Goal: Task Accomplishment & Management: Use online tool/utility

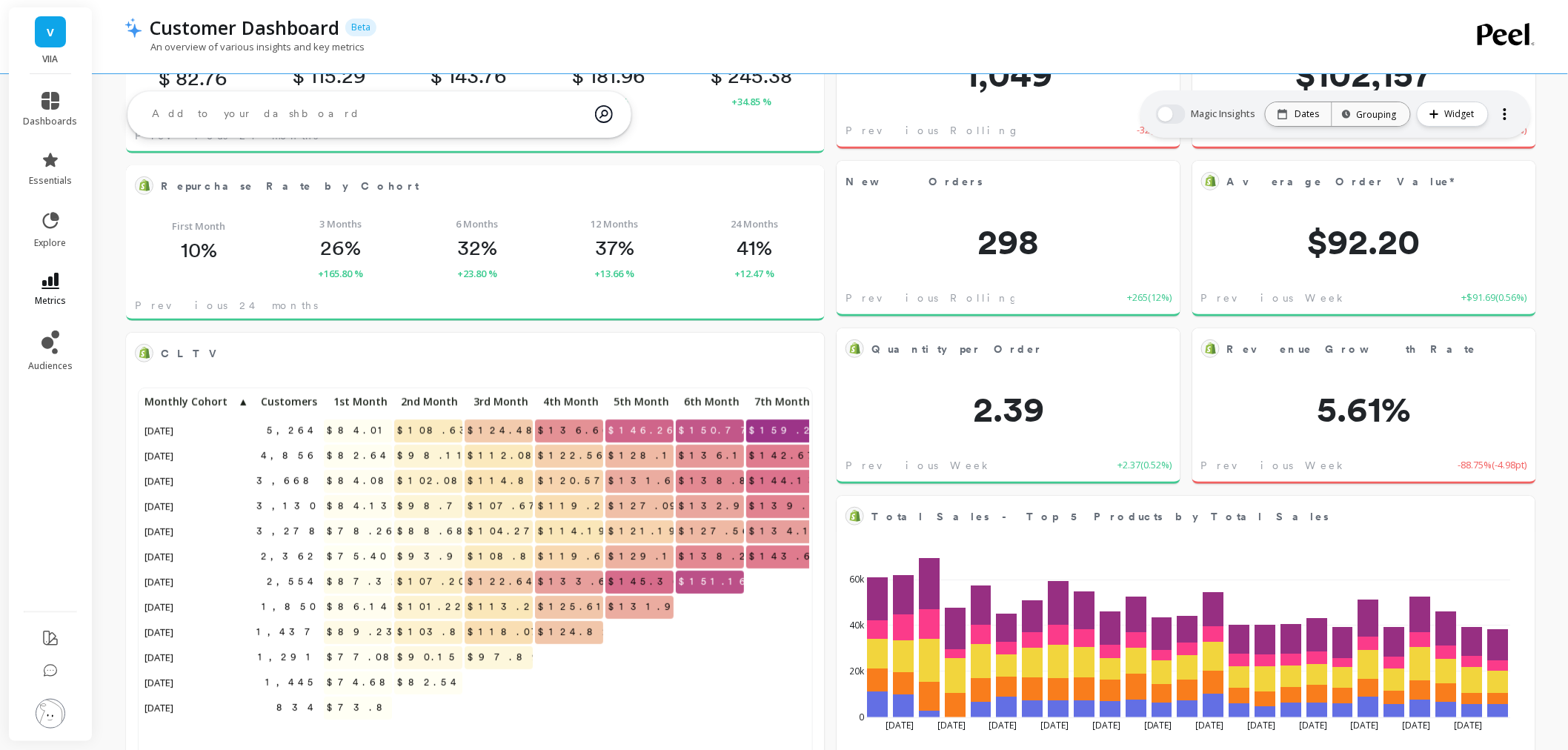
scroll to position [395, 641]
drag, startPoint x: 42, startPoint y: 722, endPoint x: 40, endPoint y: 713, distance: 9.2
click at [42, 722] on img at bounding box center [50, 713] width 29 height 29
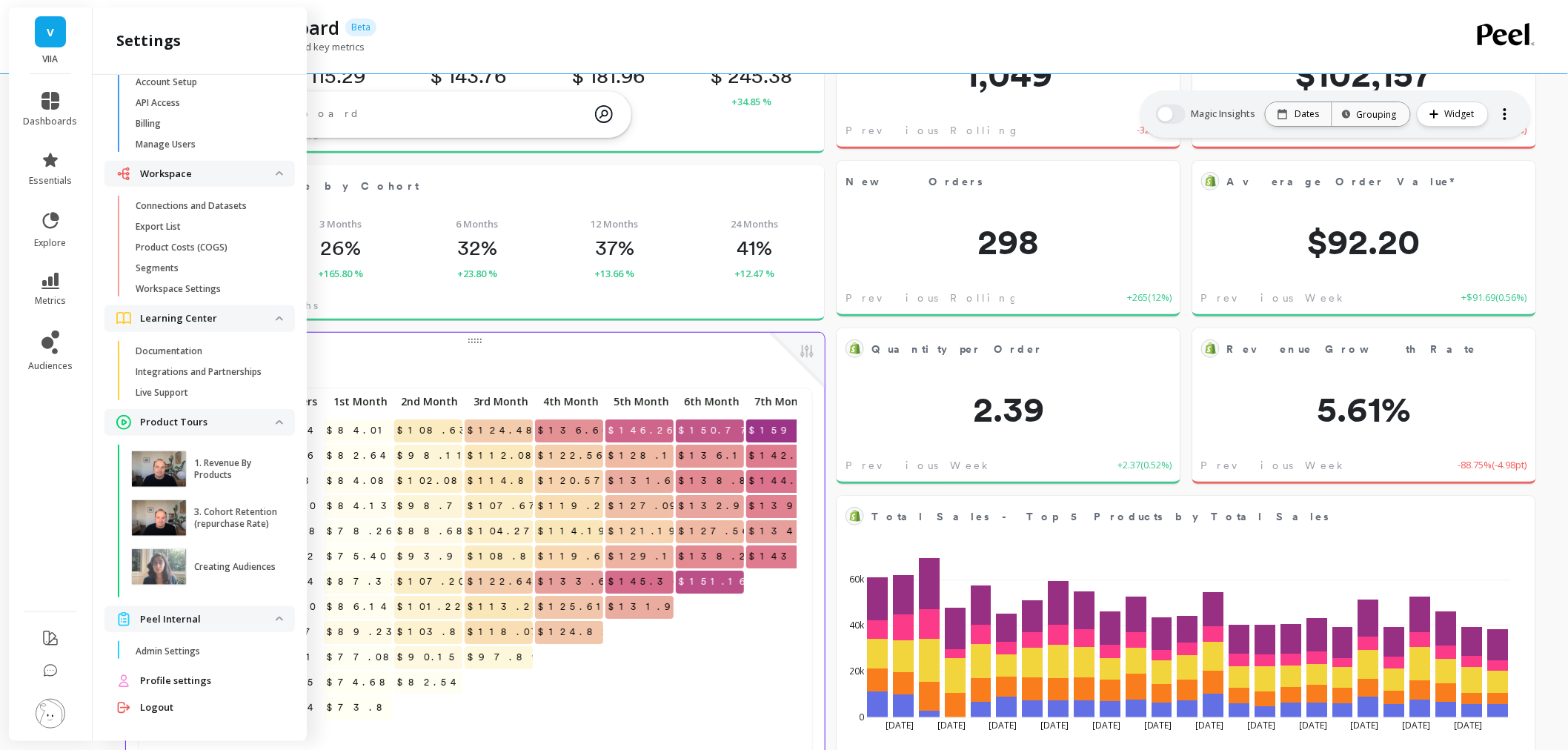
drag, startPoint x: 206, startPoint y: 200, endPoint x: 685, endPoint y: 358, distance: 504.4
click at [206, 200] on p "Connections and Datasets" at bounding box center [191, 205] width 111 height 12
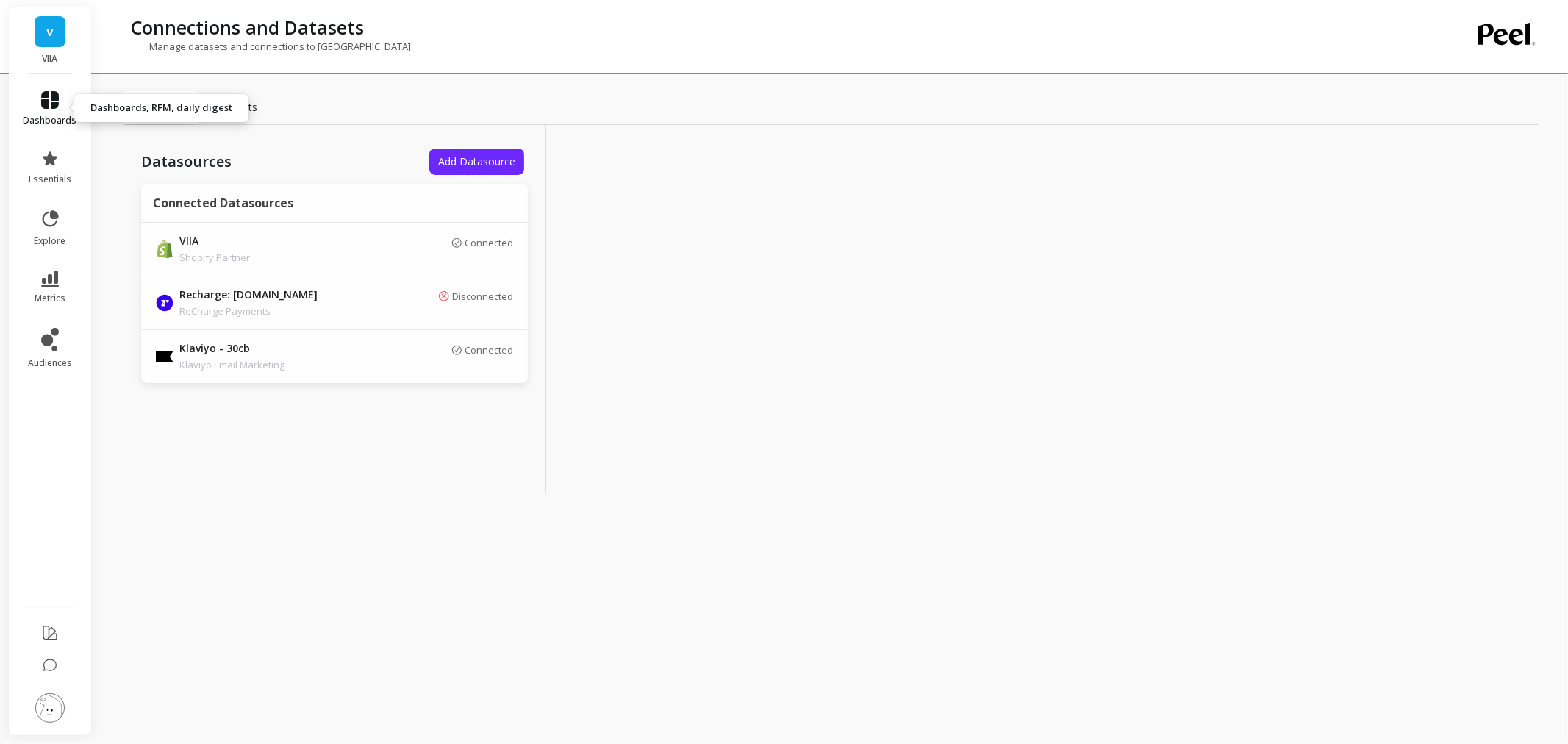
click at [52, 122] on span "dashboards" at bounding box center [50, 120] width 54 height 12
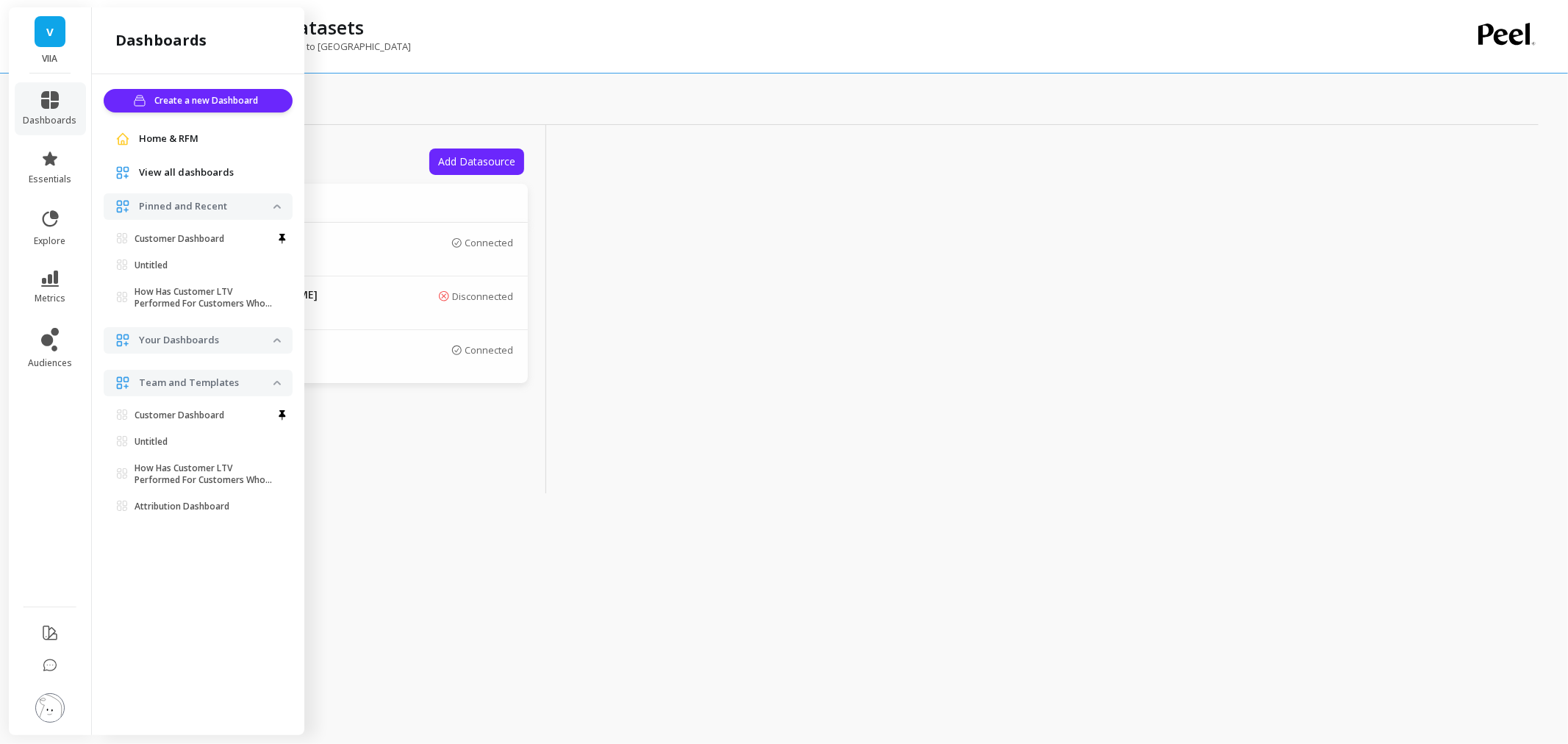
click at [203, 136] on link "Home & RFM" at bounding box center [210, 139] width 142 height 15
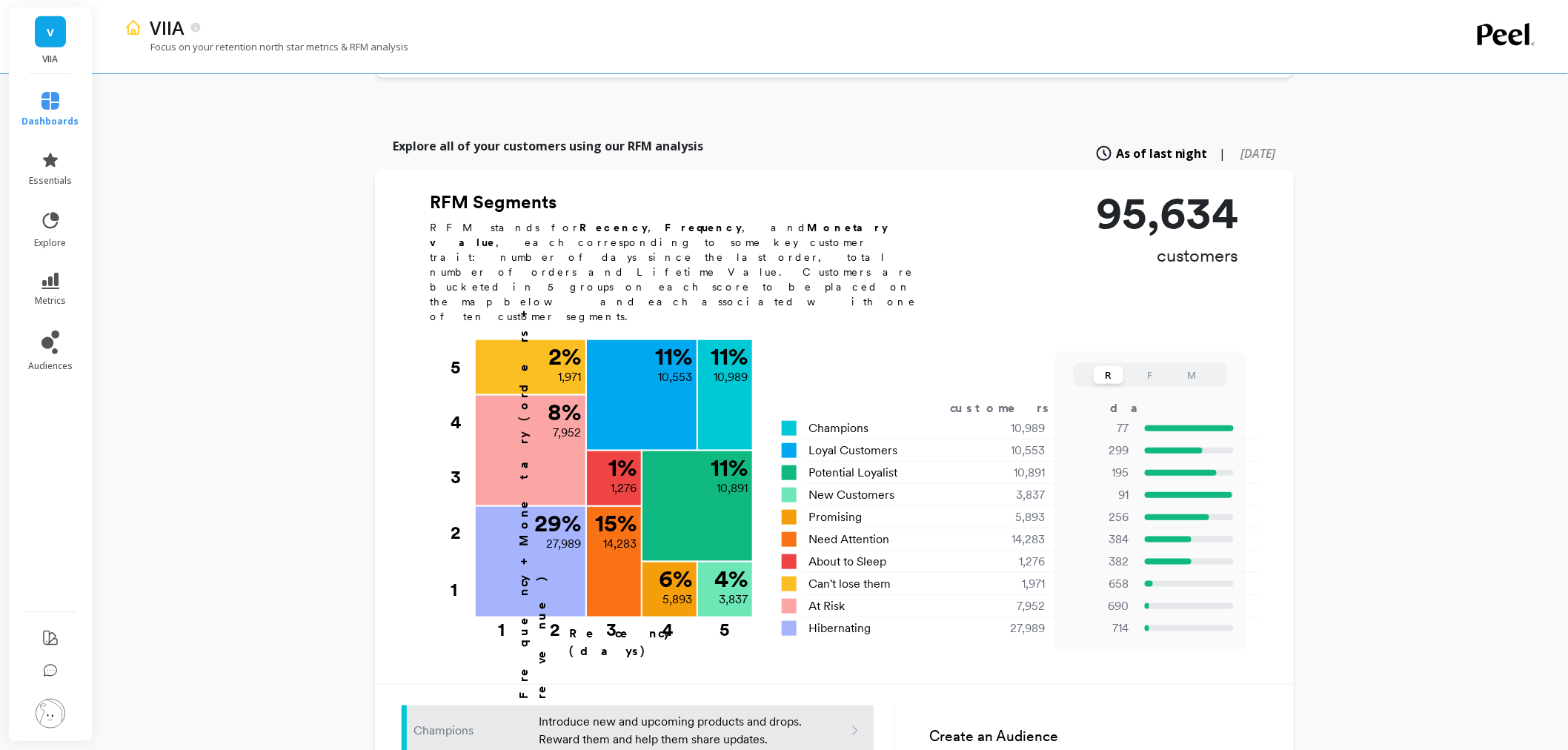
scroll to position [493, 0]
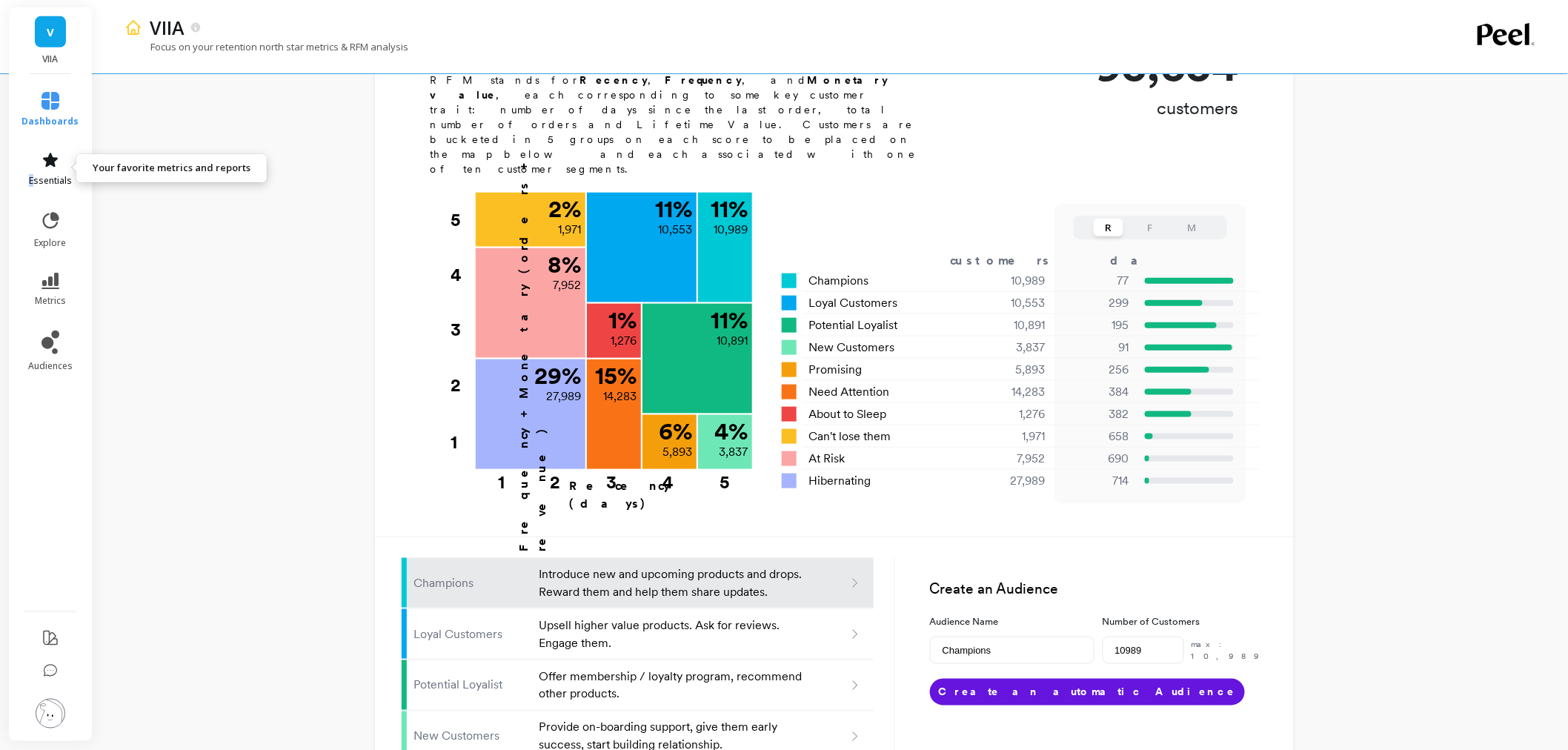
click at [32, 172] on link "essentials" at bounding box center [50, 169] width 57 height 36
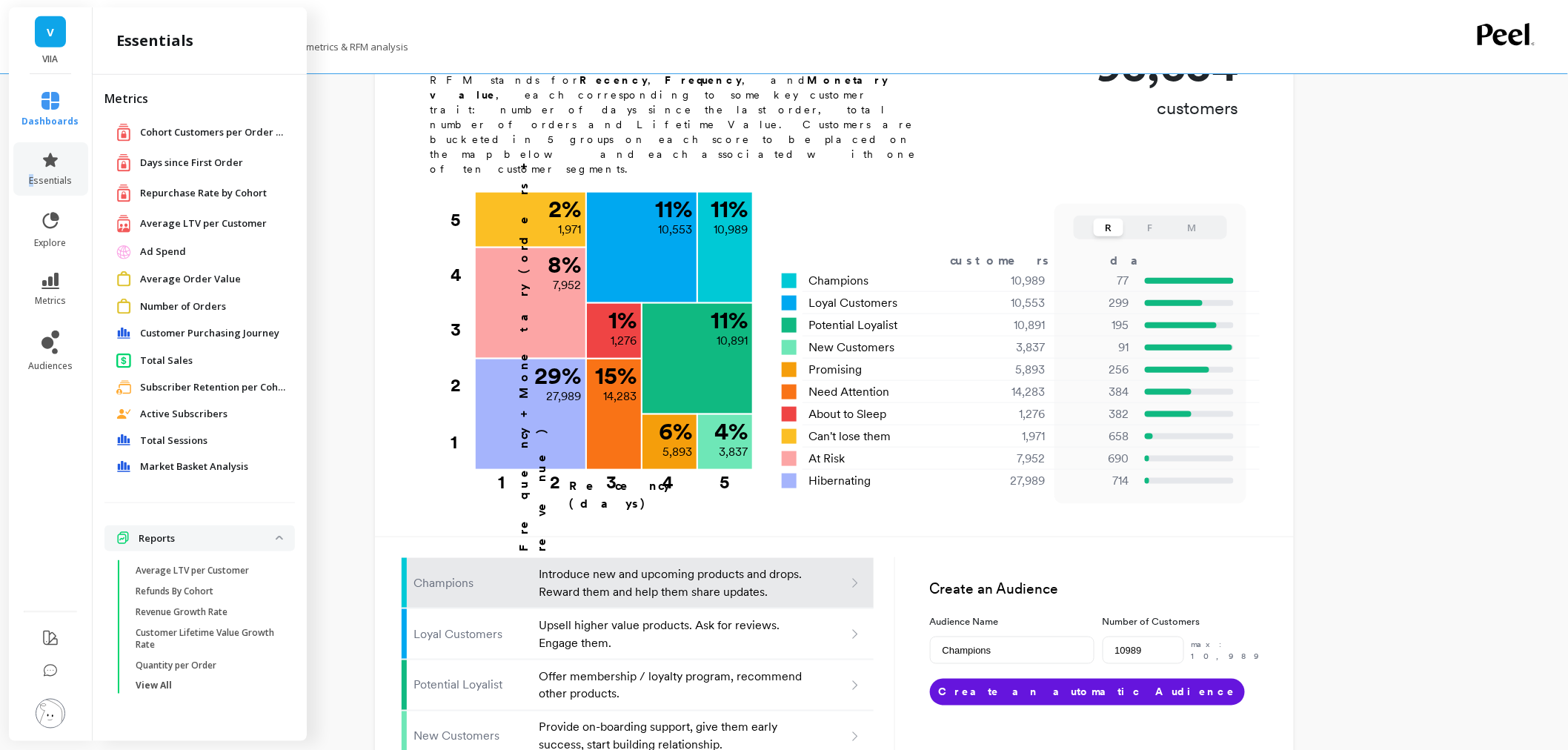
click at [242, 335] on span "Customer Purchasing Journey" at bounding box center [210, 334] width 139 height 15
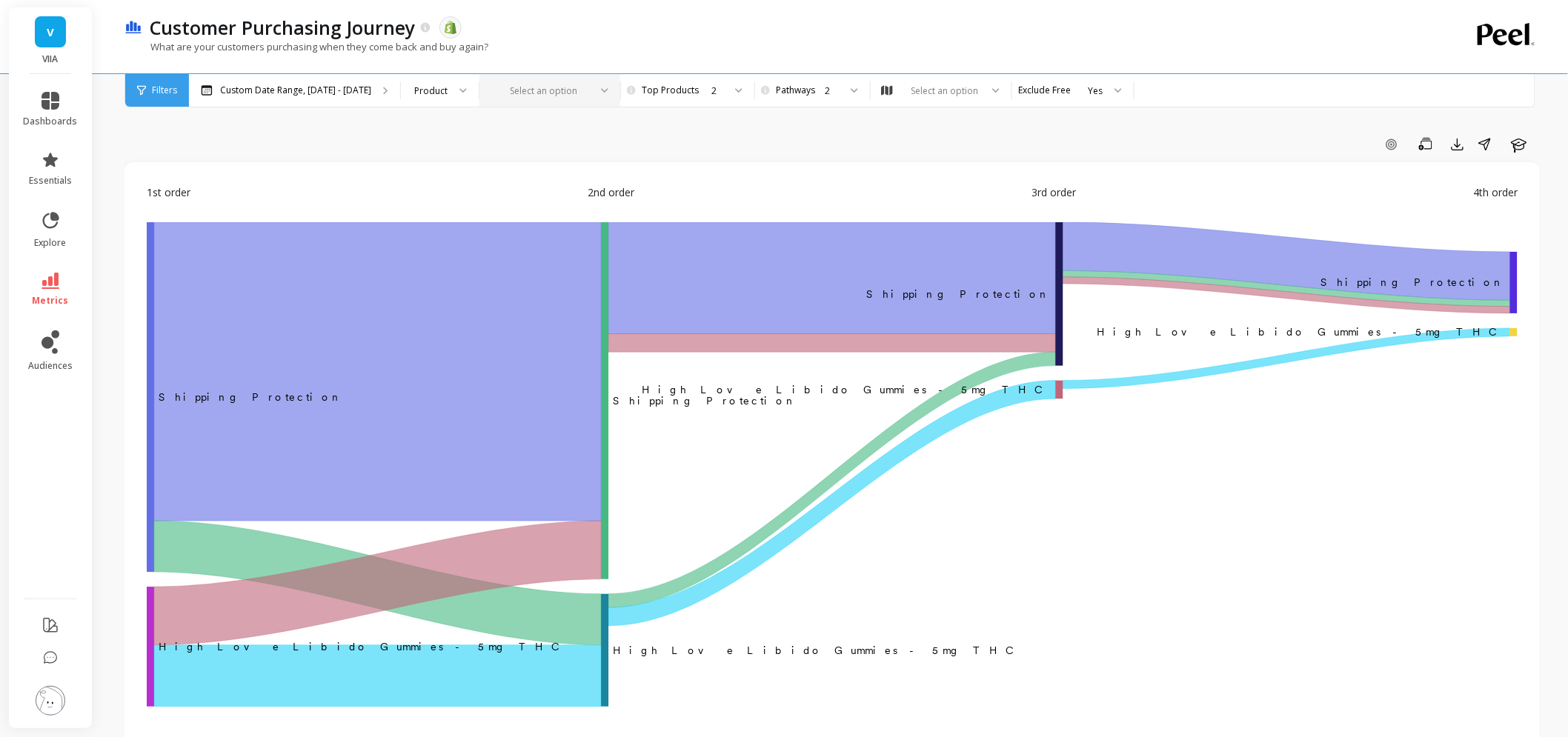
click at [545, 83] on div at bounding box center [541, 90] width 96 height 14
click at [849, 160] on div "Add Goal Save Export Share Learn" at bounding box center [832, 148] width 1415 height 29
click at [920, 86] on div "Select an option" at bounding box center [944, 90] width 71 height 14
click at [945, 160] on div "Smokeables Customers 2025" at bounding box center [940, 167] width 122 height 28
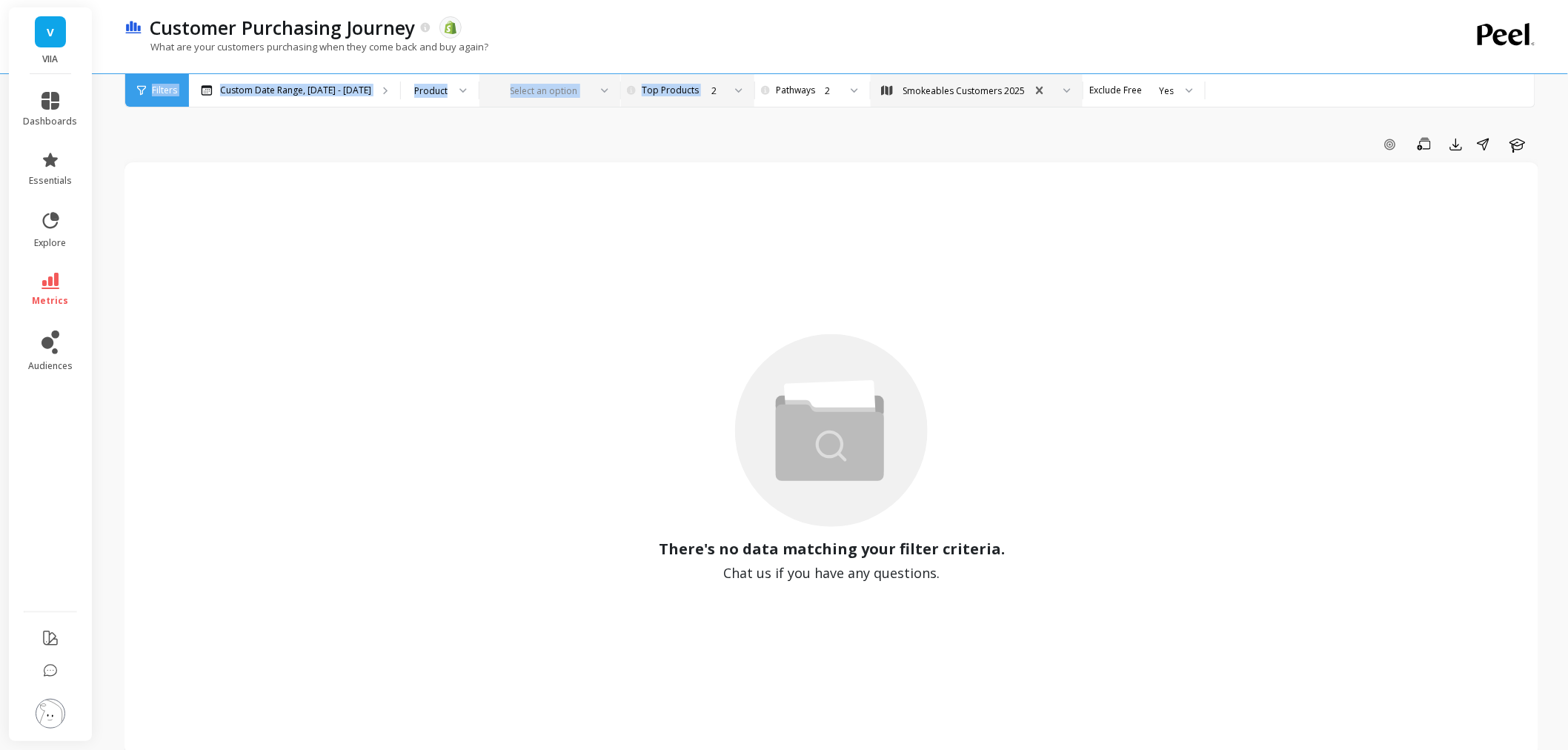
drag, startPoint x: 707, startPoint y: 72, endPoint x: 695, endPoint y: 91, distance: 22.5
click at [696, 90] on div "Customer Purchasing Journey The data you are viewing comes from: Shopify What a…" at bounding box center [832, 53] width 1464 height 107
click at [695, 91] on div "2" at bounding box center [685, 90] width 74 height 14
drag, startPoint x: 676, startPoint y: 230, endPoint x: 670, endPoint y: 258, distance: 28.6
click at [675, 234] on div "1 2 3 4 5 6 7 8 9 10" at bounding box center [695, 225] width 117 height 223
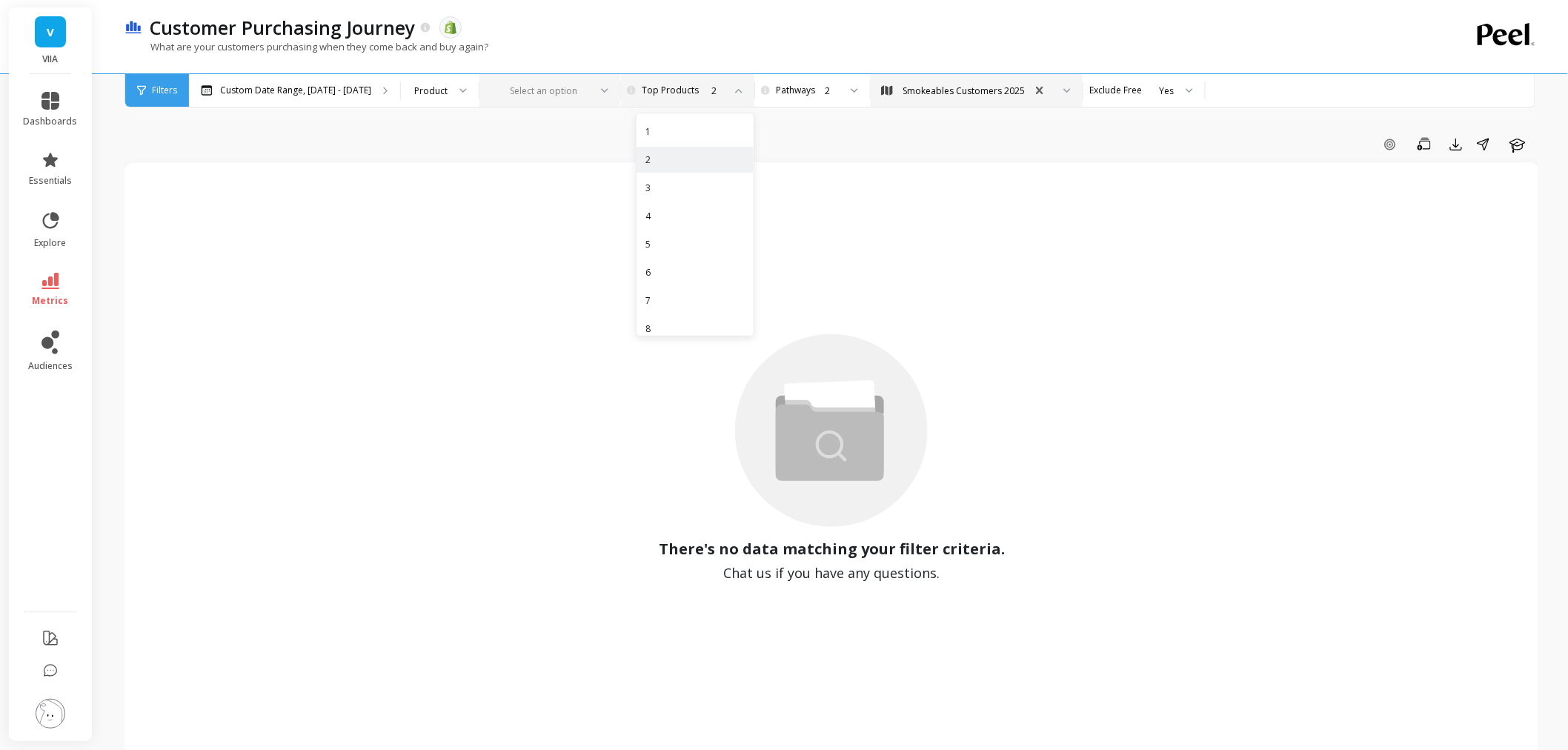
click at [670, 258] on div "1 2 3 4 5 6 7 8 9 10" at bounding box center [695, 225] width 117 height 223
click at [667, 239] on div "5" at bounding box center [695, 244] width 99 height 14
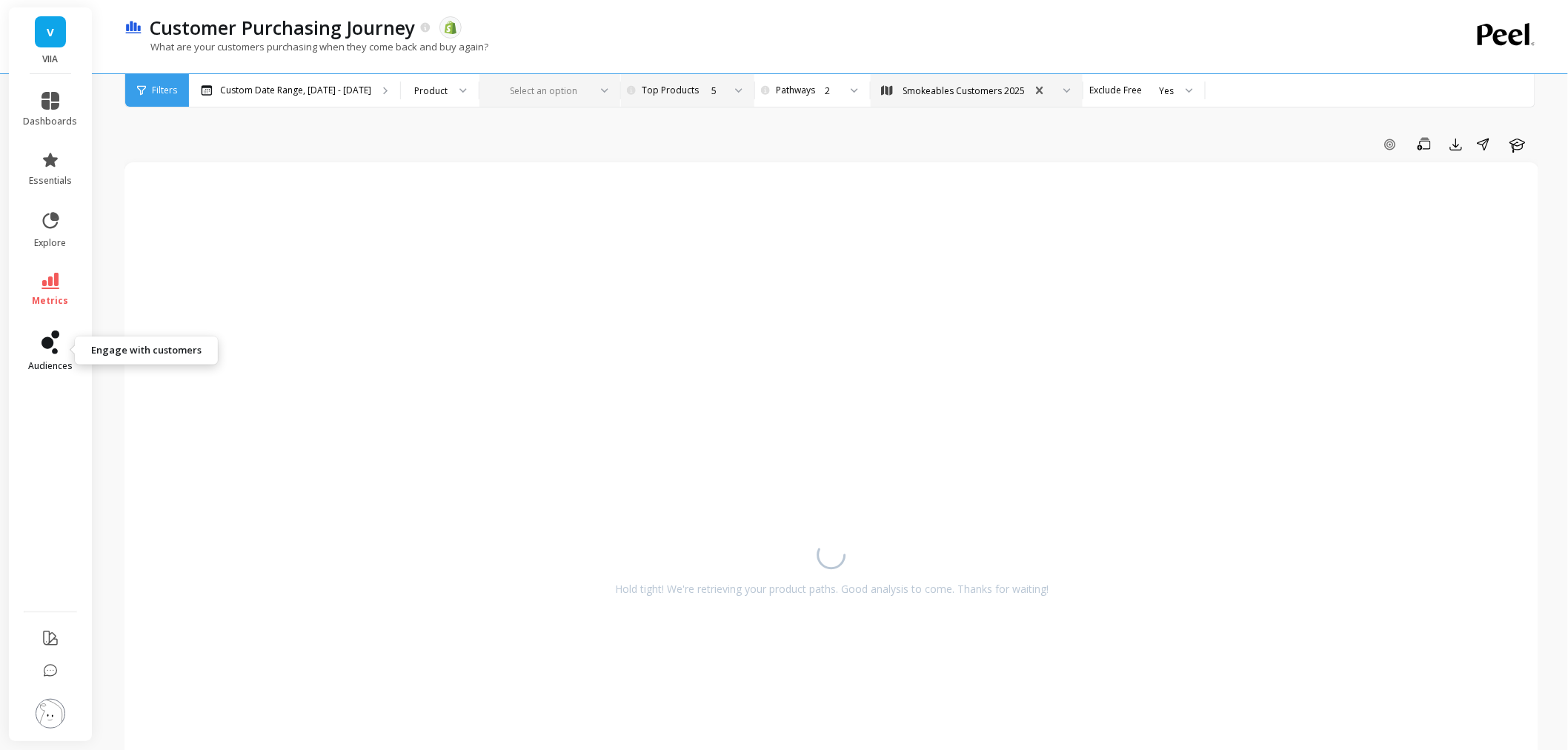
click at [60, 361] on span "audiences" at bounding box center [50, 366] width 45 height 12
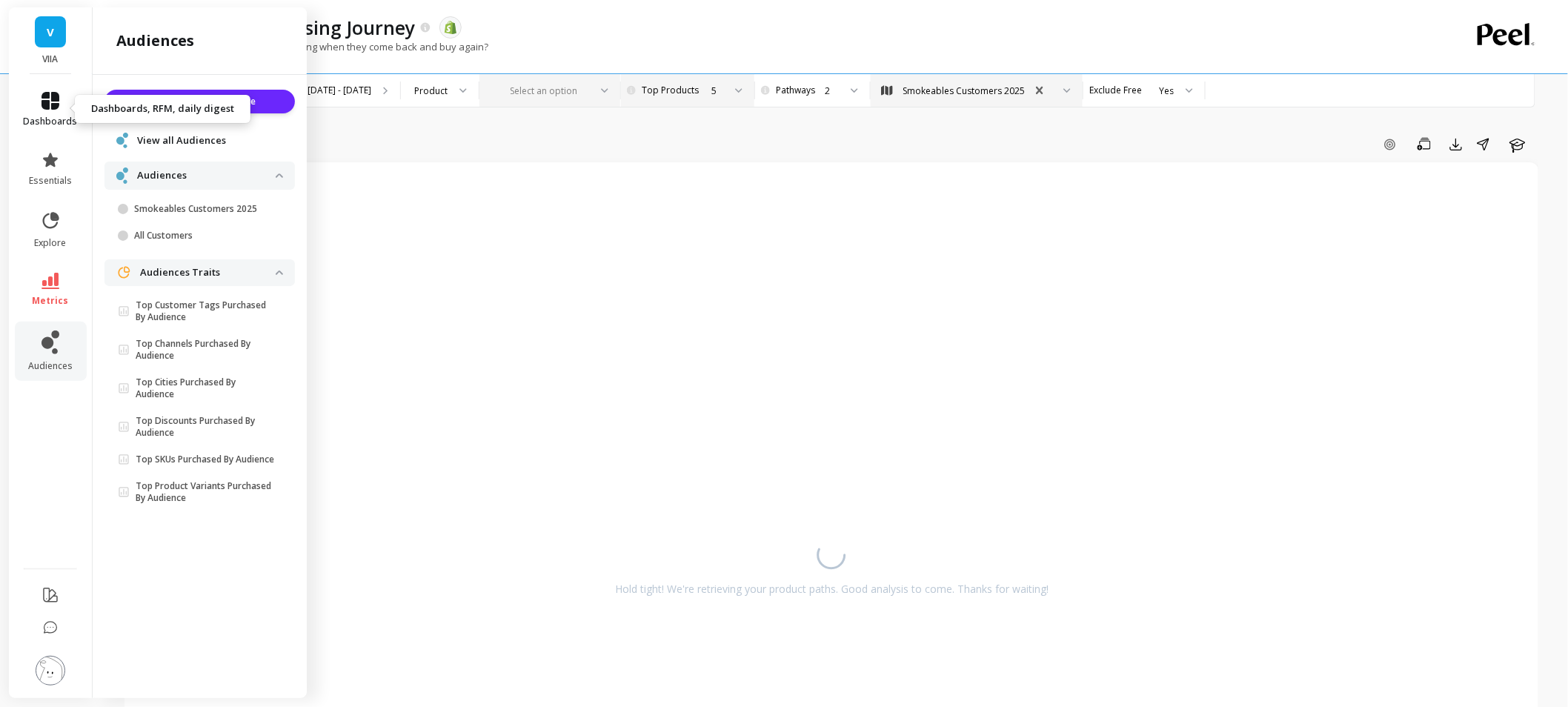
click at [42, 116] on span "dashboards" at bounding box center [50, 121] width 54 height 12
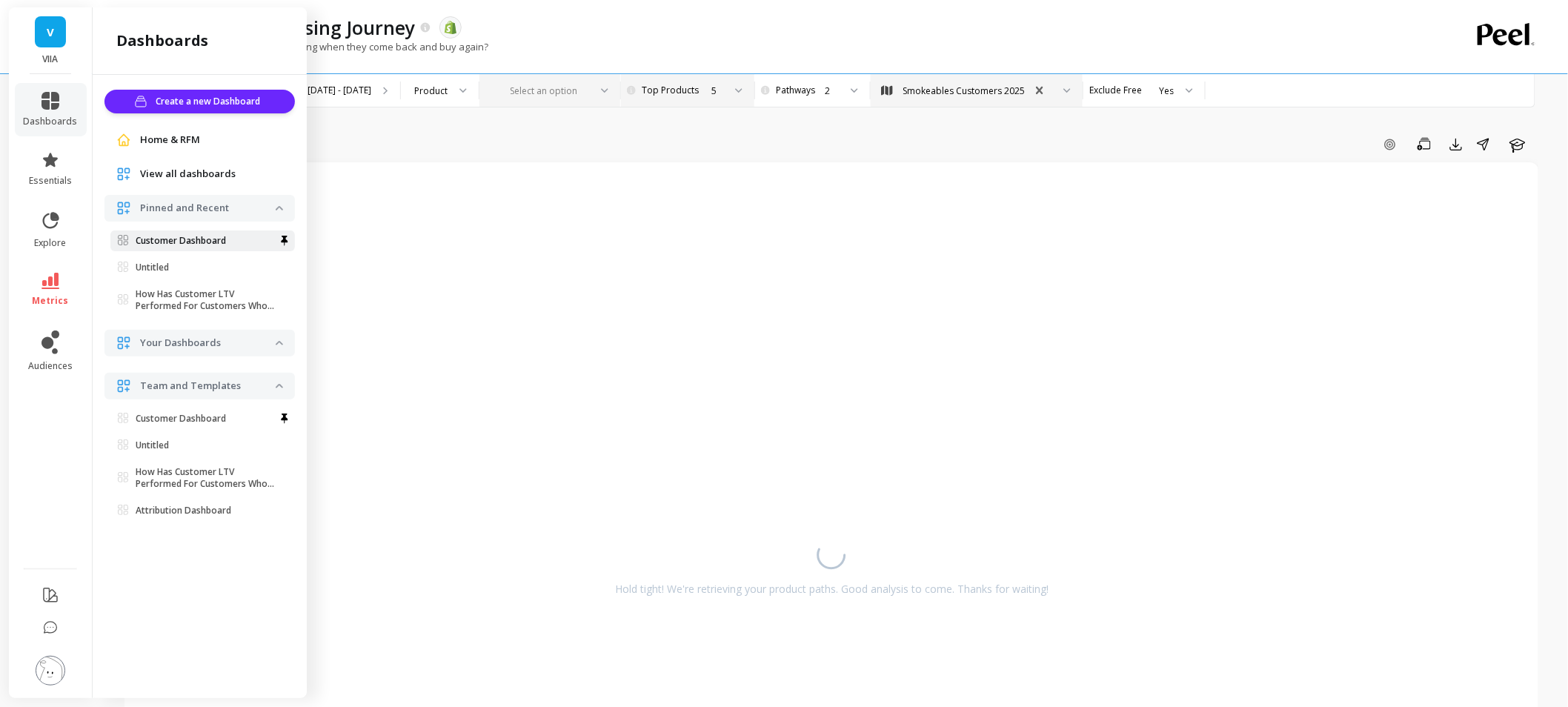
click at [176, 242] on p "Customer Dashboard" at bounding box center [181, 240] width 91 height 12
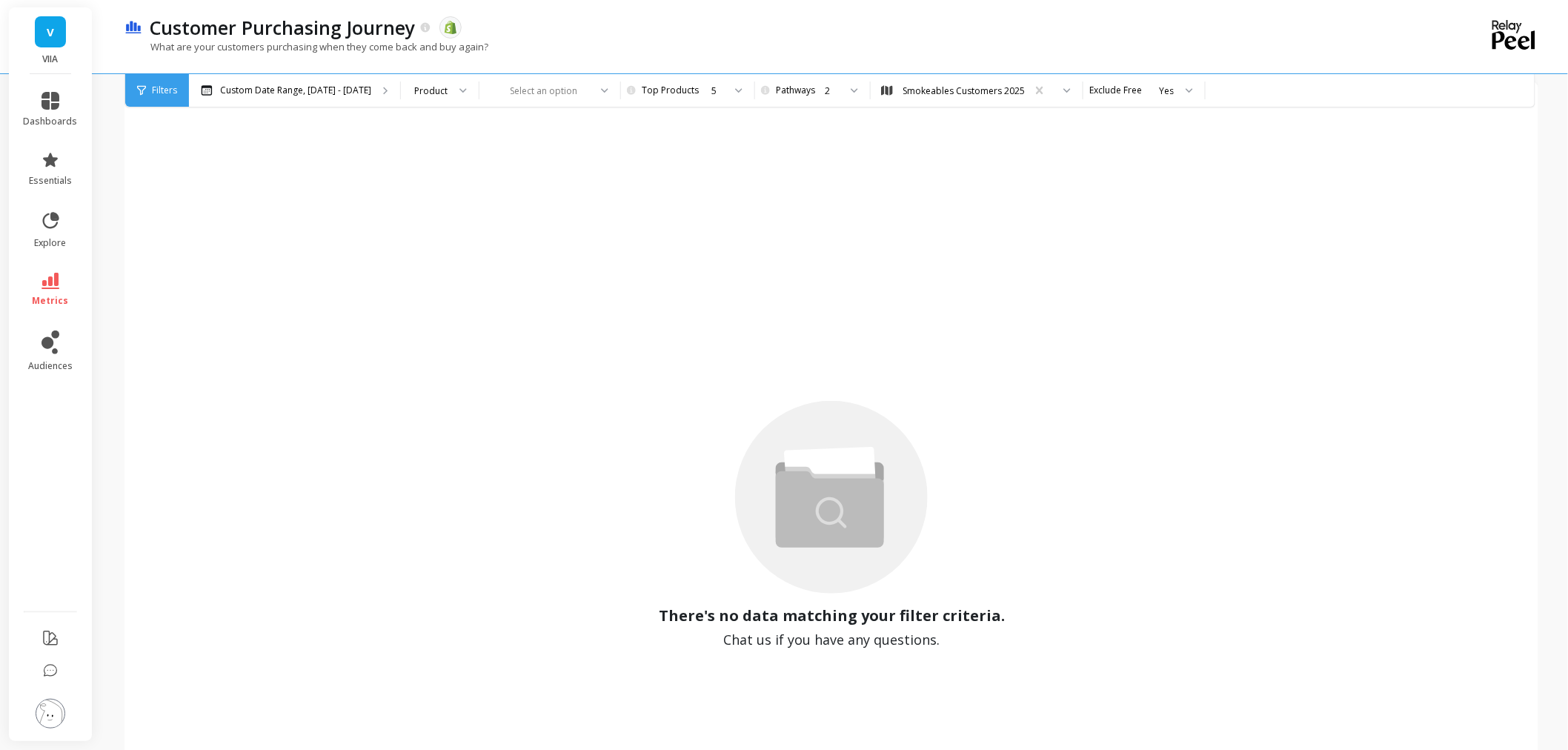
scroll to position [83, 0]
click at [43, 287] on icon at bounding box center [49, 281] width 17 height 17
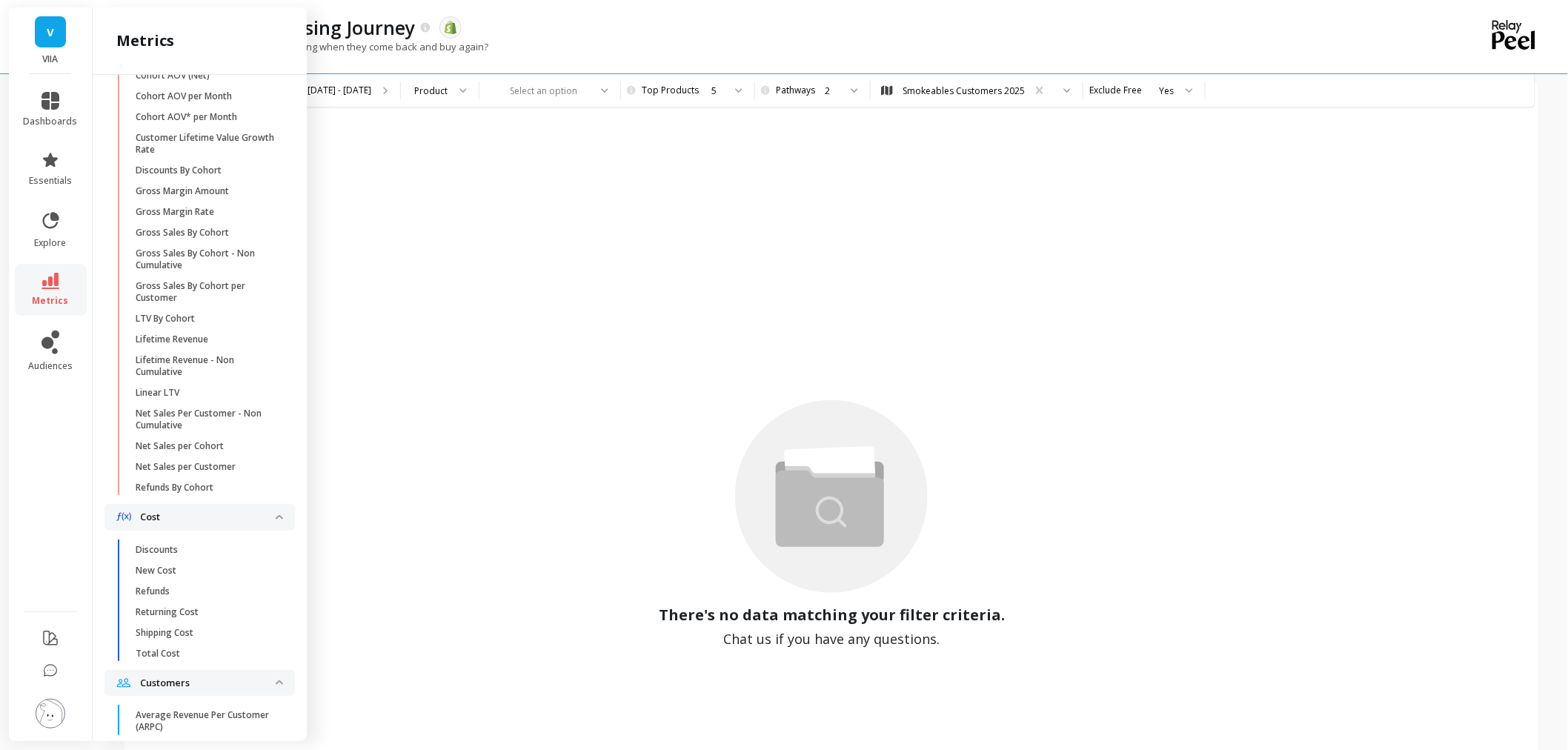
scroll to position [226, 0]
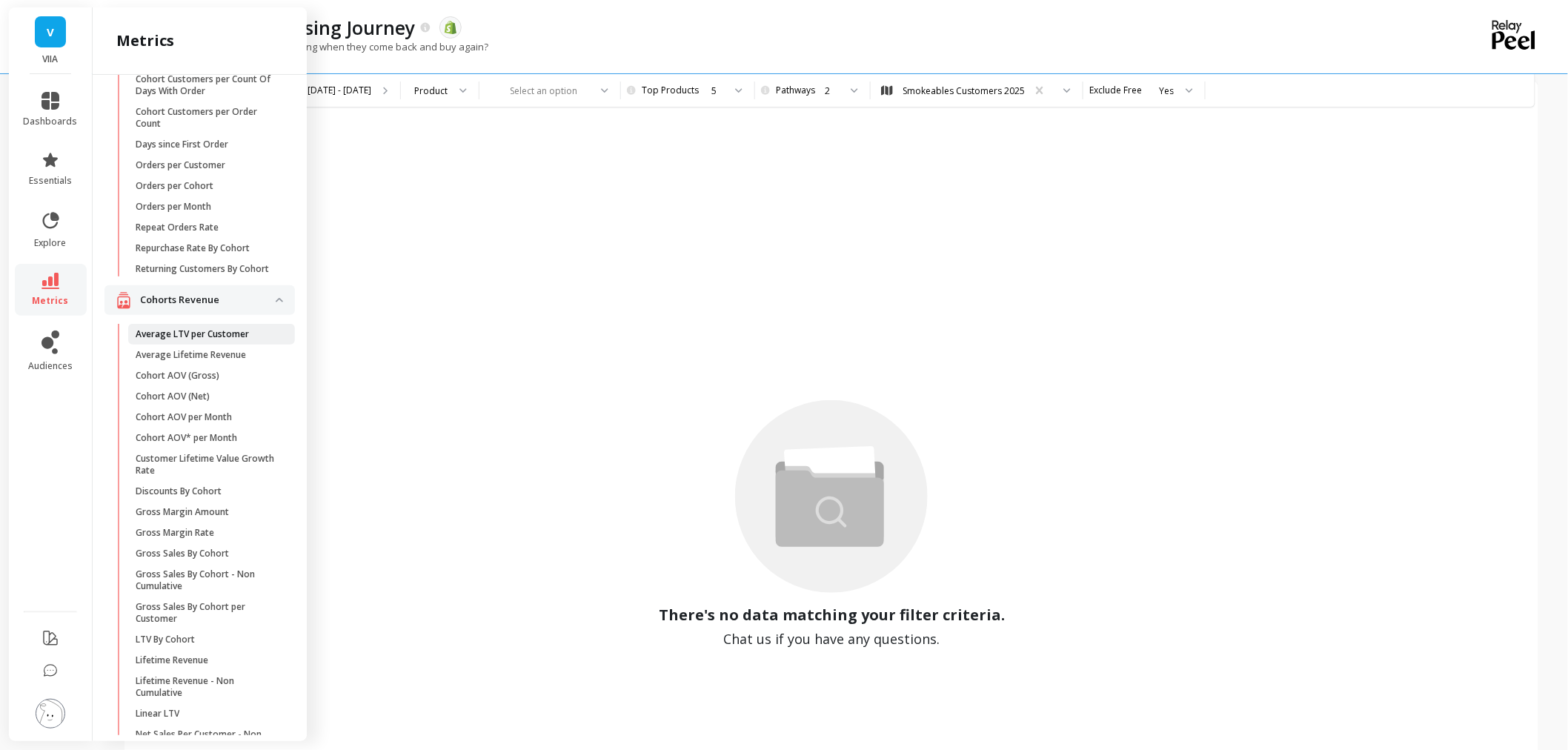
click at [211, 340] on p "Average LTV per Customer" at bounding box center [192, 334] width 114 height 12
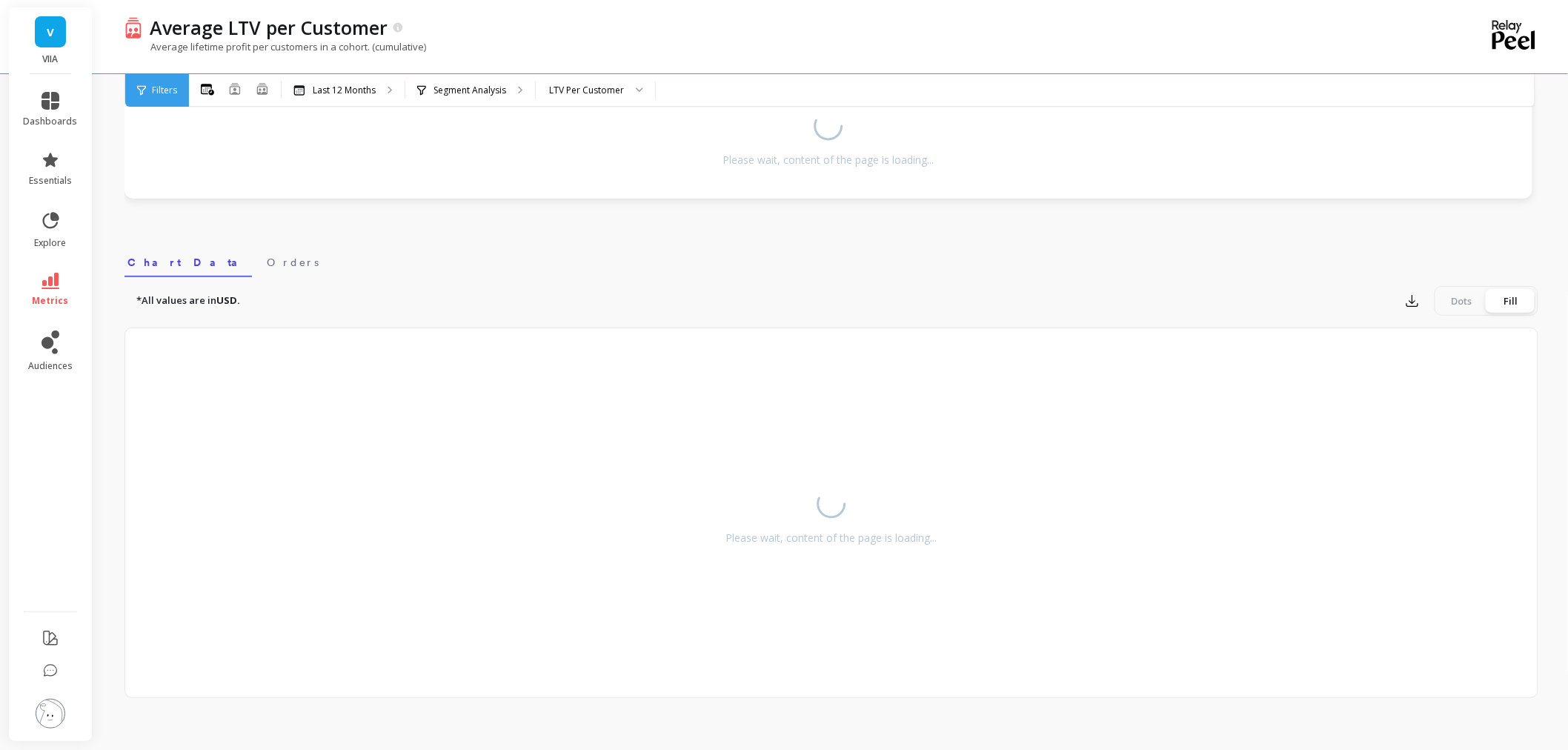
scroll to position [55, 0]
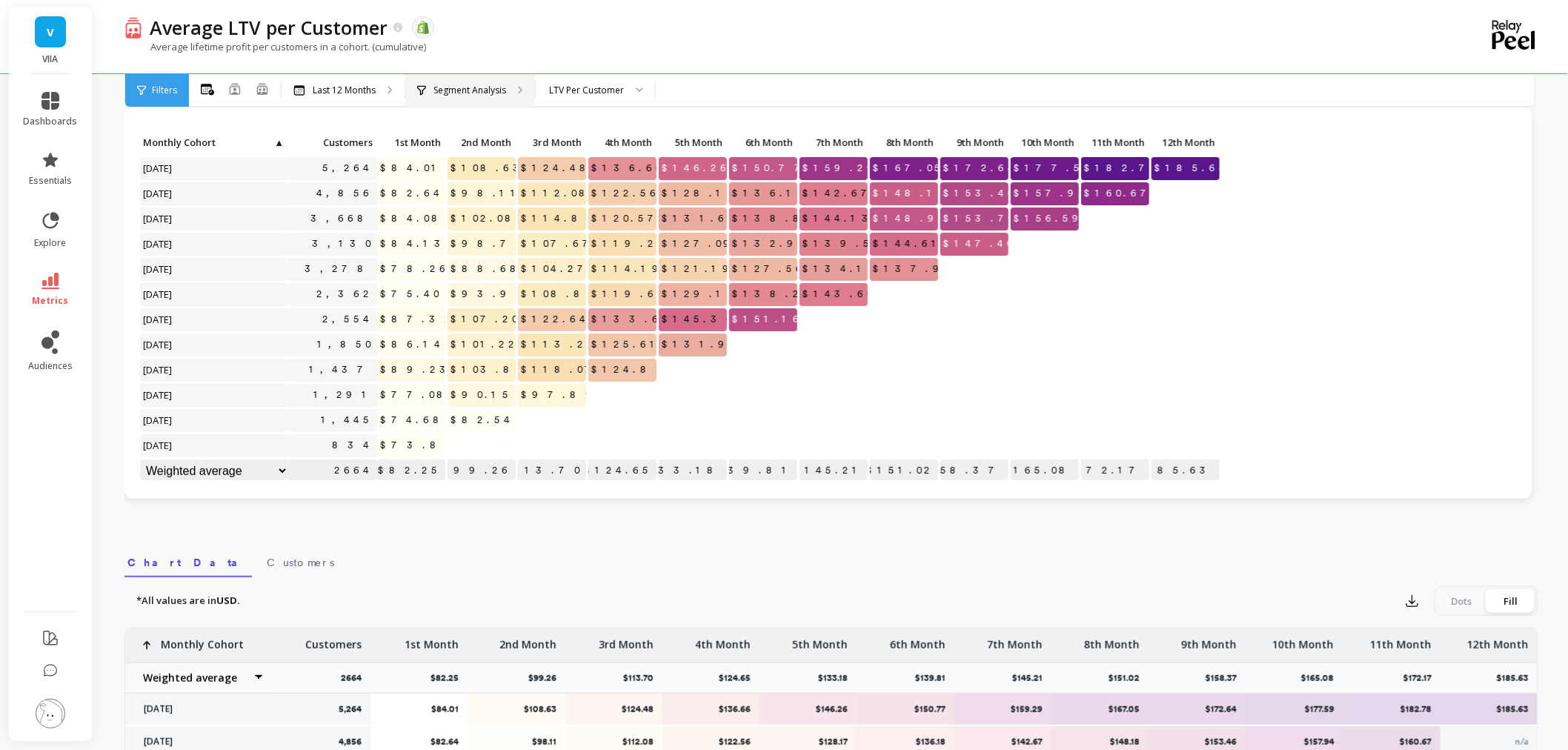
click at [487, 98] on div "Segment Analysis" at bounding box center [469, 91] width 129 height 33
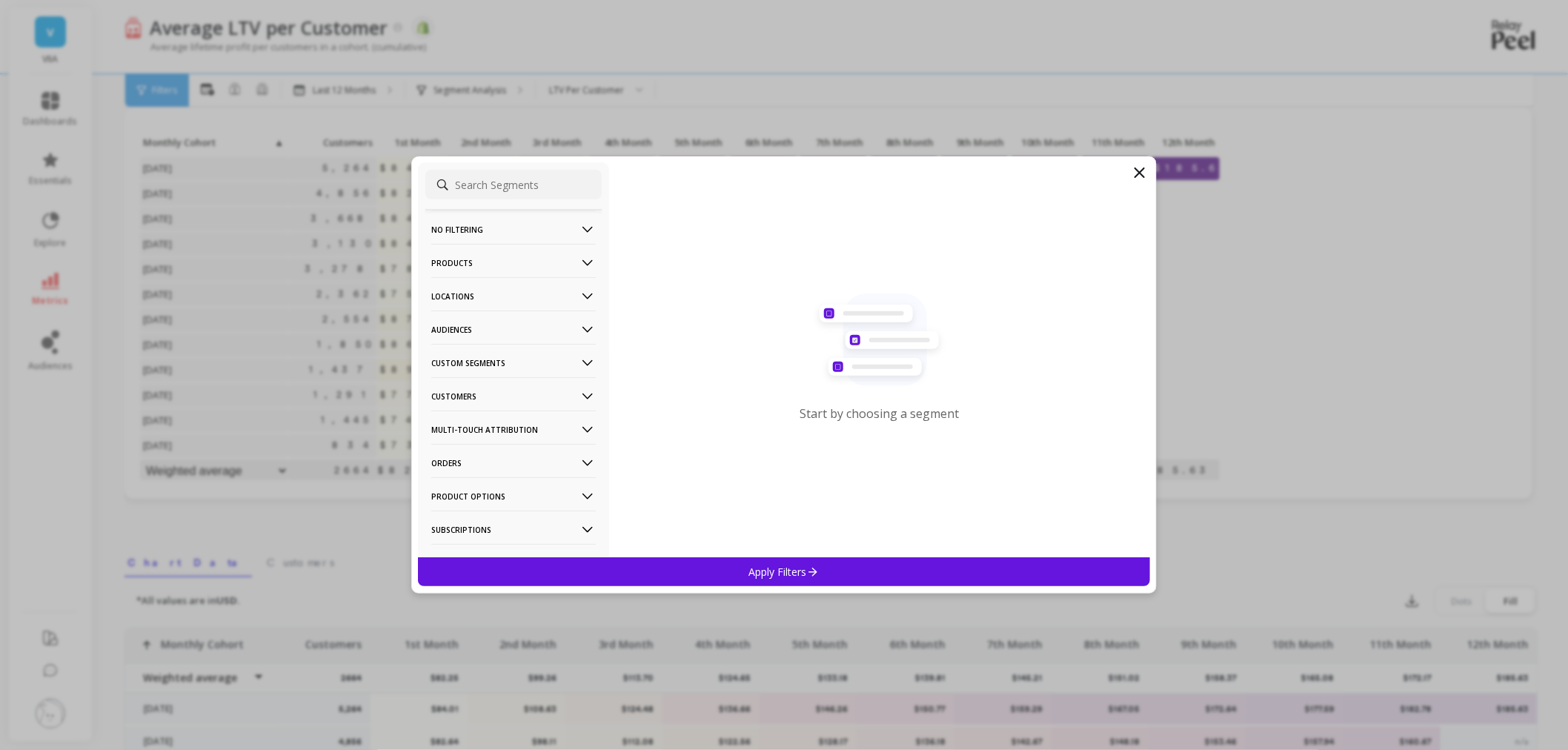
click at [476, 327] on p "Audiences" at bounding box center [512, 329] width 164 height 38
click at [481, 392] on div "Smokeables Customers 2025" at bounding box center [513, 384] width 176 height 24
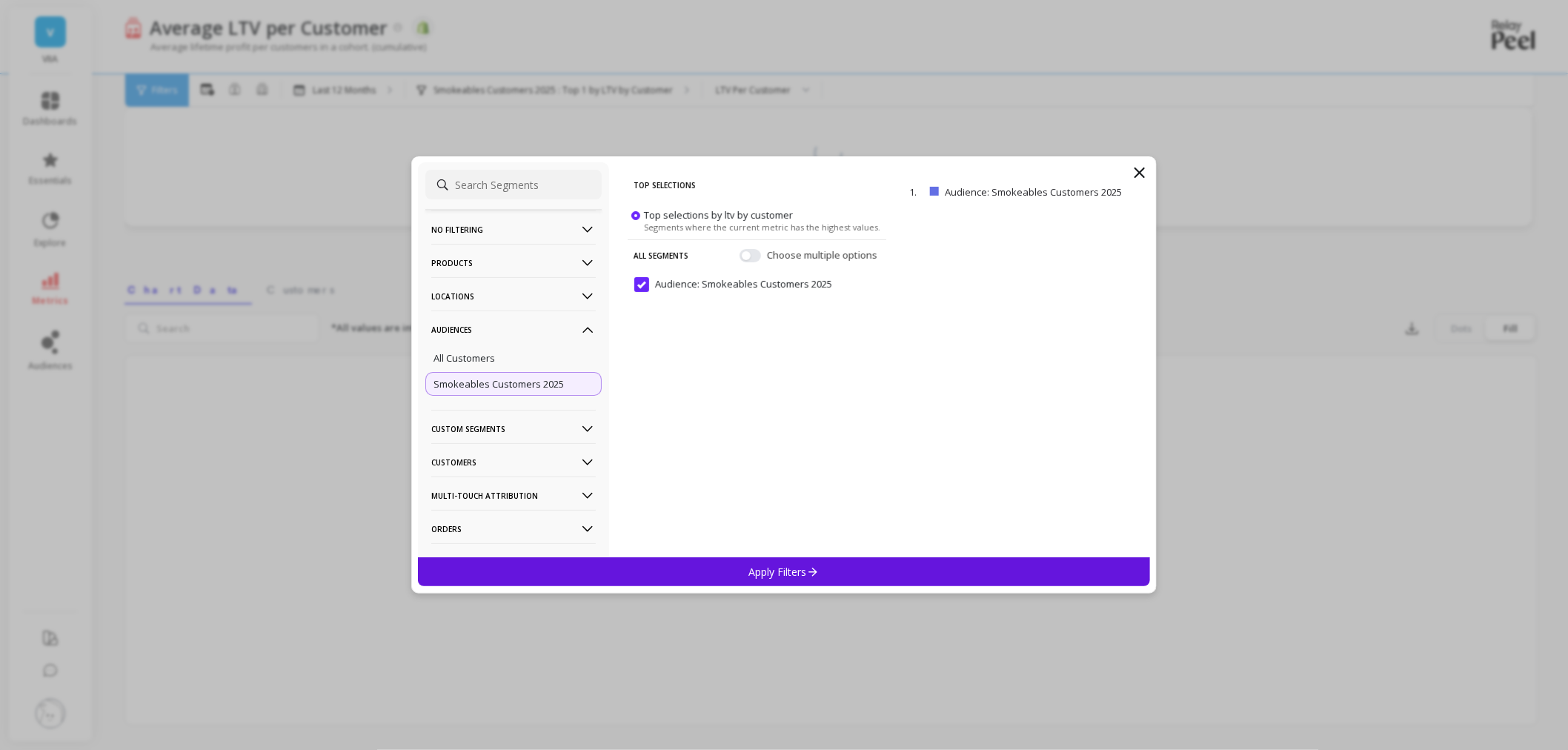
click at [775, 566] on p "Apply Filters" at bounding box center [784, 571] width 71 height 14
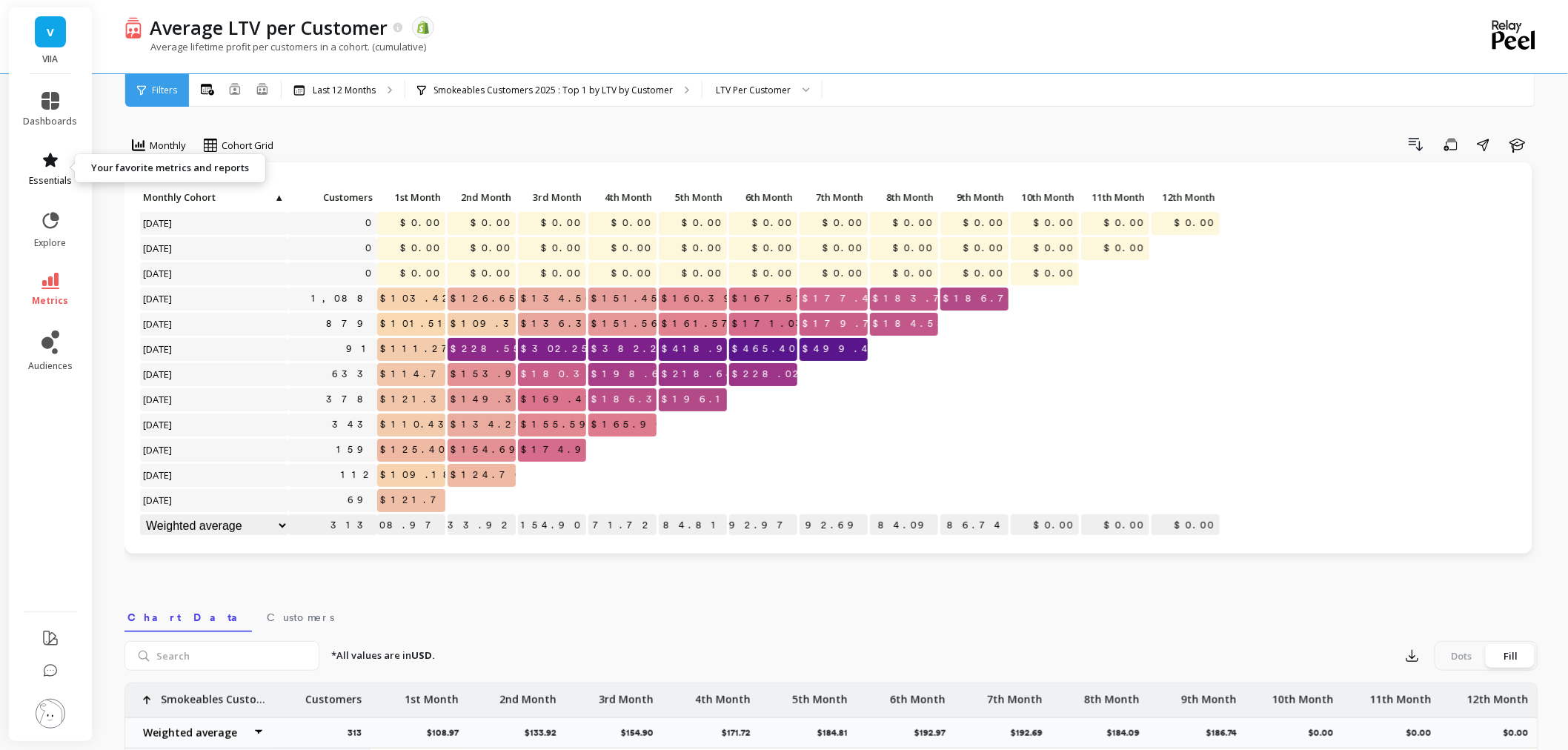
click at [33, 171] on link "essentials" at bounding box center [50, 169] width 54 height 36
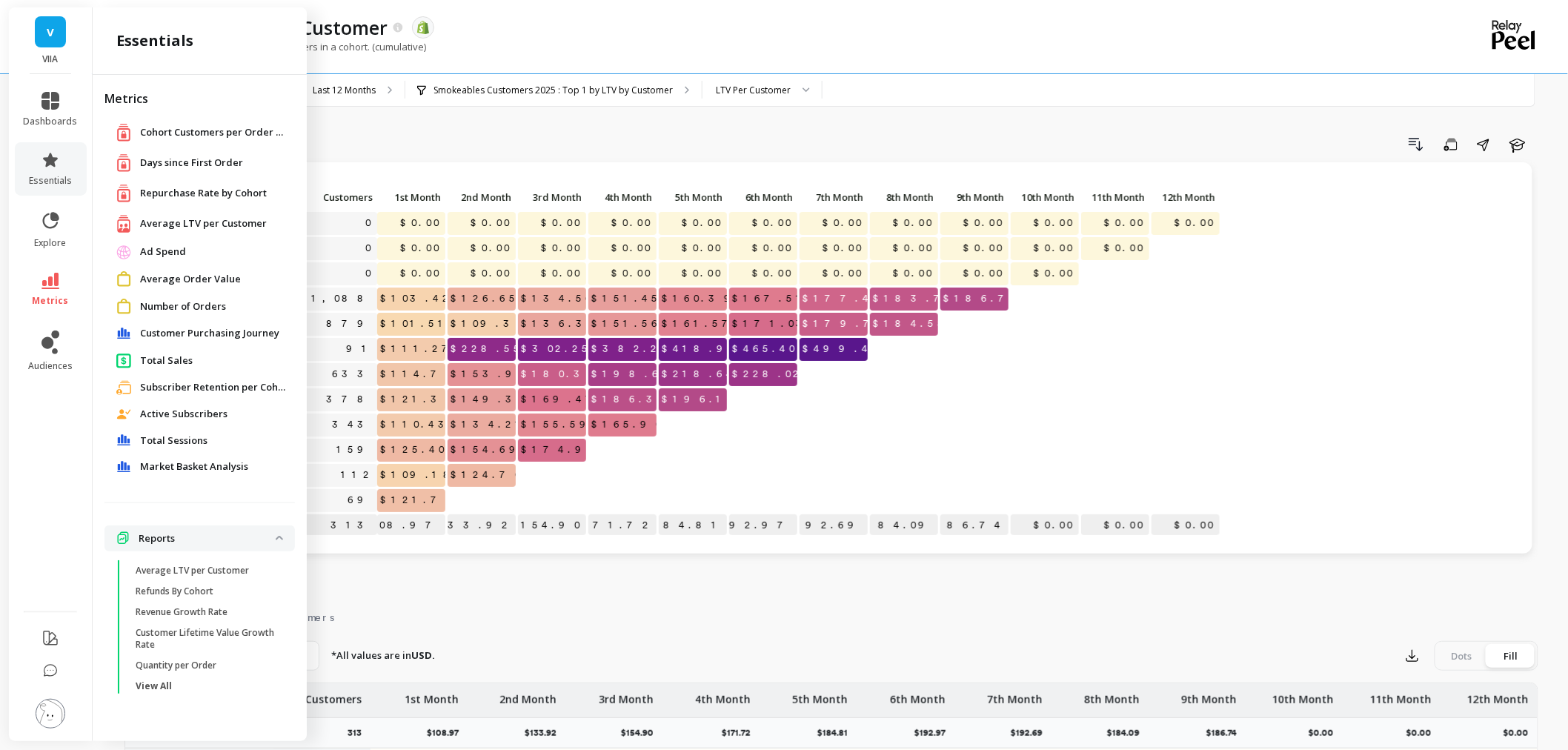
click at [208, 335] on span "Customer Purchasing Journey" at bounding box center [210, 334] width 139 height 15
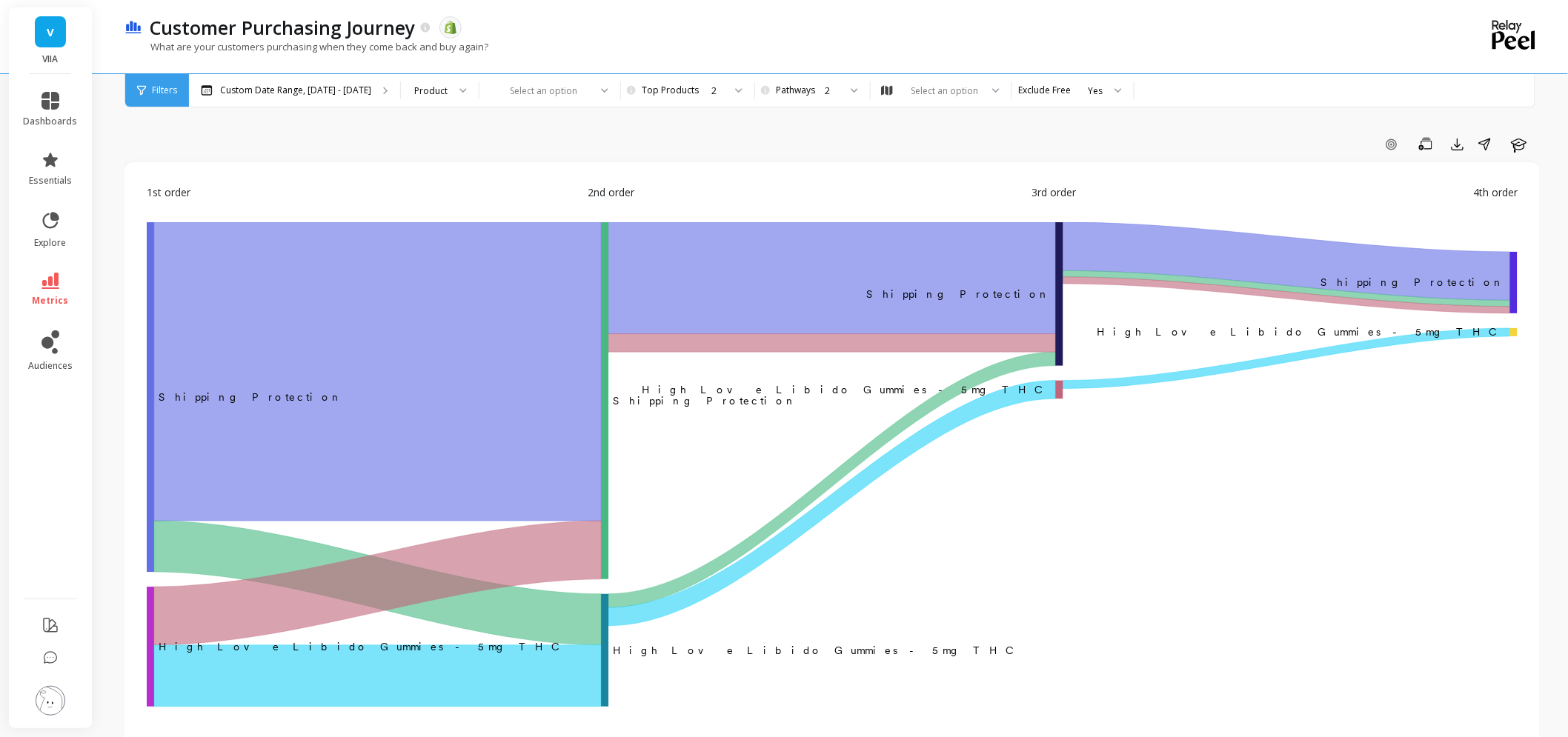
click at [34, 189] on li "essentials" at bounding box center [50, 169] width 71 height 53
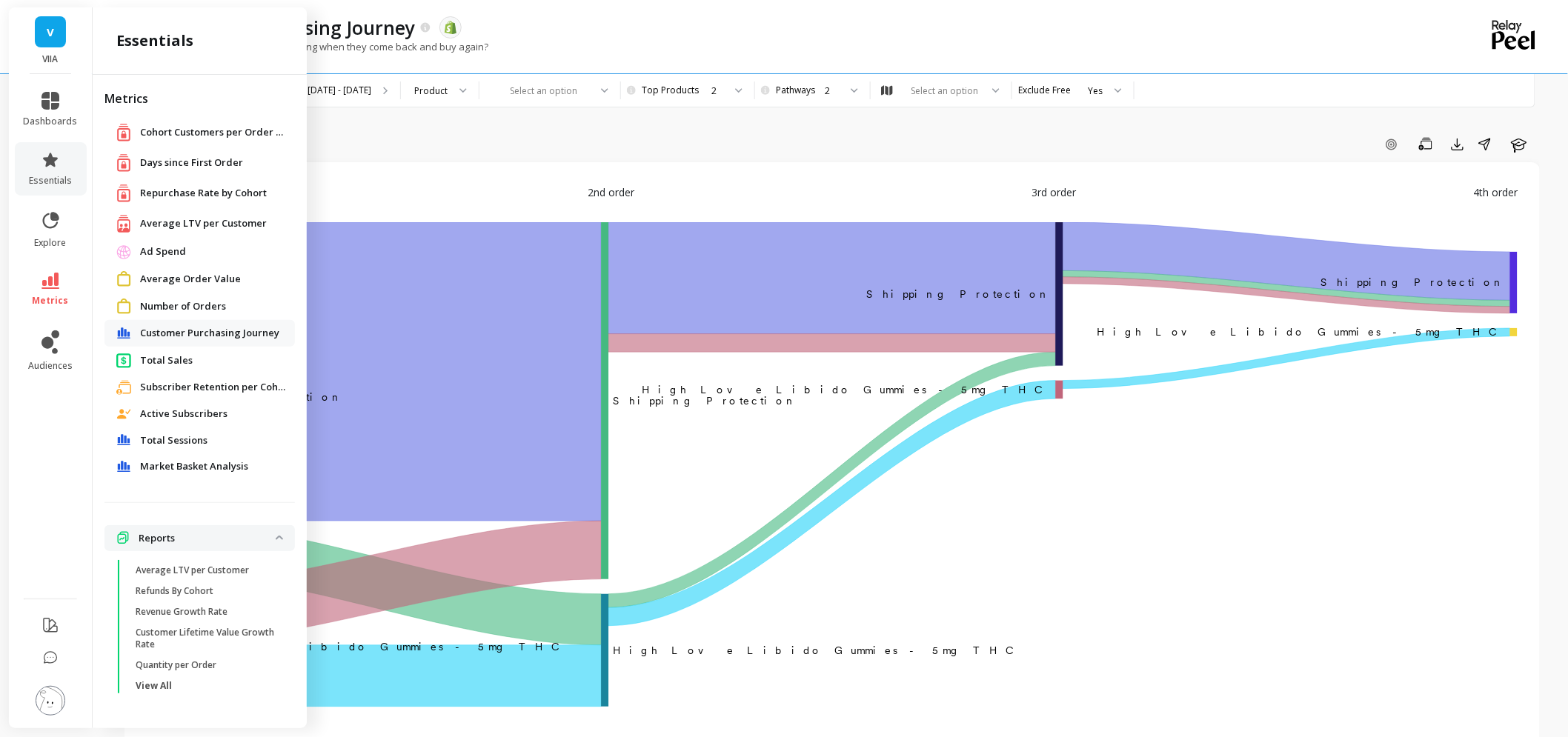
click at [153, 454] on div "Market Basket Analysis" at bounding box center [200, 467] width 191 height 27
click at [163, 467] on span "Market Basket Analysis" at bounding box center [194, 467] width 108 height 15
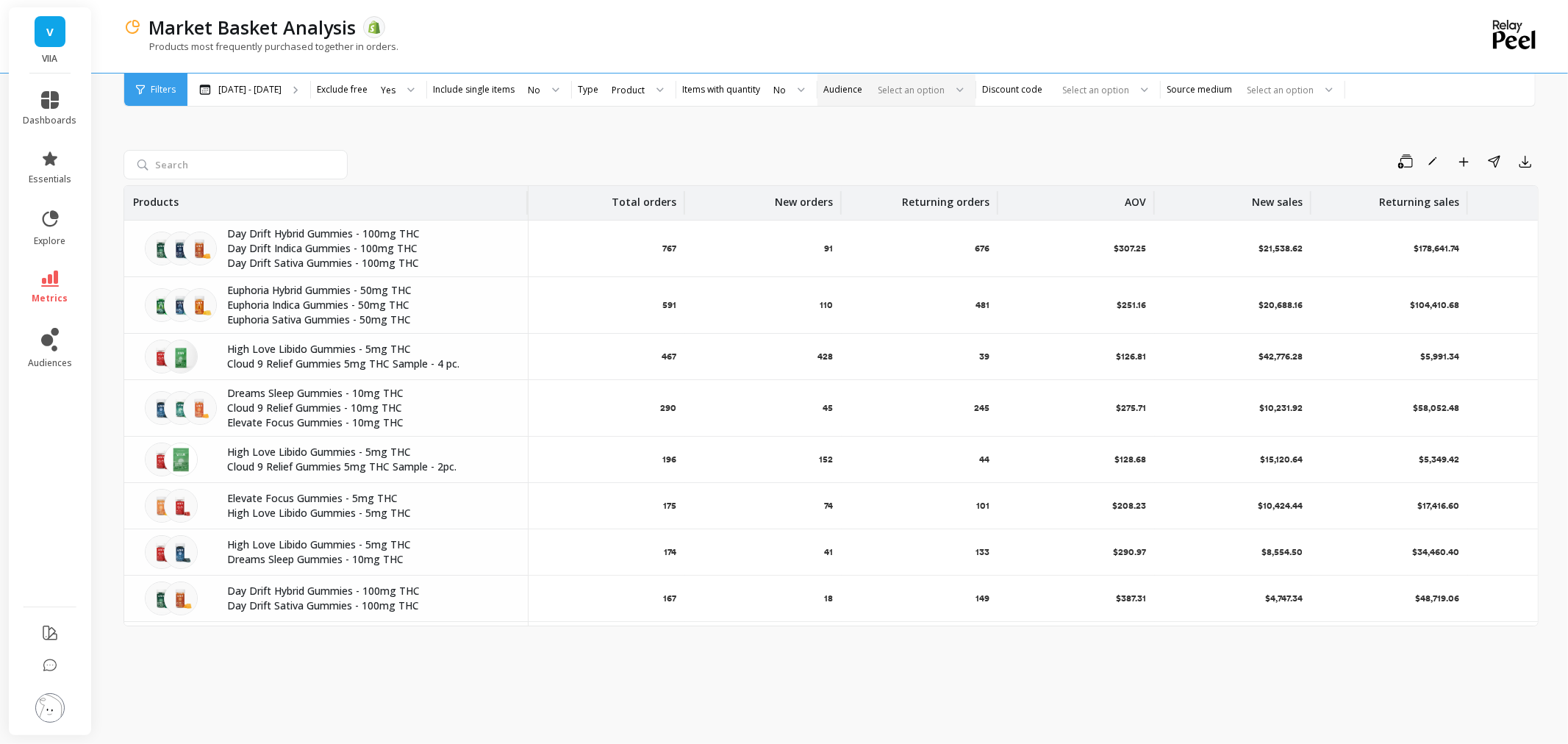
click at [940, 84] on div at bounding box center [909, 89] width 73 height 14
click at [929, 153] on div "Smokeables Customers 2025" at bounding box center [896, 158] width 139 height 14
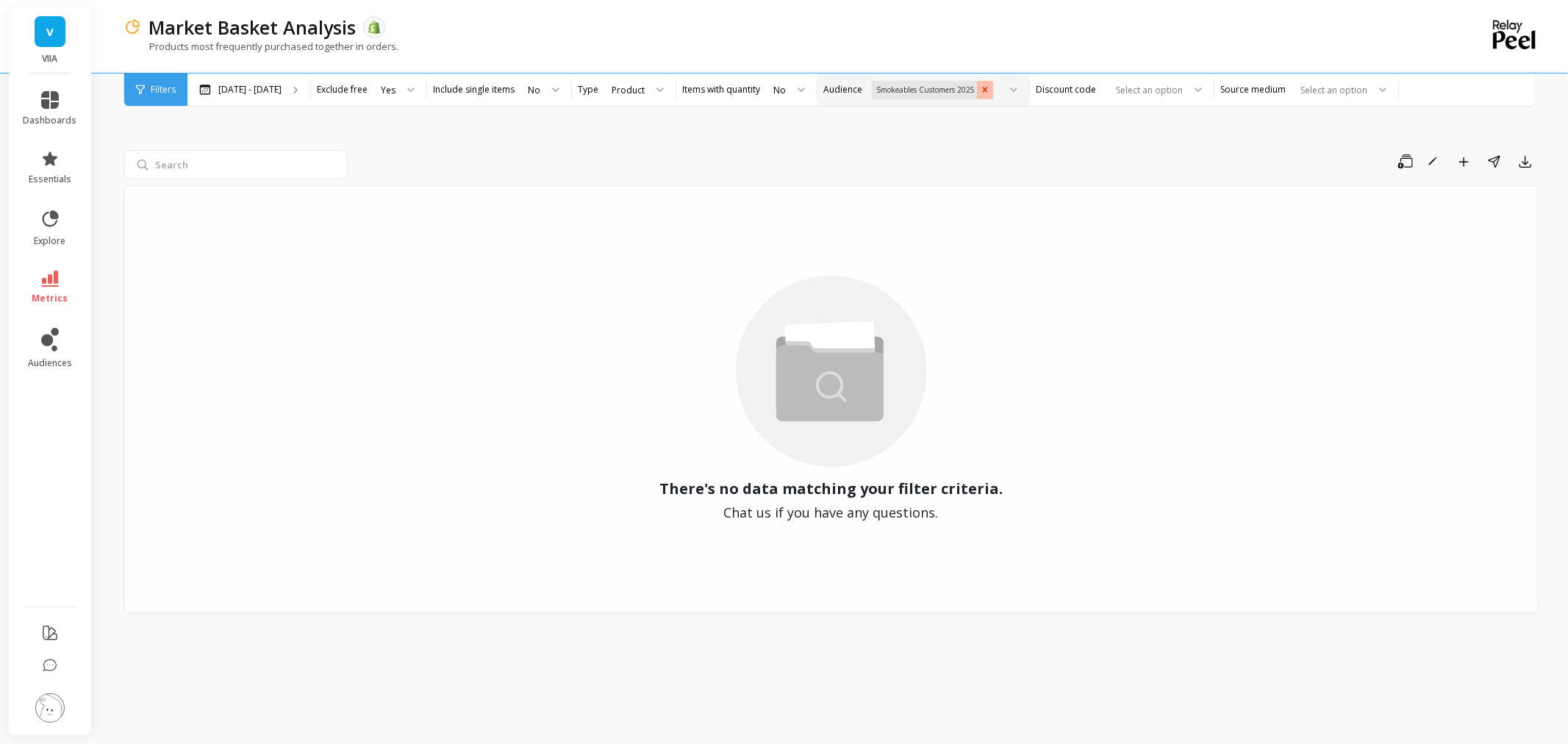
click at [980, 86] on icon "Remove Smokeables Customers 2025" at bounding box center [985, 89] width 10 height 10
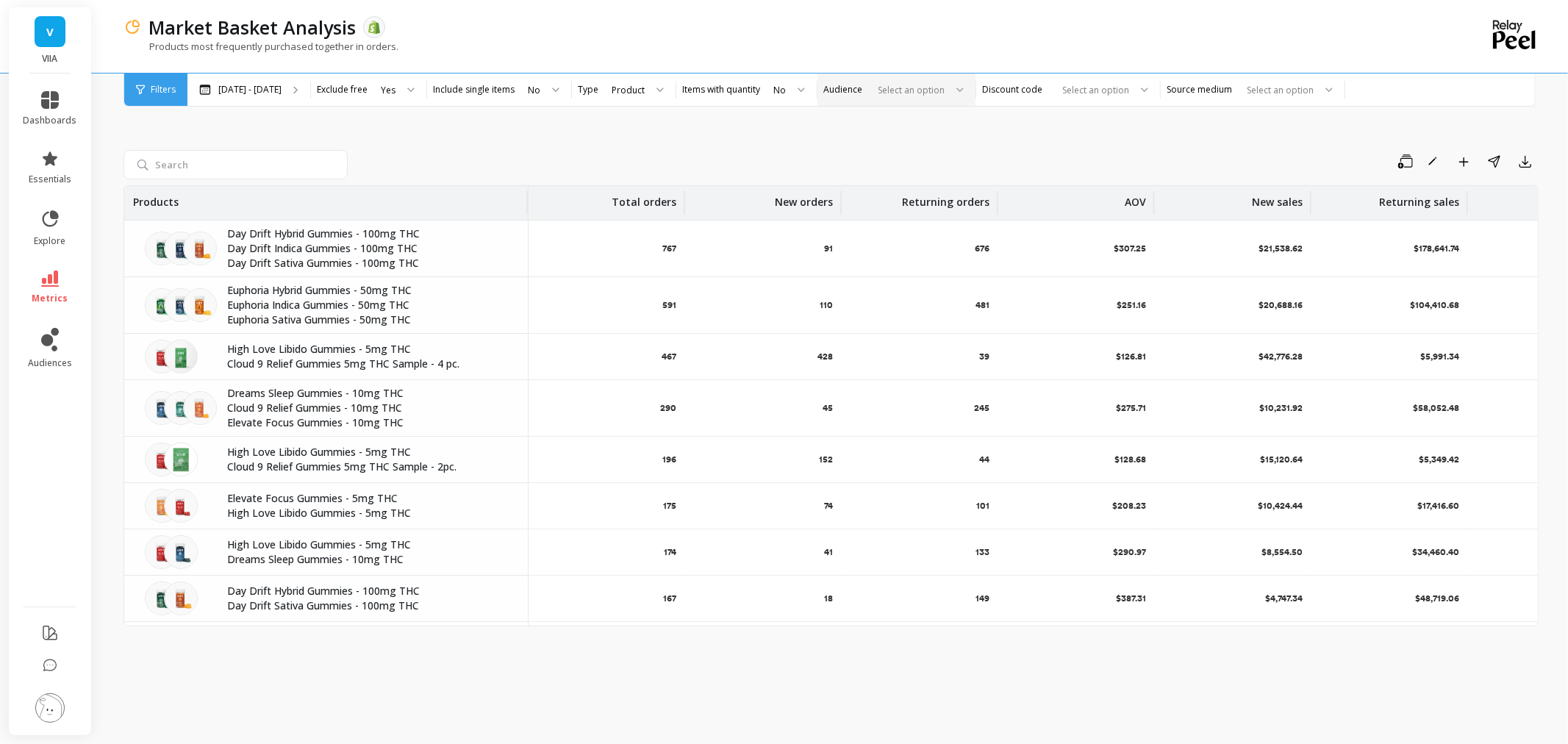
click at [55, 702] on img at bounding box center [50, 708] width 29 height 29
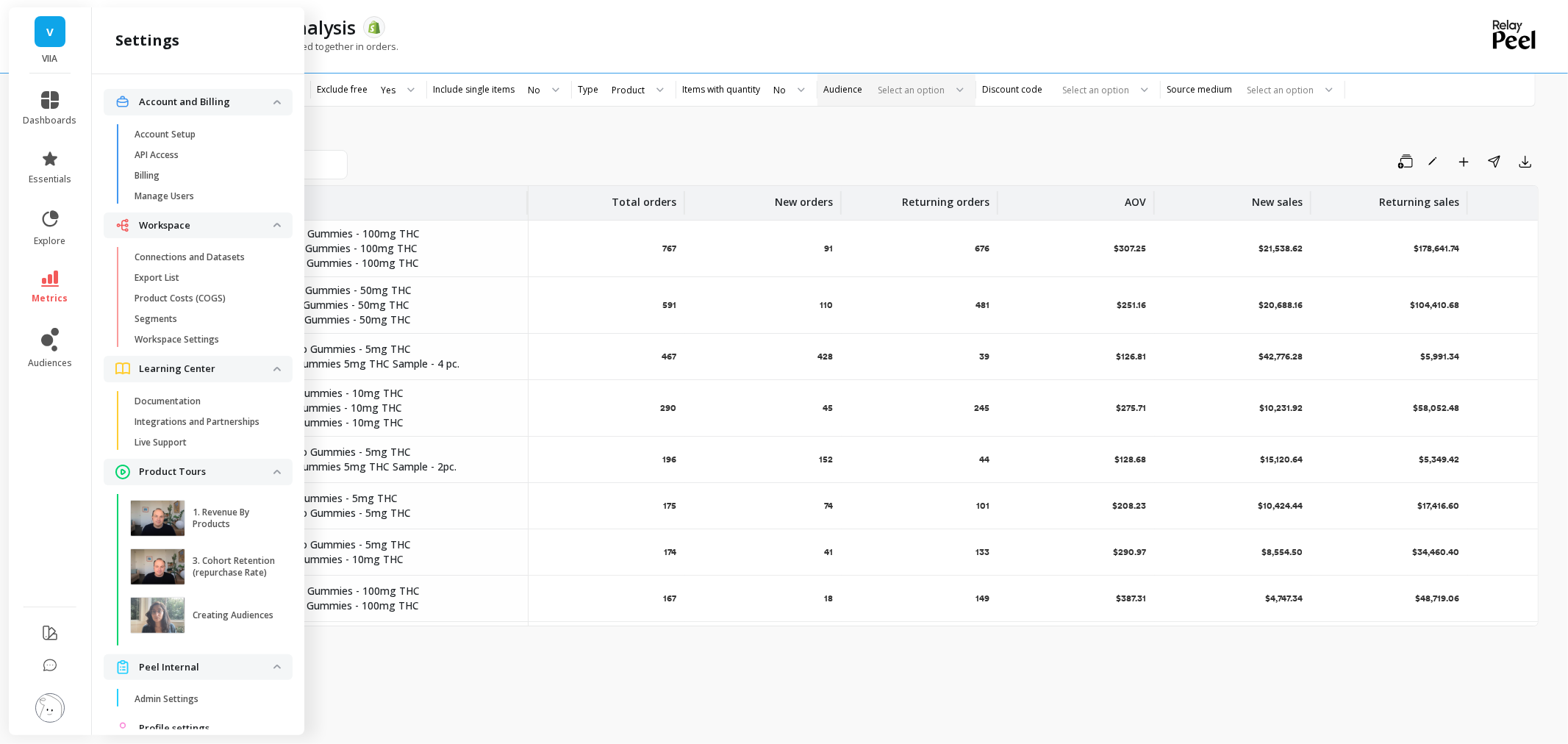
scroll to position [53, 0]
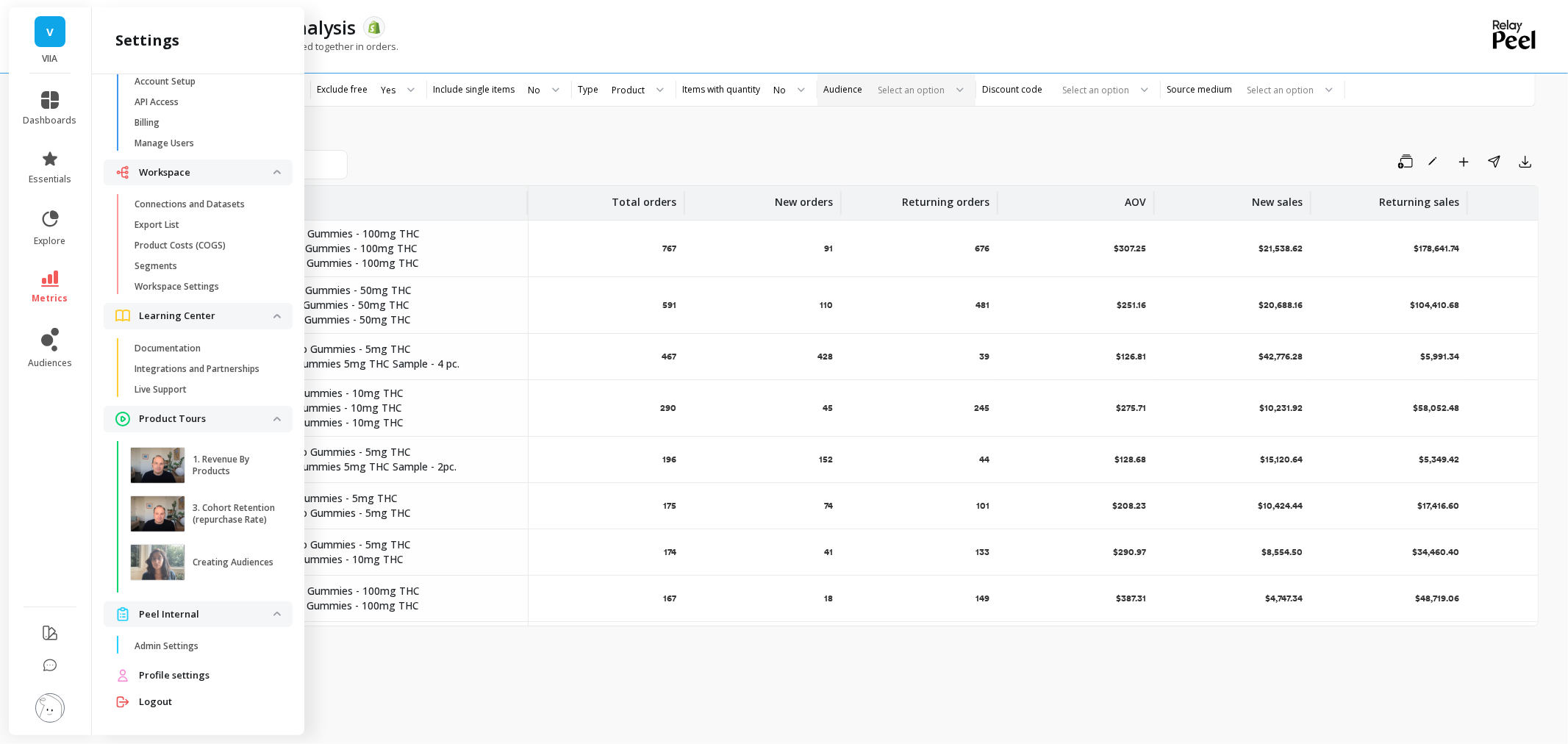
click at [38, 630] on li at bounding box center [50, 634] width 83 height 35
click at [46, 634] on icon at bounding box center [49, 632] width 17 height 17
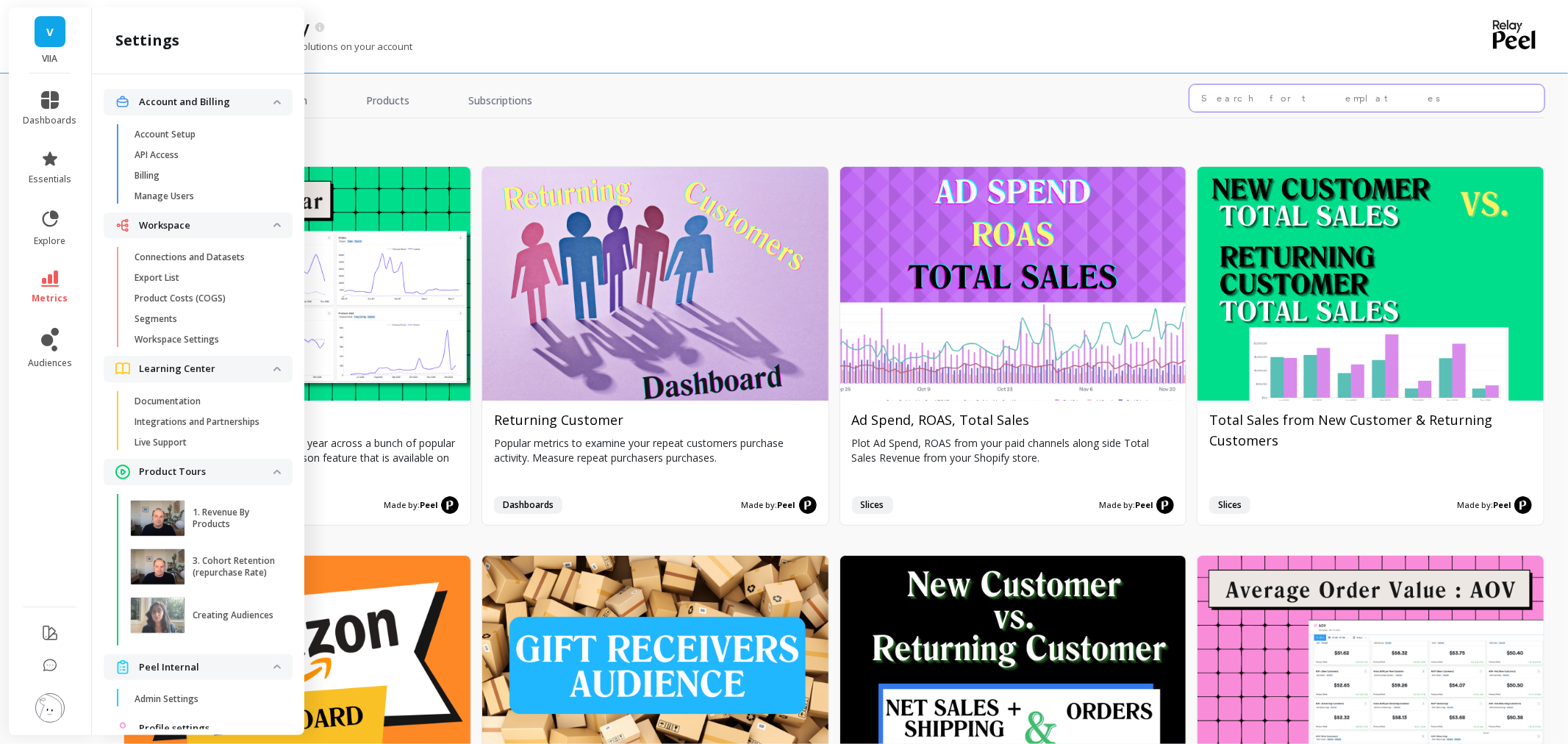
click at [1281, 94] on input "text" at bounding box center [1367, 98] width 355 height 27
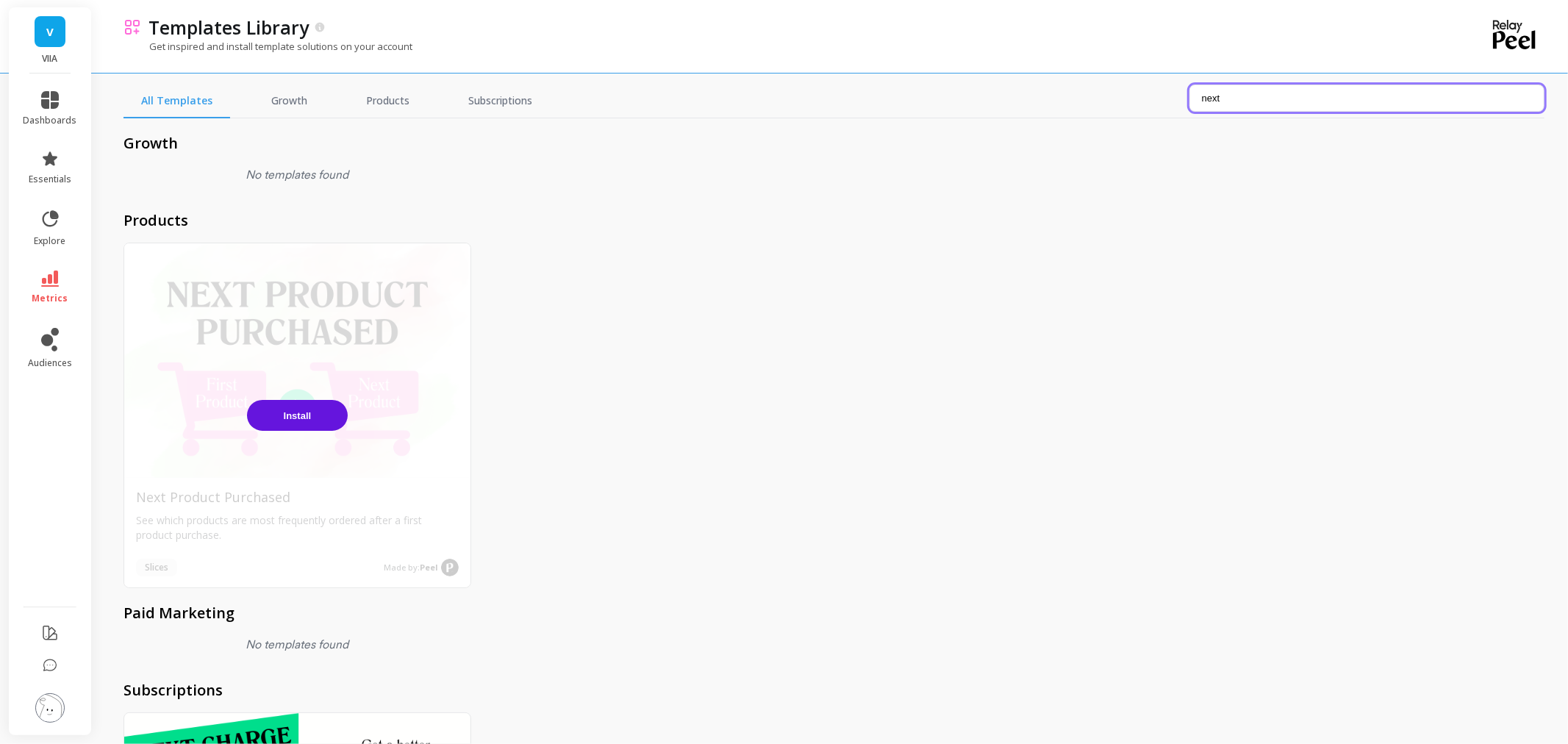
type input "next"
click at [311, 417] on button "Install" at bounding box center [297, 416] width 101 height 31
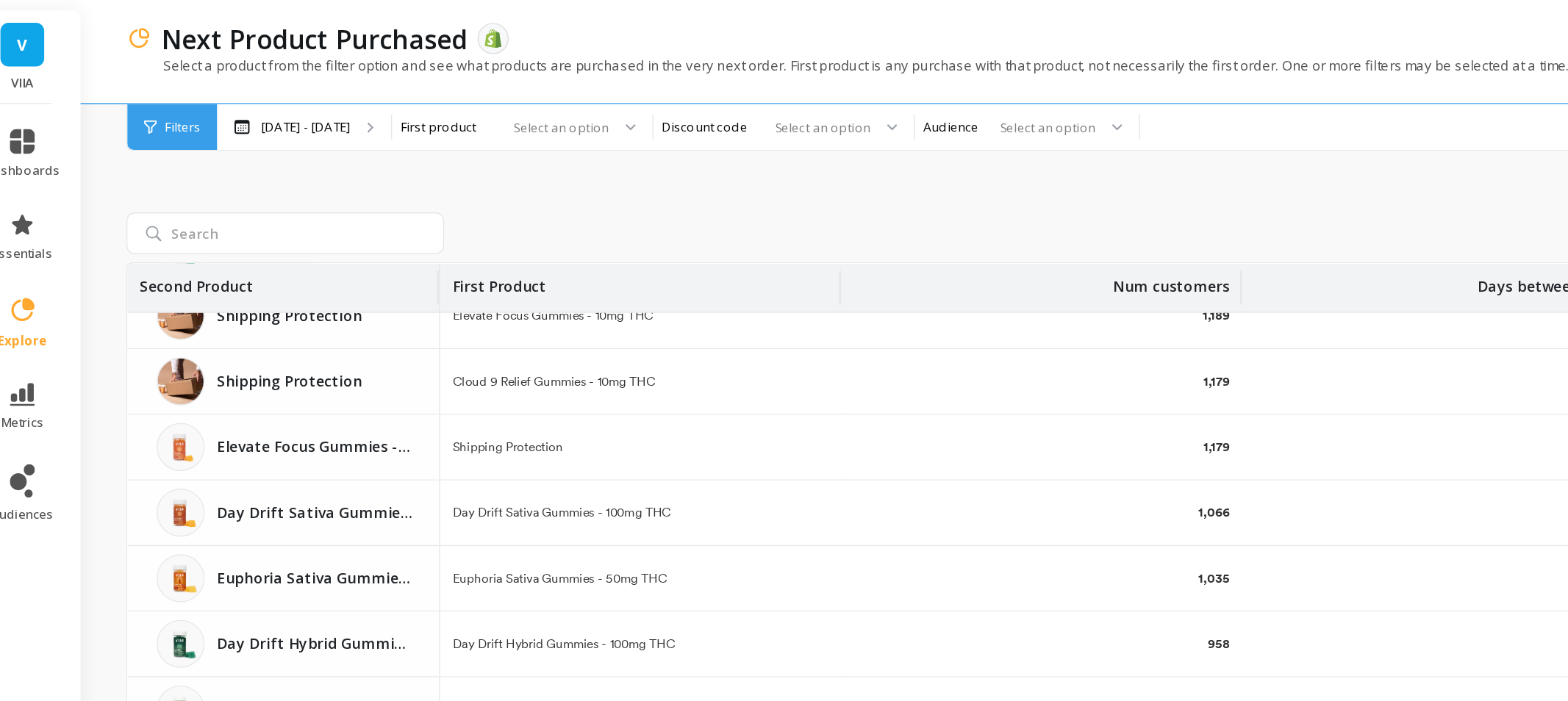
scroll to position [1022, 0]
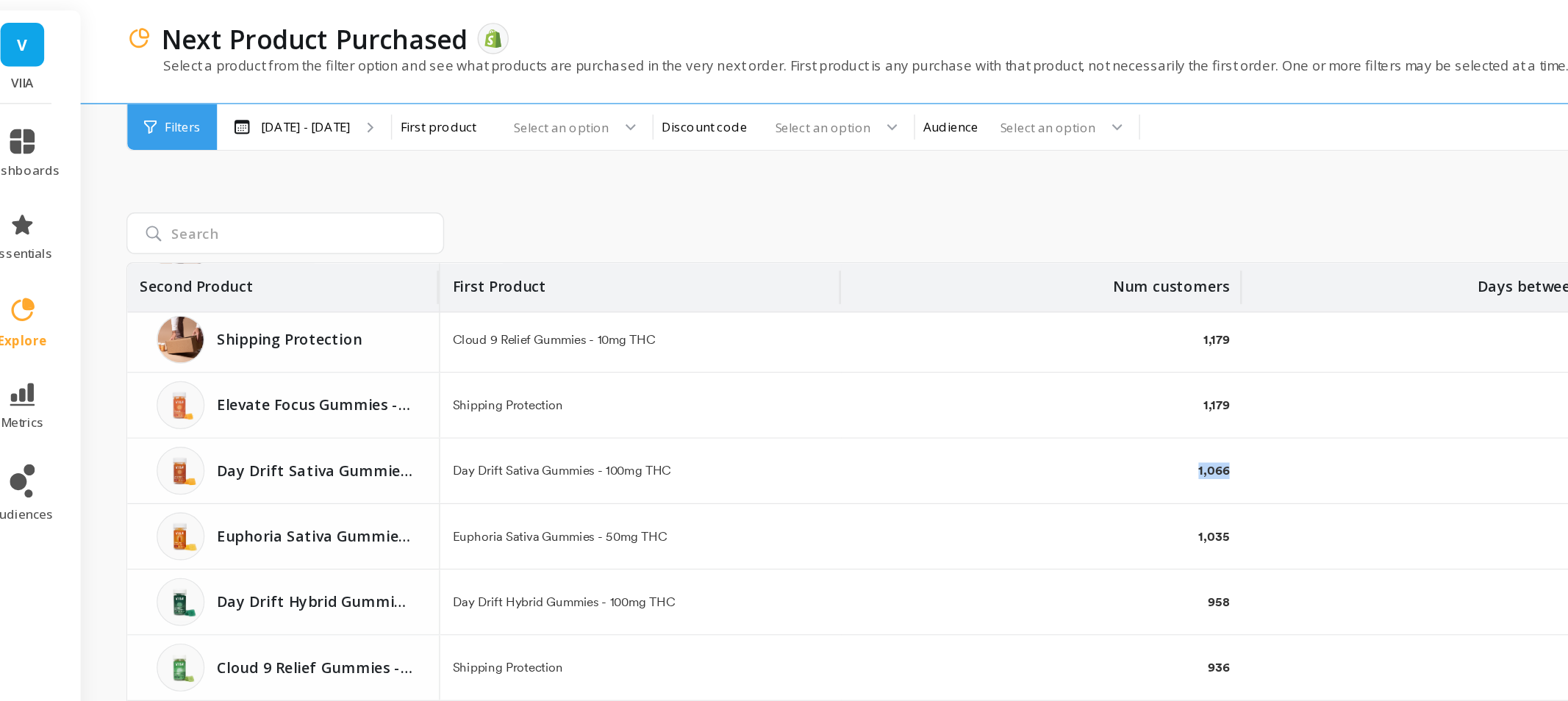
drag, startPoint x: 904, startPoint y: 335, endPoint x: 873, endPoint y: 333, distance: 31.1
click at [873, 333] on div "1,066" at bounding box center [769, 332] width 283 height 45
drag, startPoint x: 515, startPoint y: 333, endPoint x: 344, endPoint y: 339, distance: 171.1
click at [344, 339] on tr "Day Drift Sativa Gummies - 100mg THC Day Drift Sativa Gummies - 100mg THC Day D…" at bounding box center [831, 332] width 1413 height 46
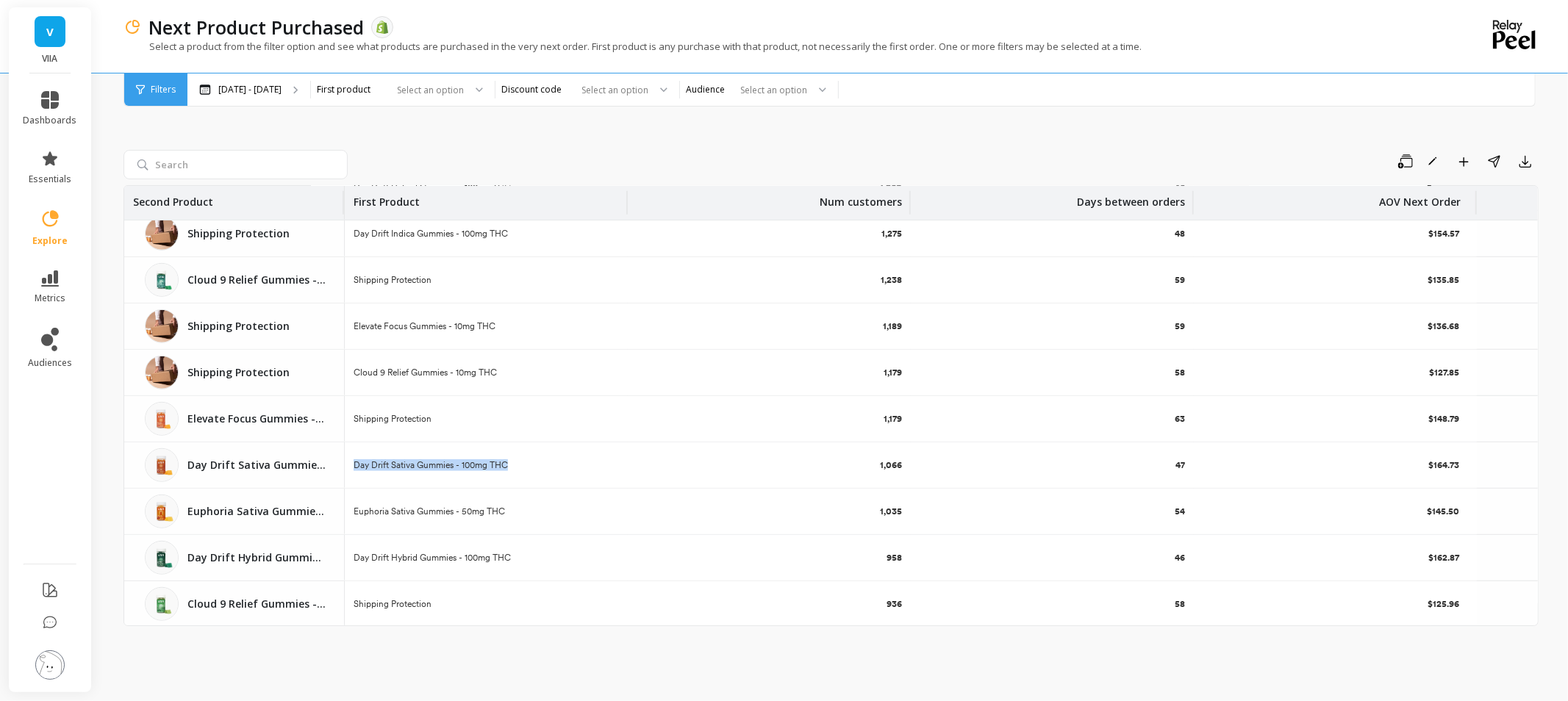
scroll to position [769, 0]
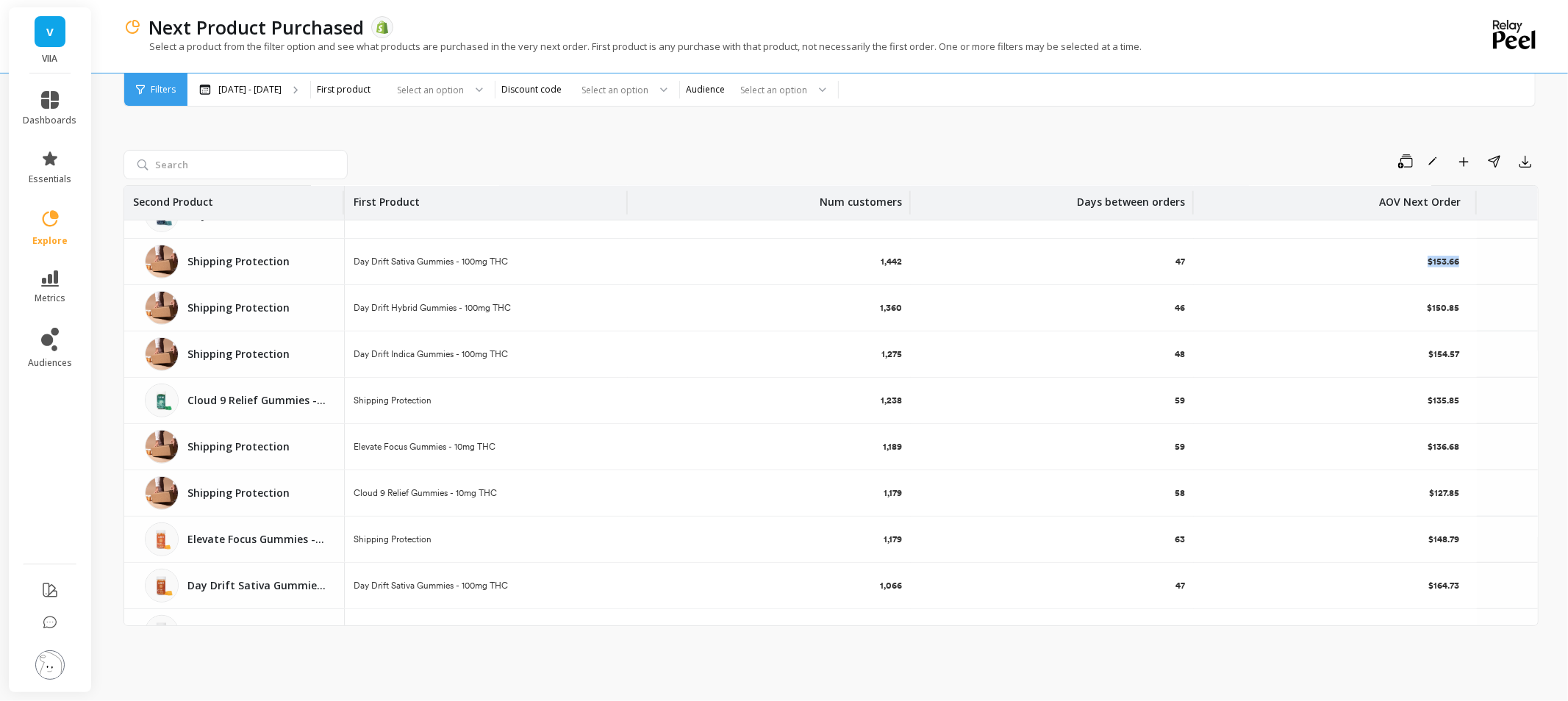
drag, startPoint x: 1417, startPoint y: 263, endPoint x: 1474, endPoint y: 255, distance: 57.6
click at [1474, 255] on div "$153.66" at bounding box center [1335, 262] width 283 height 45
click at [464, 88] on div at bounding box center [427, 89] width 73 height 14
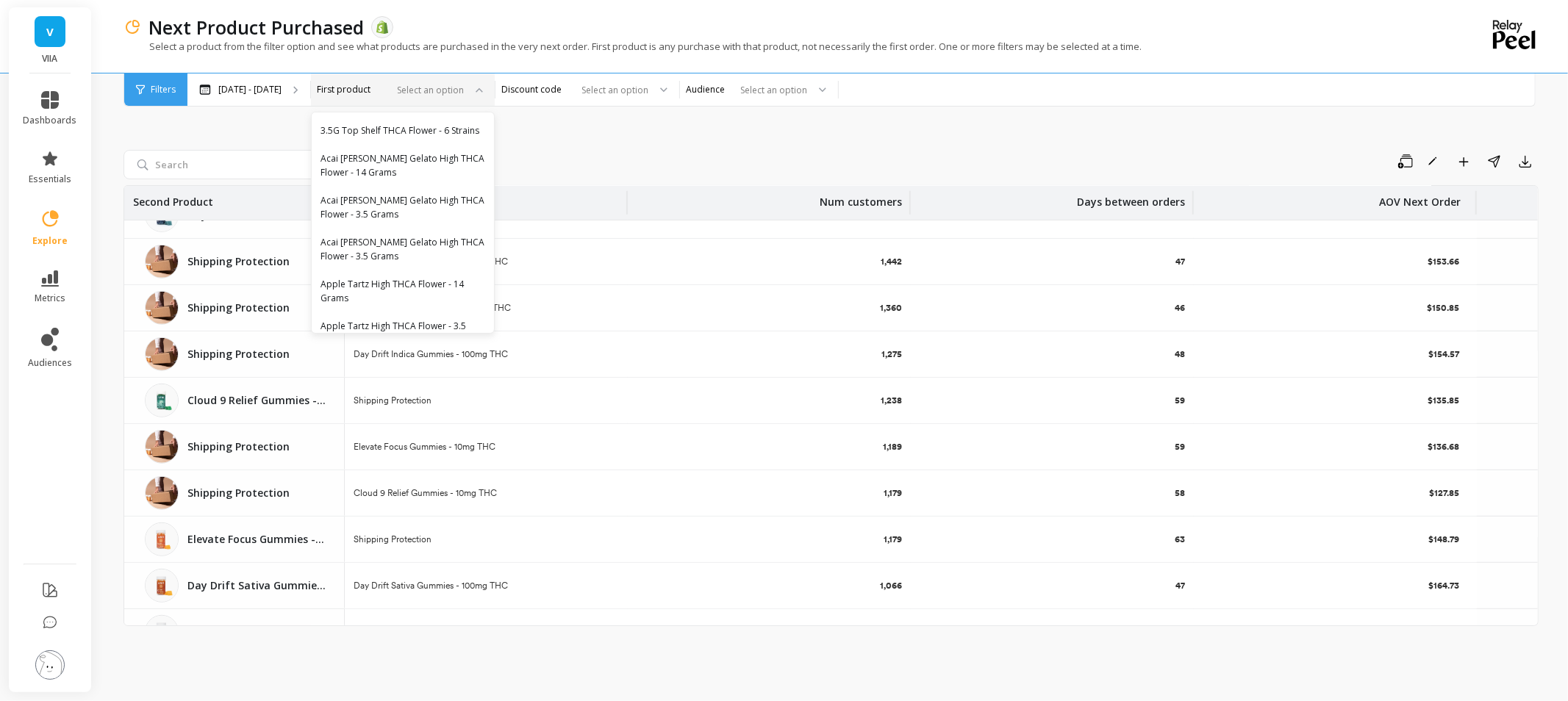
click at [623, 138] on div "Save Rename Add to Dashboard Share Export Second Product First Product Num cust…" at bounding box center [831, 380] width 1415 height 606
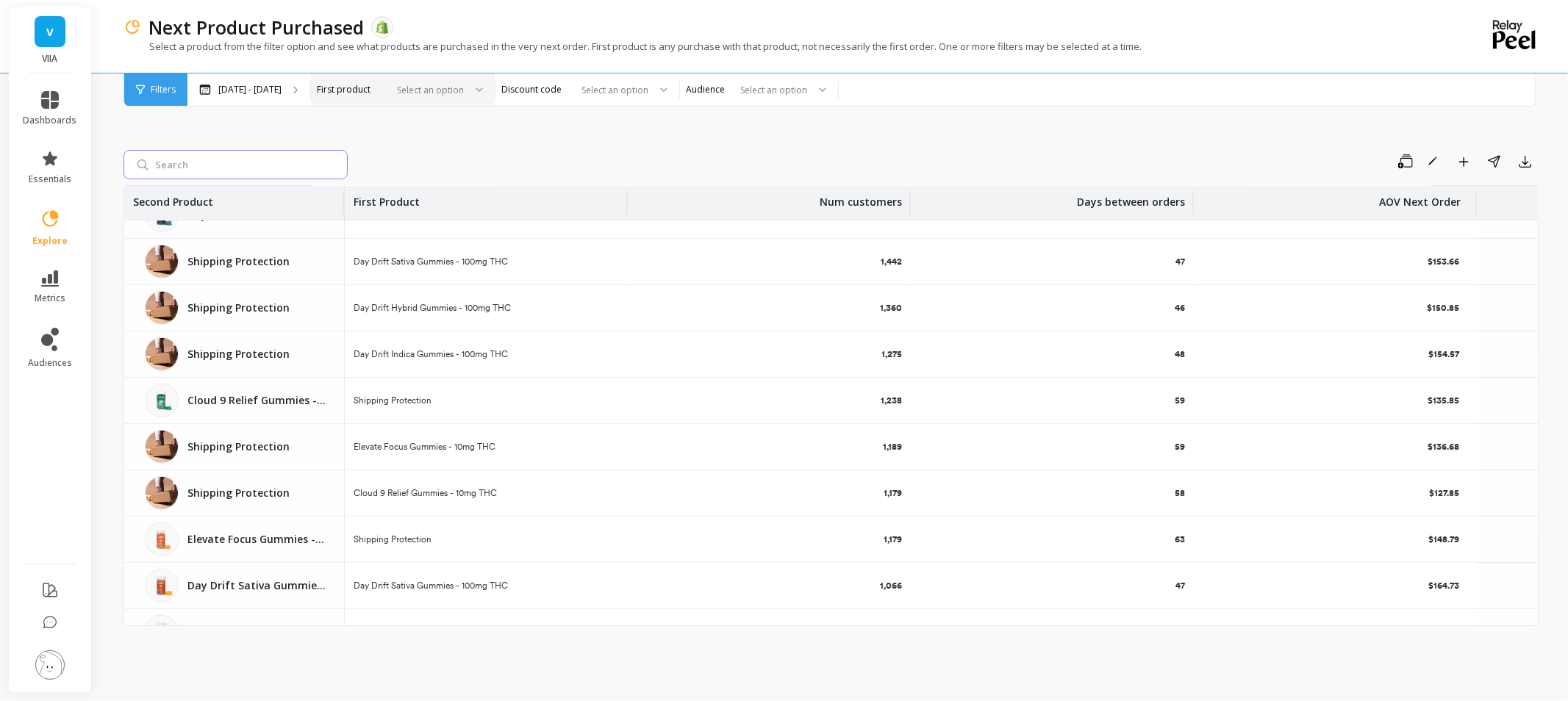
click at [190, 163] on input "search" at bounding box center [236, 165] width 225 height 29
click at [495, 142] on div "Save Rename Add to Dashboard Share Export Second Product First Product Num cust…" at bounding box center [831, 380] width 1415 height 606
click at [808, 86] on div at bounding box center [771, 89] width 73 height 14
click at [811, 152] on div "Smokeables Customers 2025" at bounding box center [759, 158] width 139 height 14
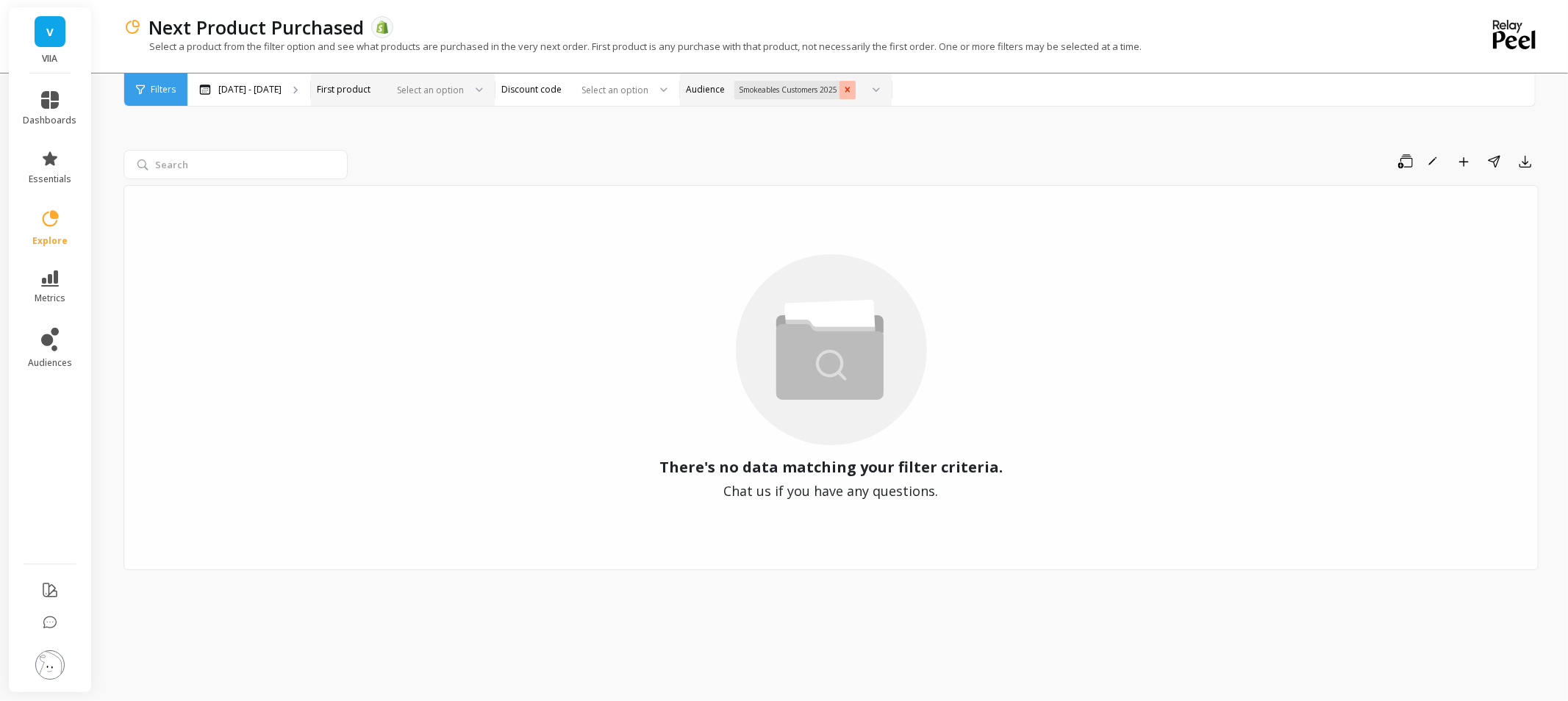
click at [853, 85] on icon "Remove Smokeables Customers 2025" at bounding box center [847, 89] width 10 height 10
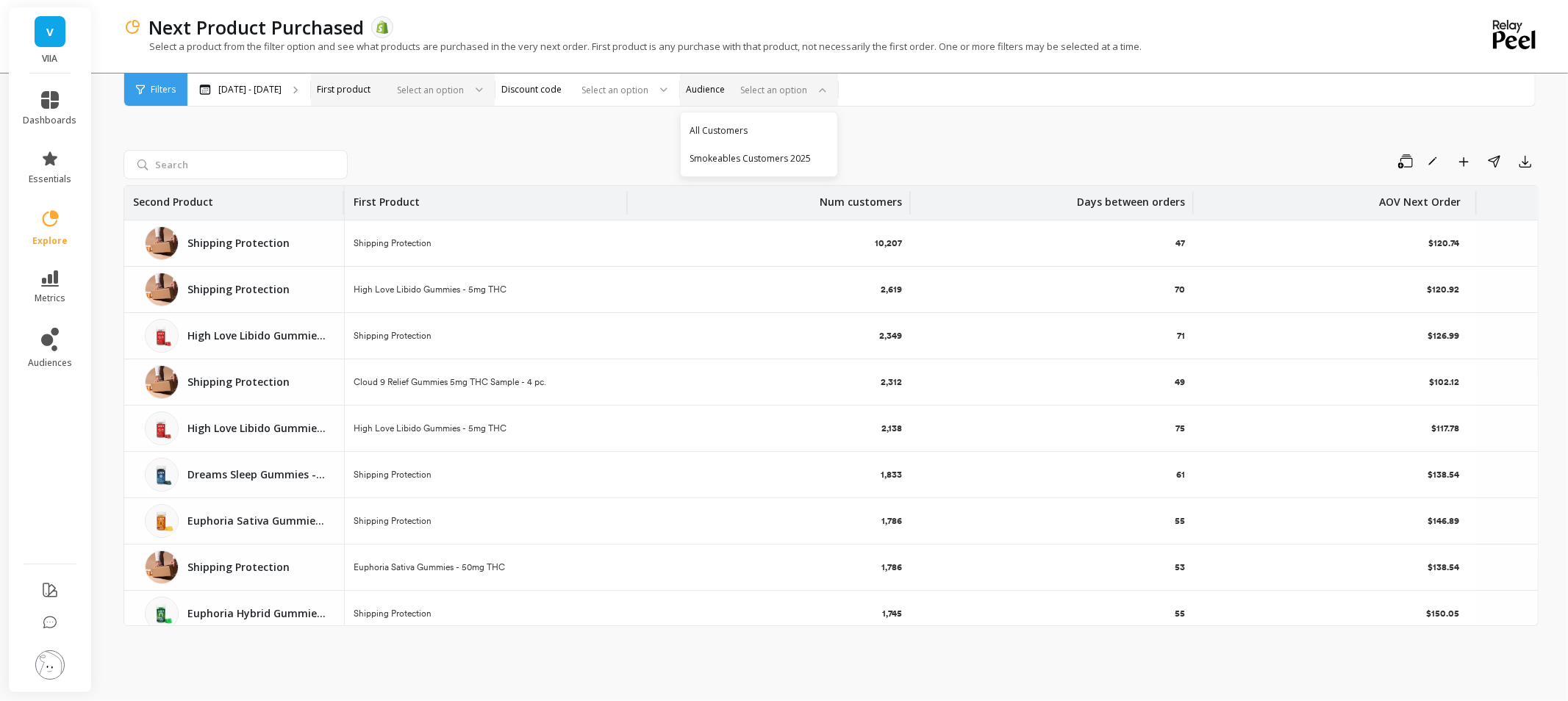
click at [451, 125] on div "Save Rename Add to Dashboard Share Export Second Product First Product Num cust…" at bounding box center [831, 380] width 1415 height 606
click at [464, 94] on div at bounding box center [427, 89] width 73 height 14
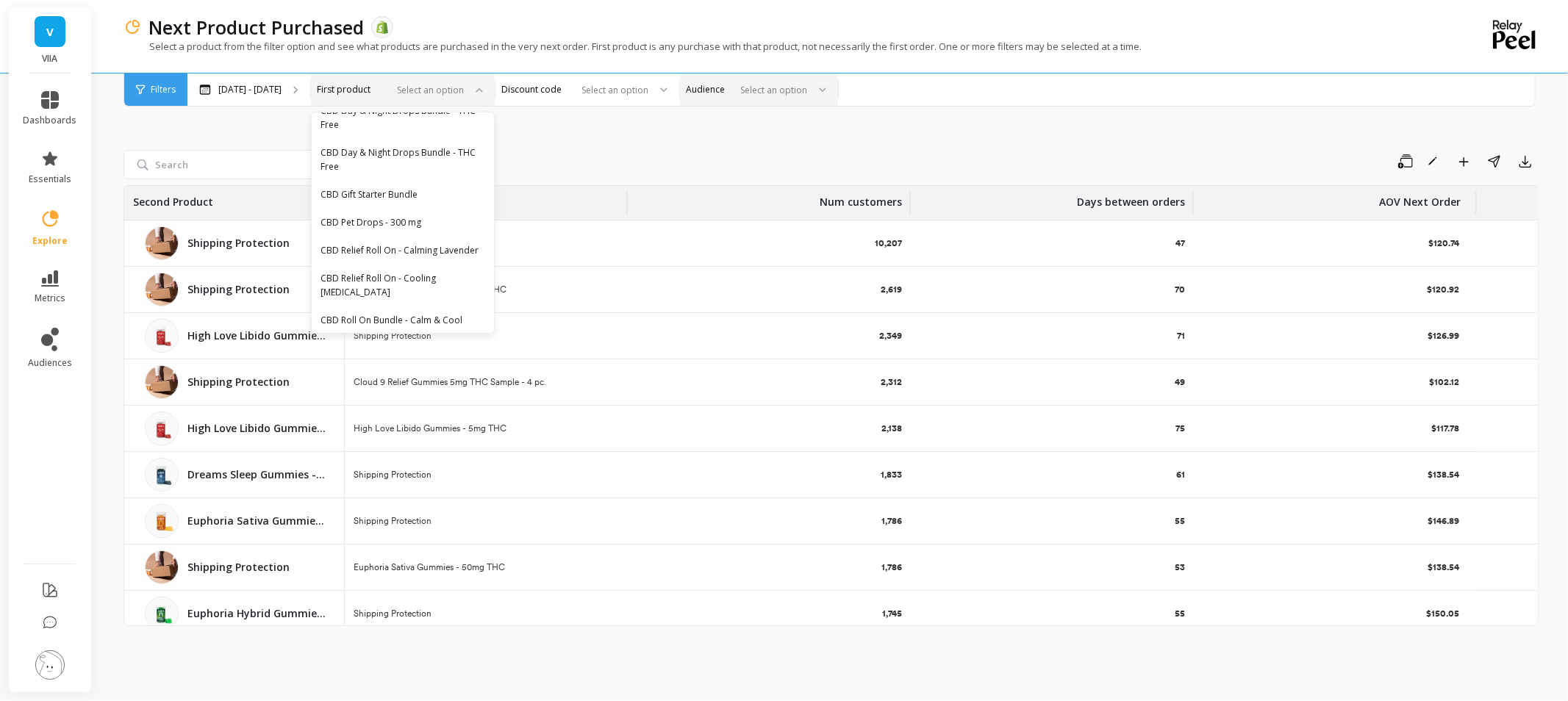
scroll to position [1306, 0]
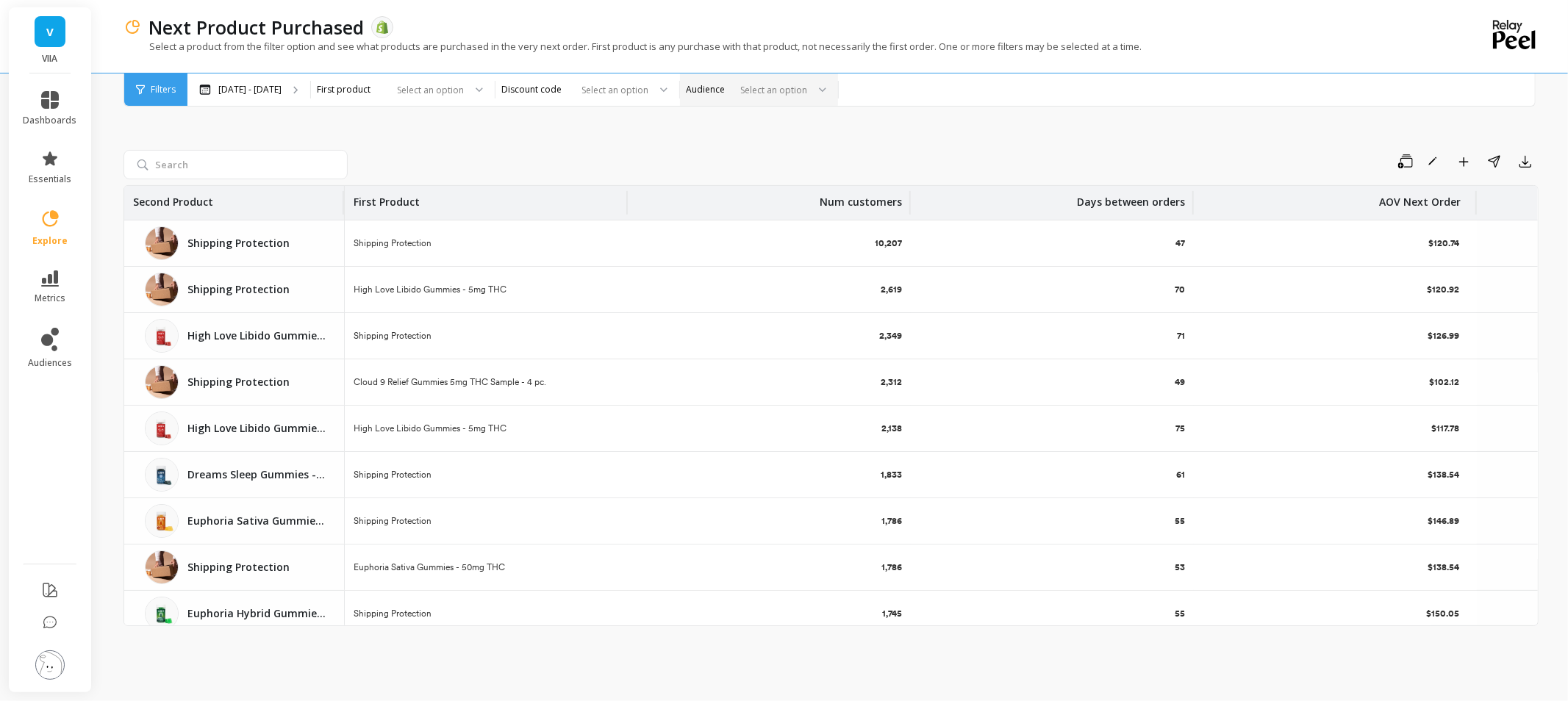
click at [600, 165] on div "Save Rename Add to Dashboard Share Export" at bounding box center [946, 162] width 1185 height 24
click at [52, 324] on li "audiences" at bounding box center [50, 348] width 71 height 59
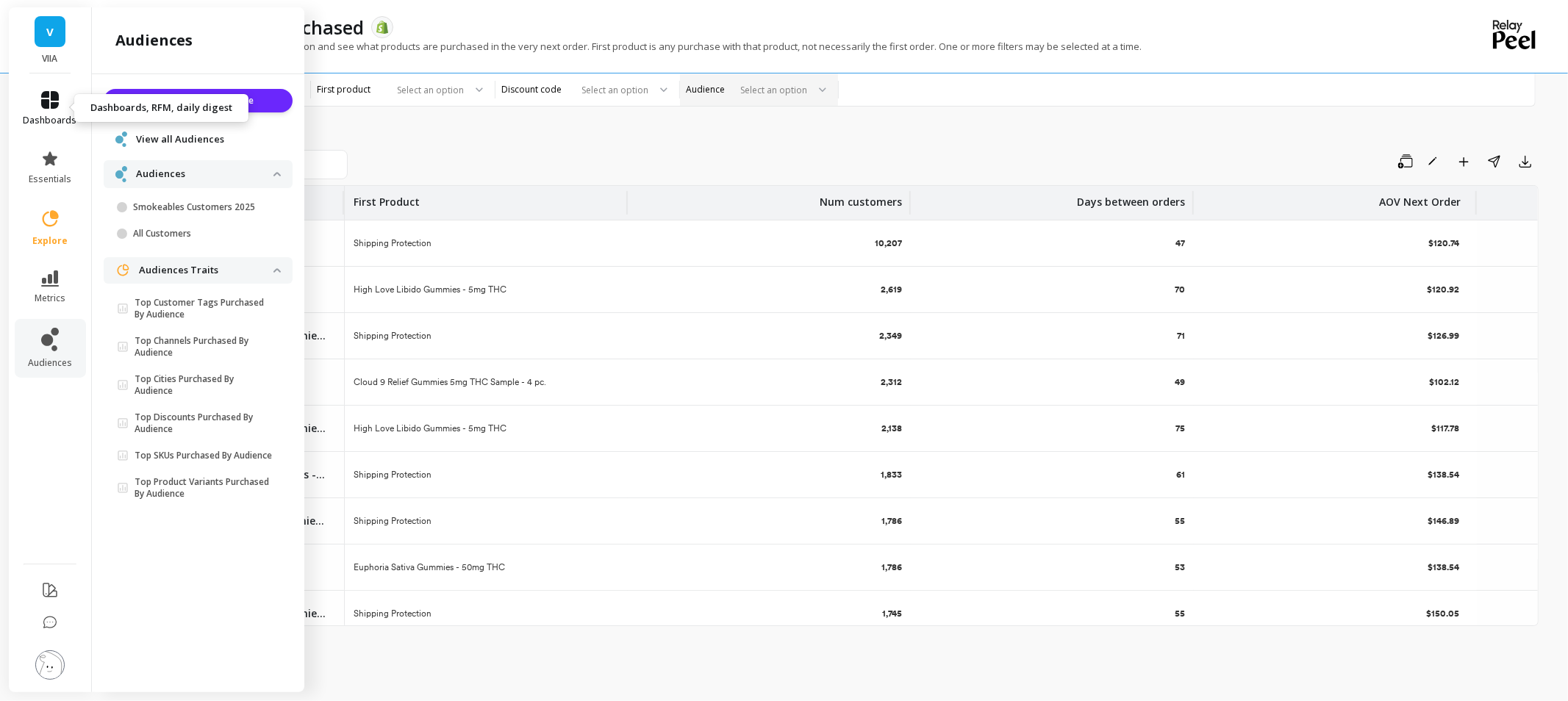
click at [45, 108] on icon at bounding box center [49, 99] width 17 height 17
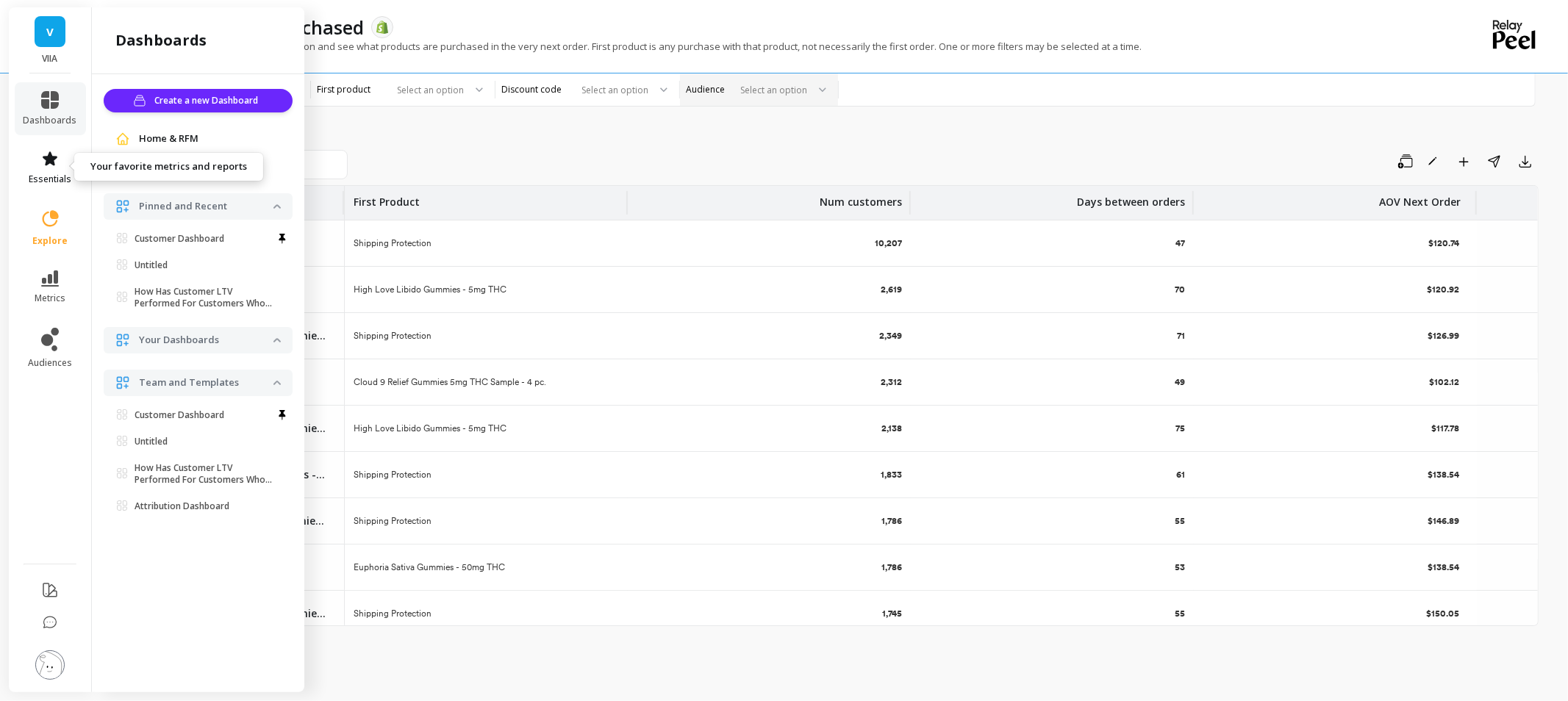
click at [35, 175] on span "essentials" at bounding box center [50, 179] width 43 height 12
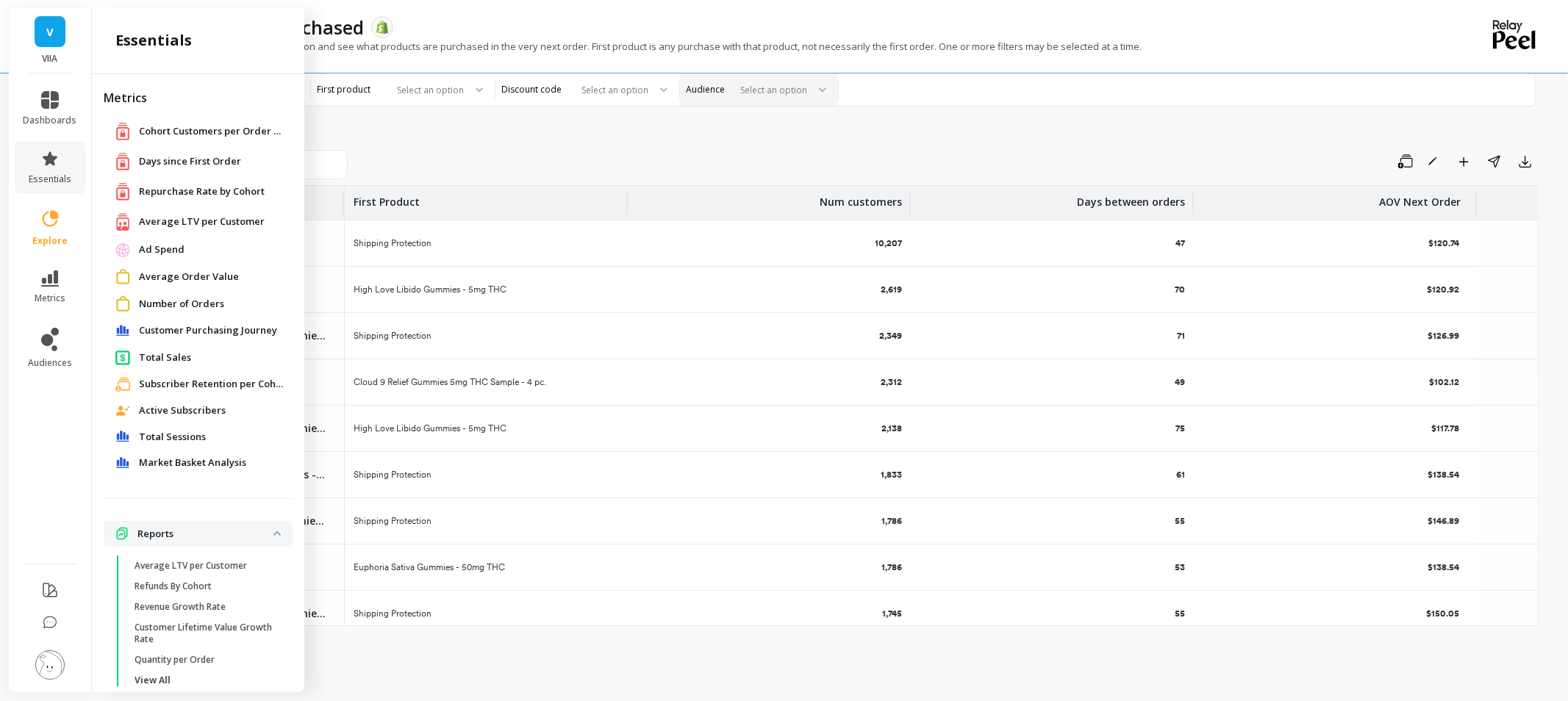
click at [200, 335] on span "Customer Purchasing Journey" at bounding box center [208, 331] width 138 height 15
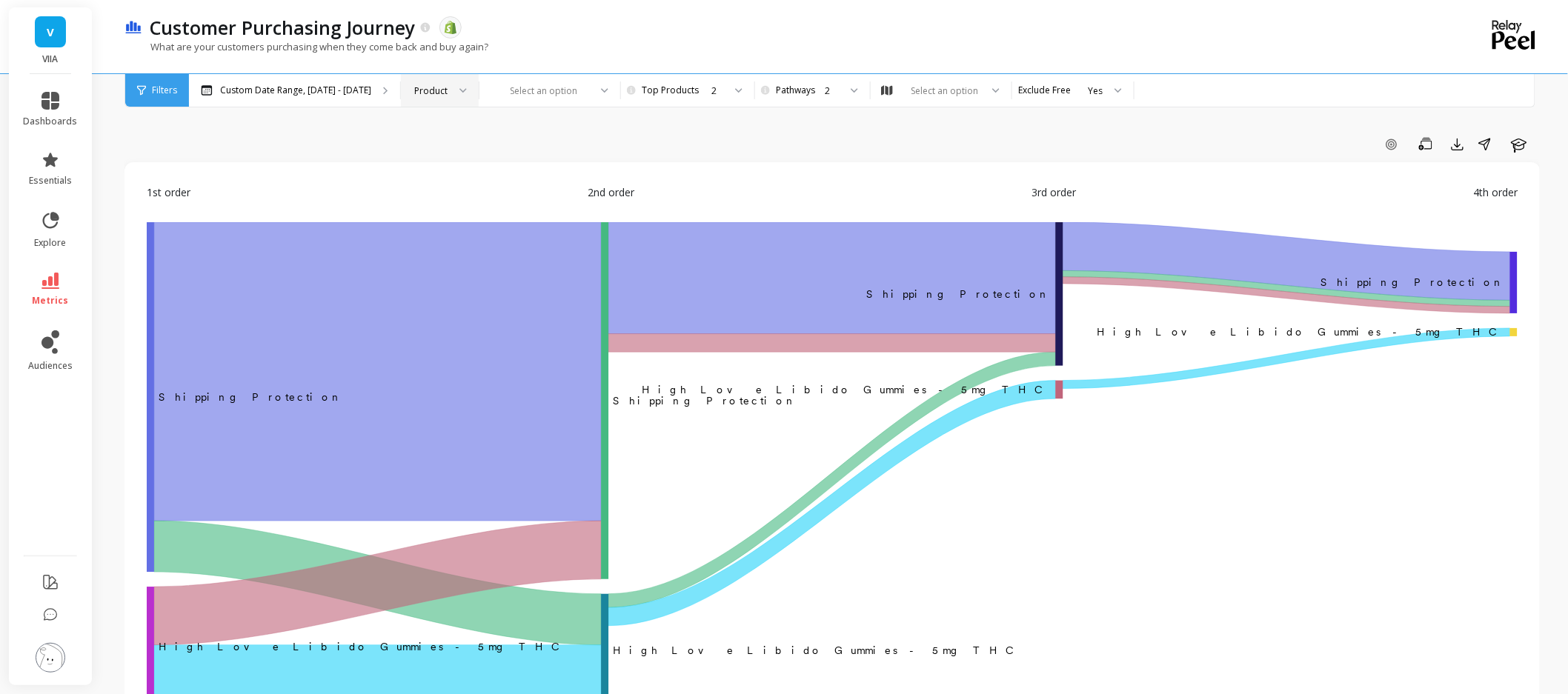
click at [459, 86] on div "Product" at bounding box center [439, 91] width 78 height 33
click at [445, 168] on div "Product Type" at bounding box center [439, 160] width 76 height 26
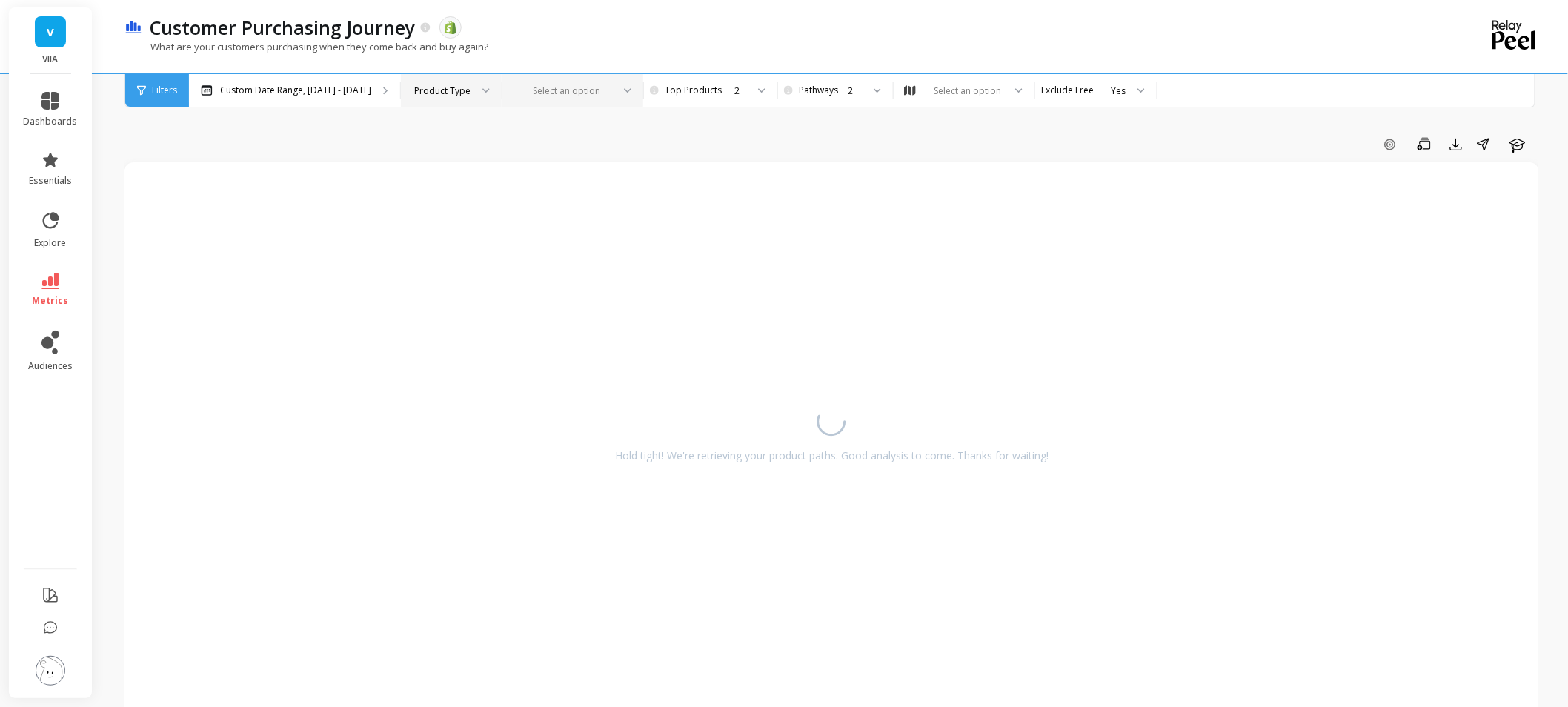
click at [594, 91] on div at bounding box center [564, 90] width 96 height 14
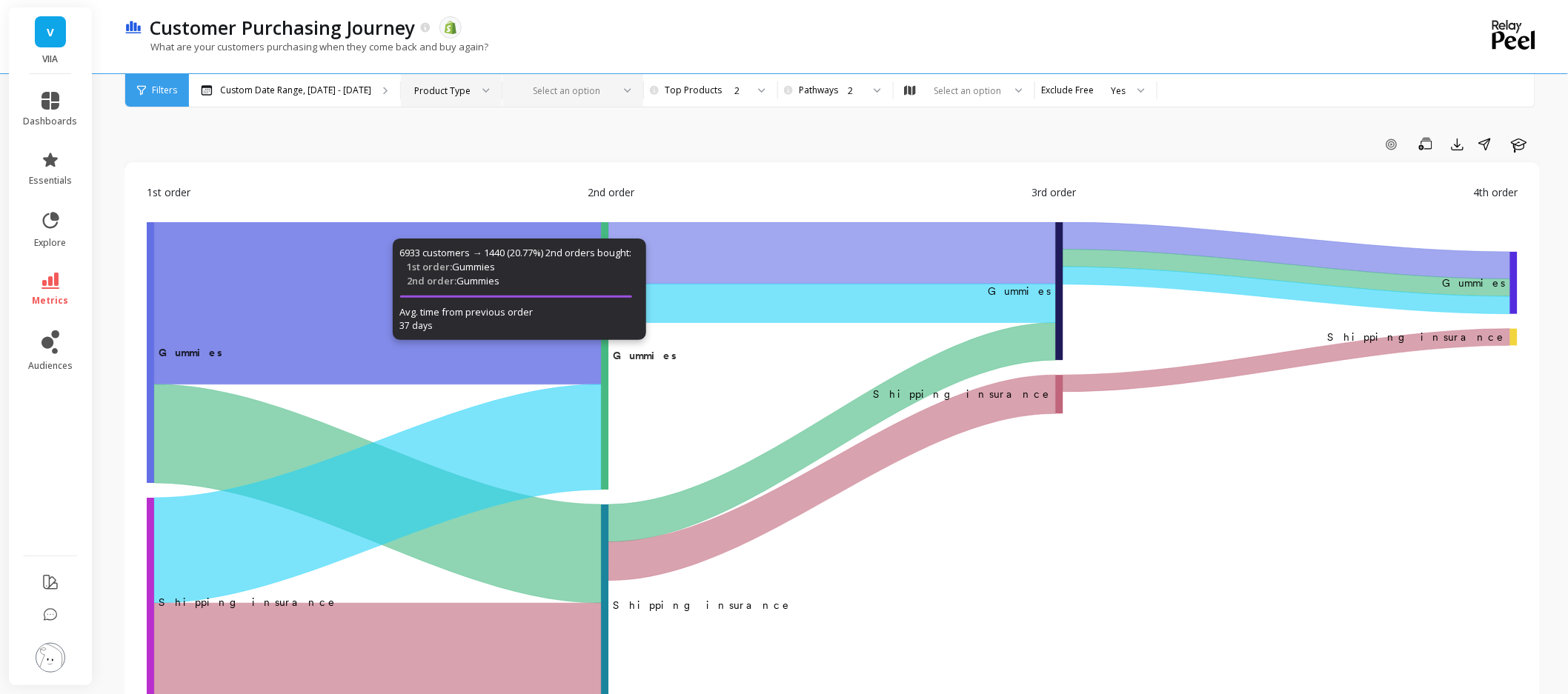
click at [697, 133] on div "Add Goal Save Export Share Learn" at bounding box center [832, 145] width 1415 height 24
click at [598, 101] on div "Select an option" at bounding box center [573, 91] width 141 height 33
click at [713, 141] on div "Add Goal Save Export Share Learn" at bounding box center [832, 145] width 1415 height 24
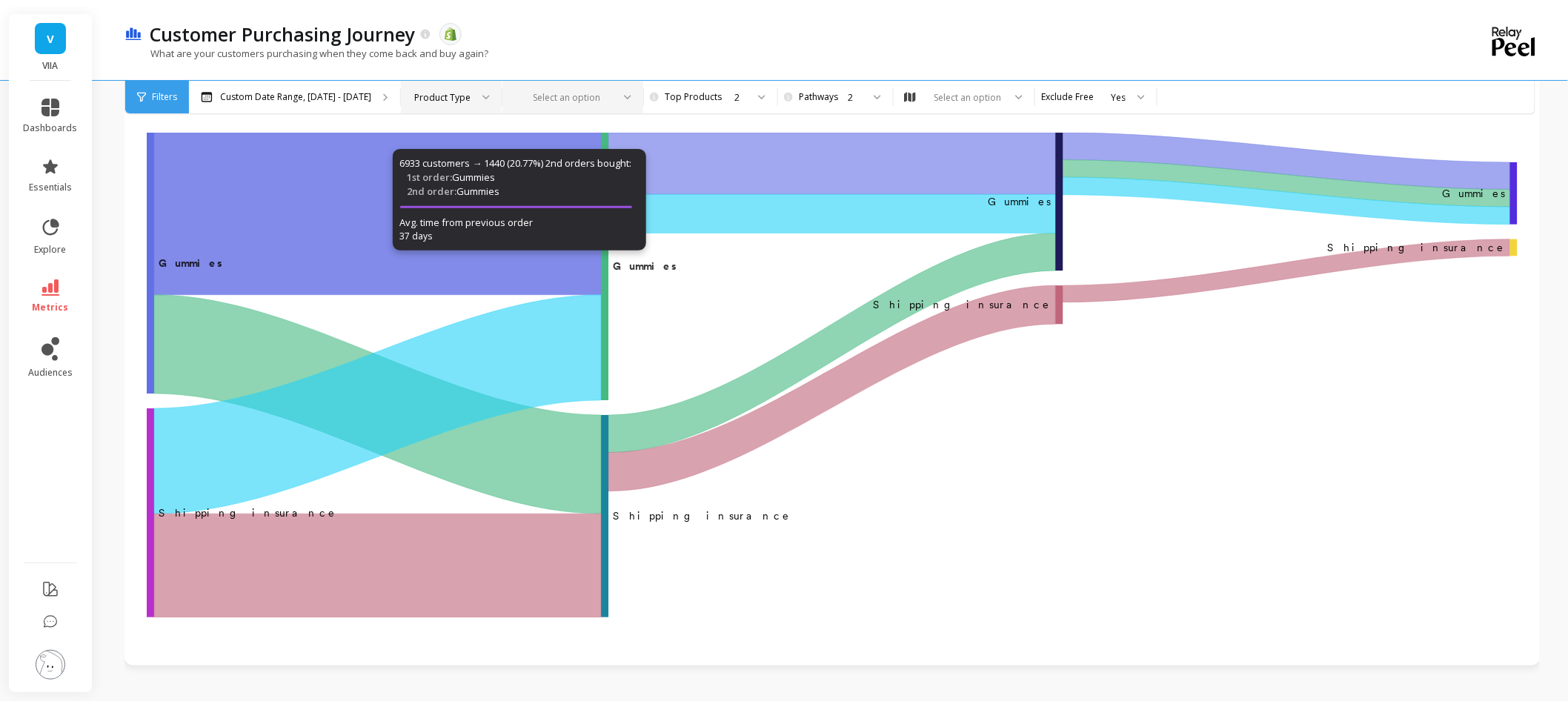
scroll to position [82, 0]
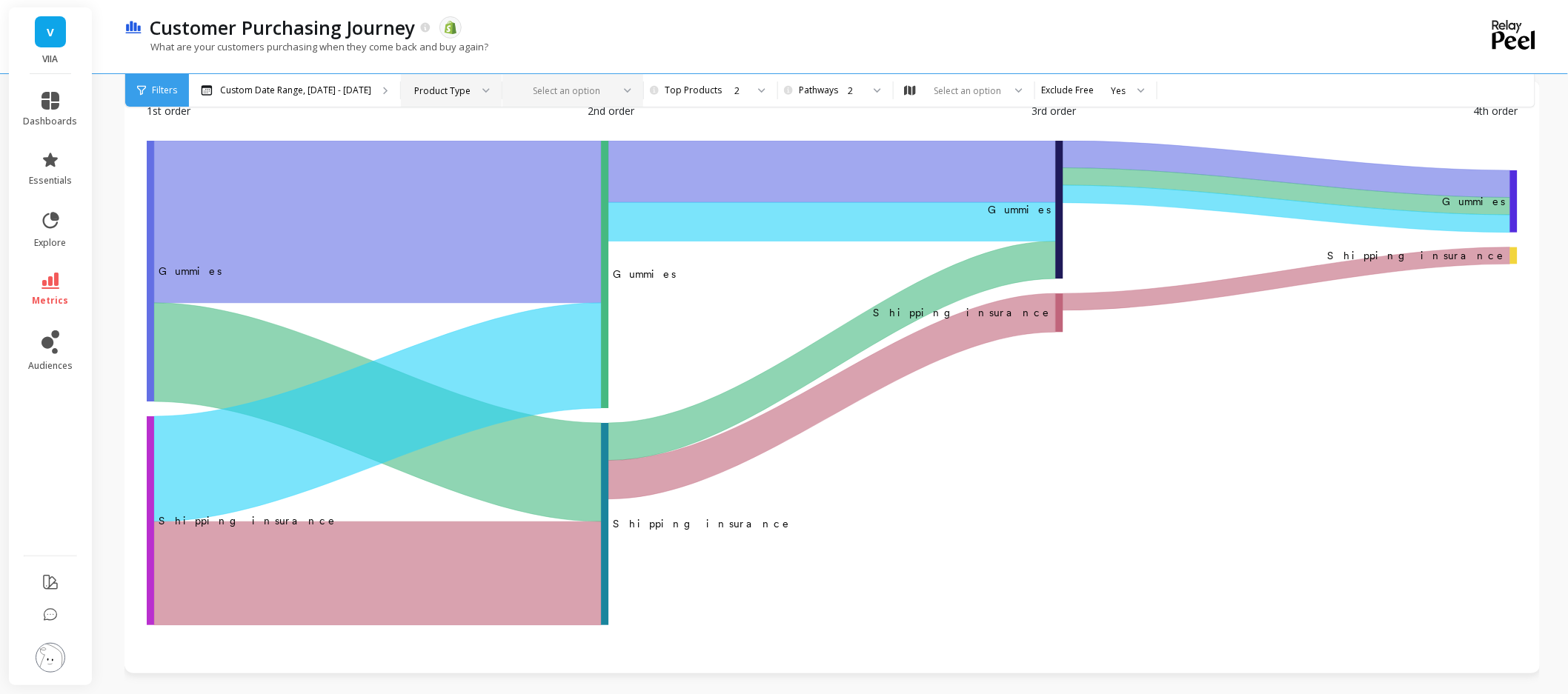
click at [593, 94] on div at bounding box center [564, 90] width 96 height 14
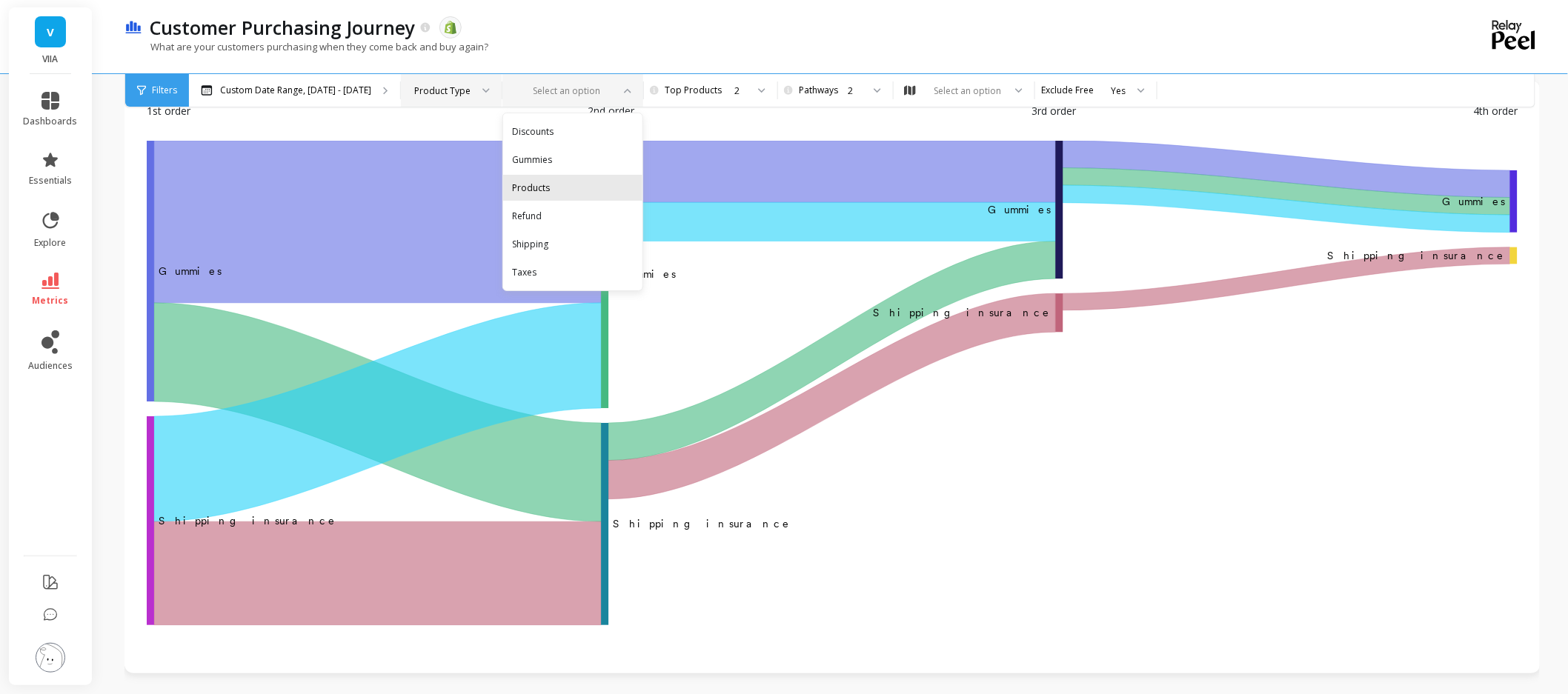
click at [559, 182] on div "Products" at bounding box center [573, 187] width 122 height 14
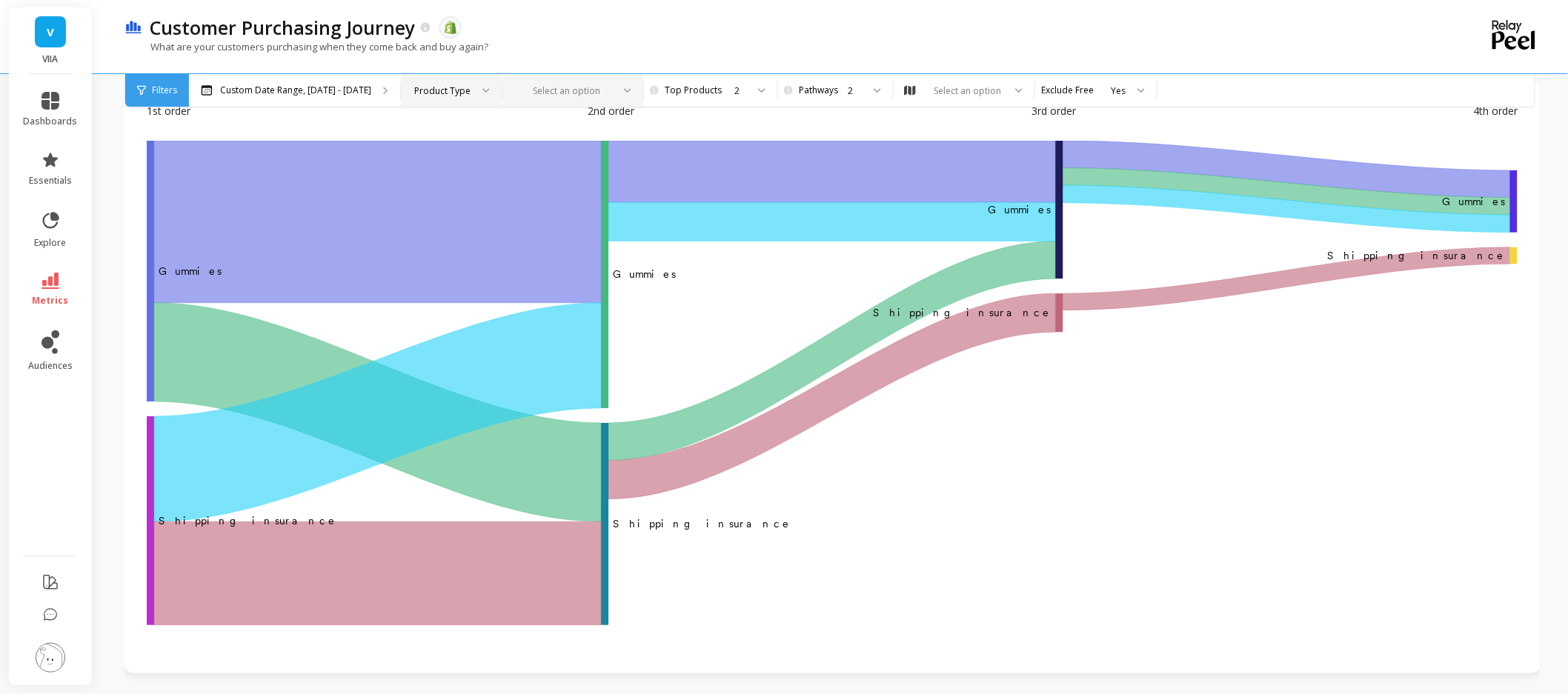
click at [472, 89] on div at bounding box center [480, 91] width 17 height 33
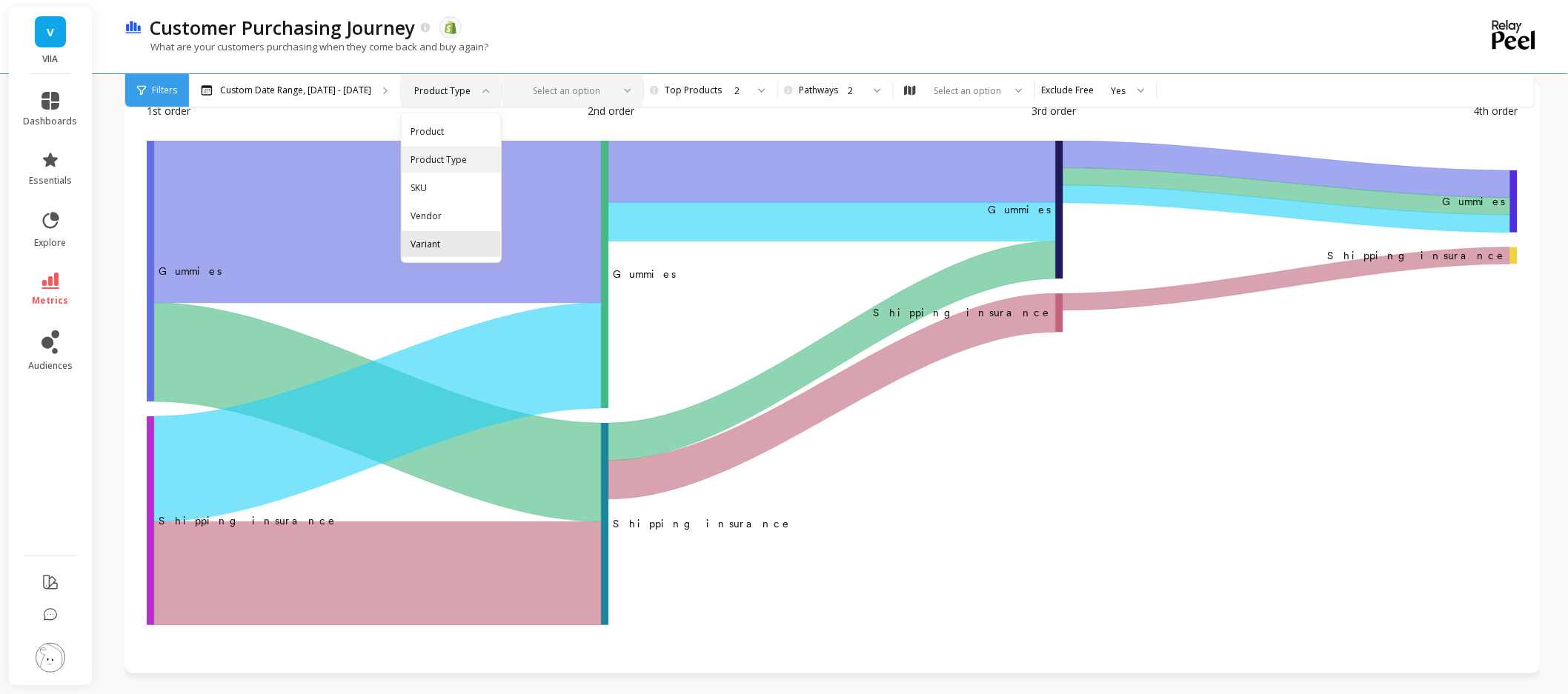
click at [450, 255] on div "Variant" at bounding box center [451, 244] width 99 height 26
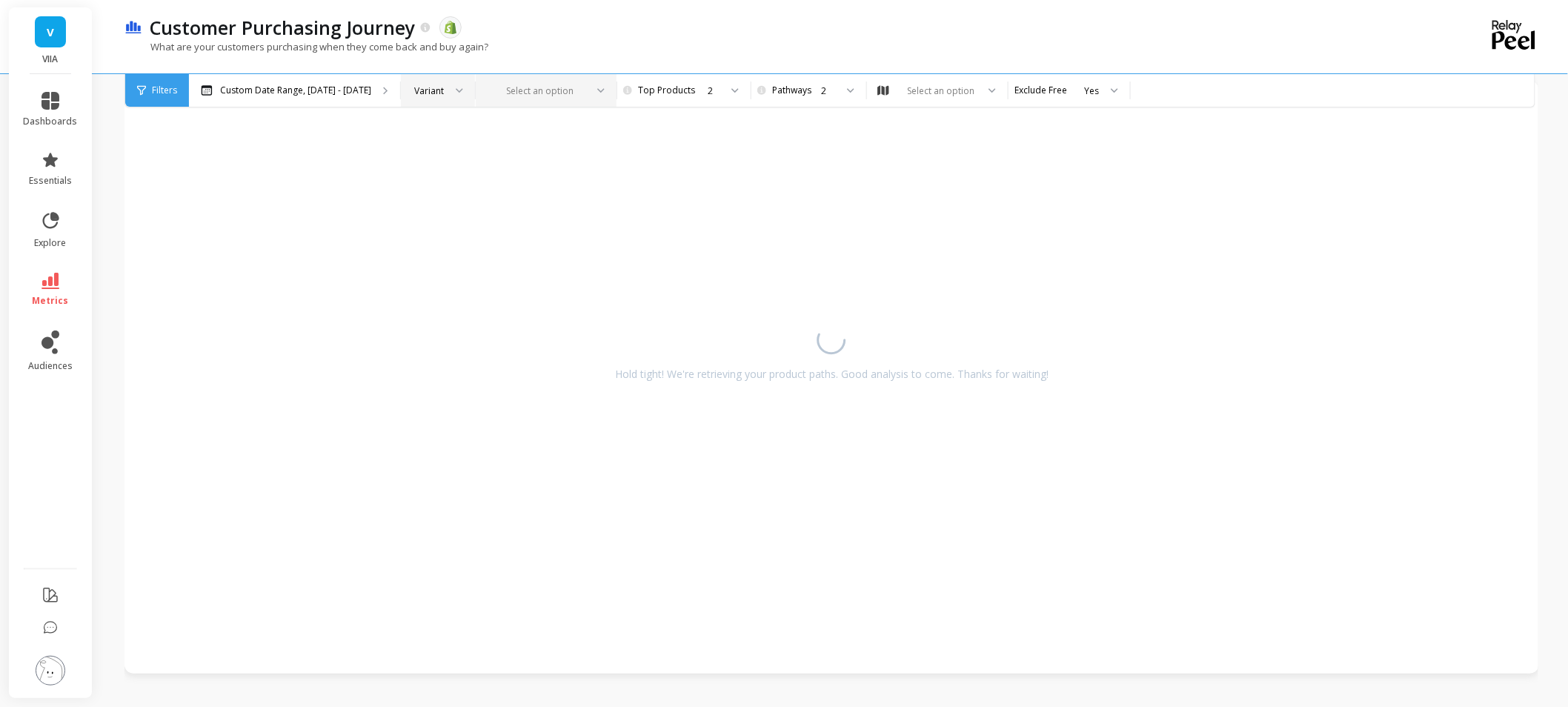
click at [532, 93] on div at bounding box center [537, 90] width 96 height 14
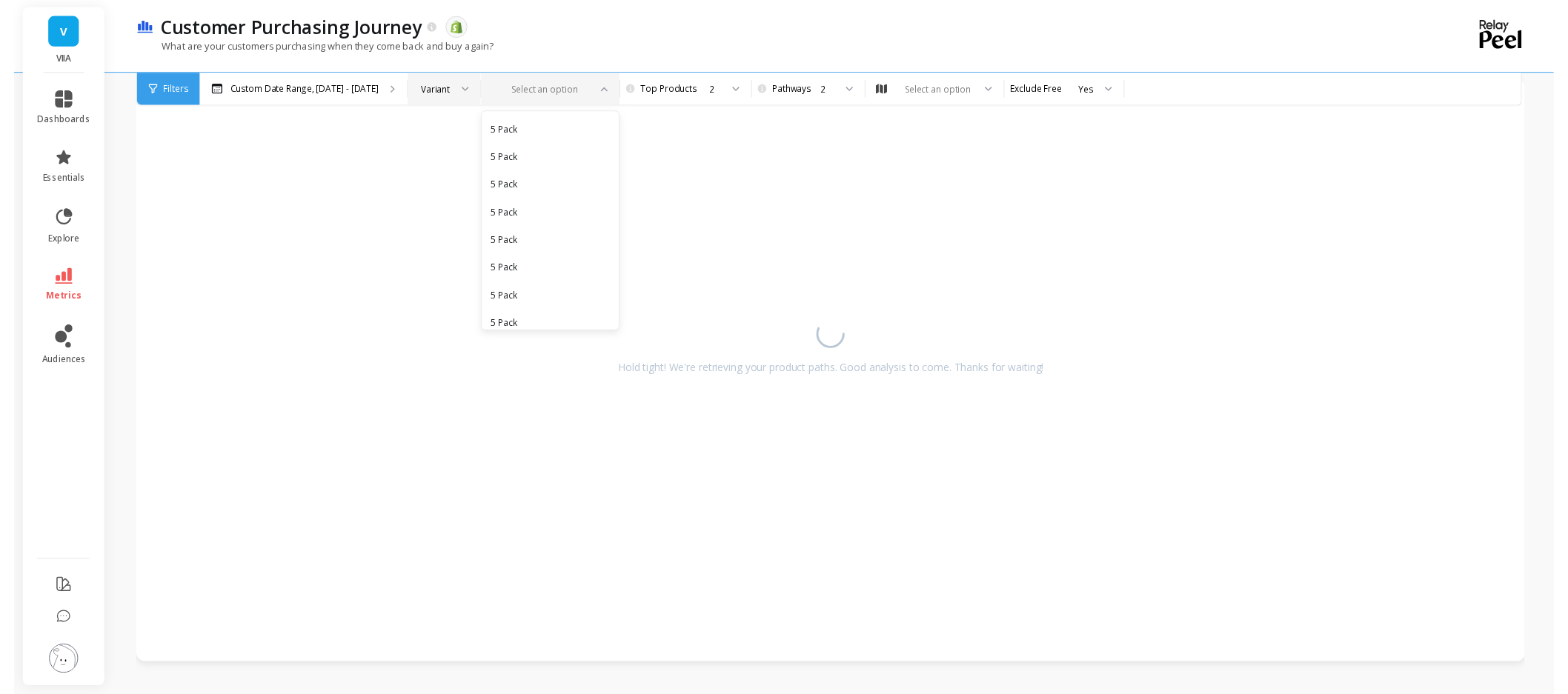
scroll to position [493, 0]
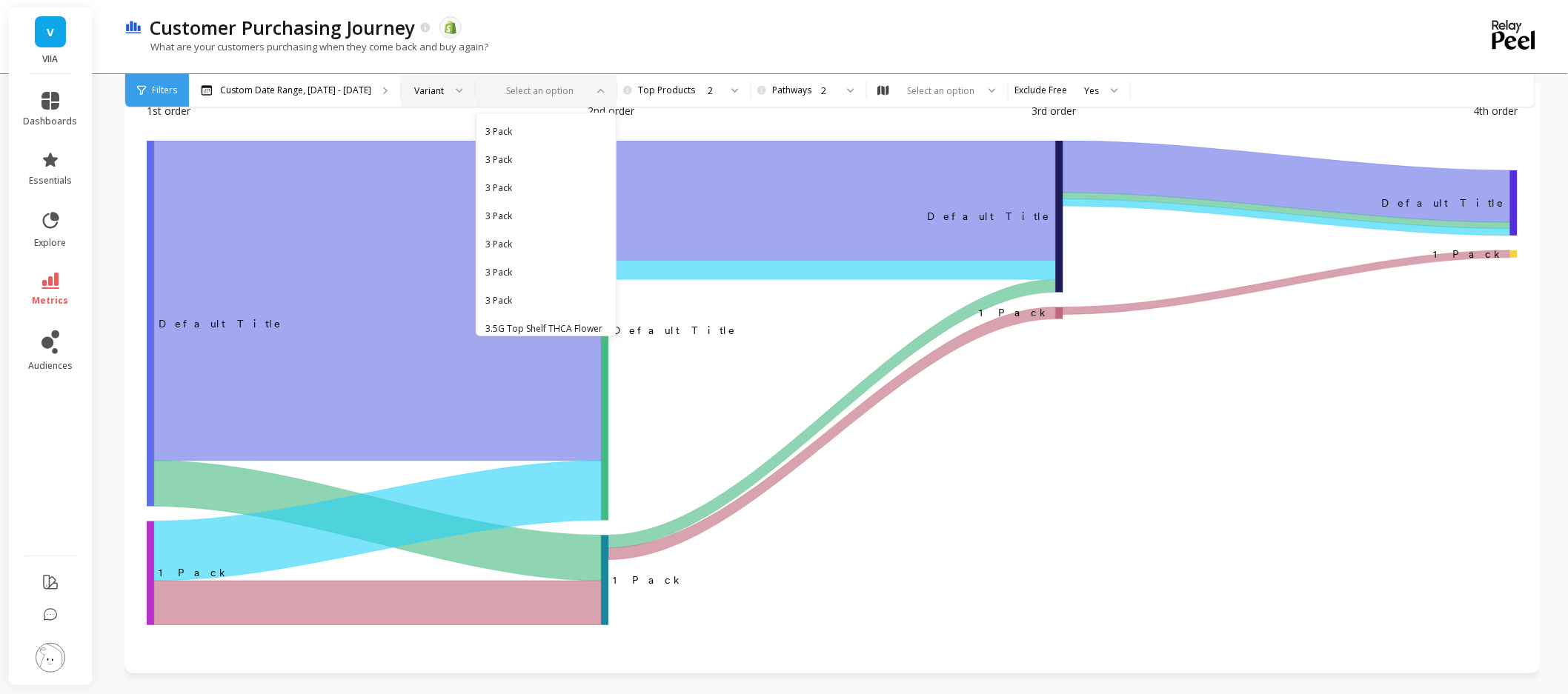
click at [1186, 482] on icon "‌Default Title Default Title ​ ​Default Title ﻿ ﻿Default Title 1 Pack ‌1 Pack ​…" at bounding box center [831, 386] width 1370 height 490
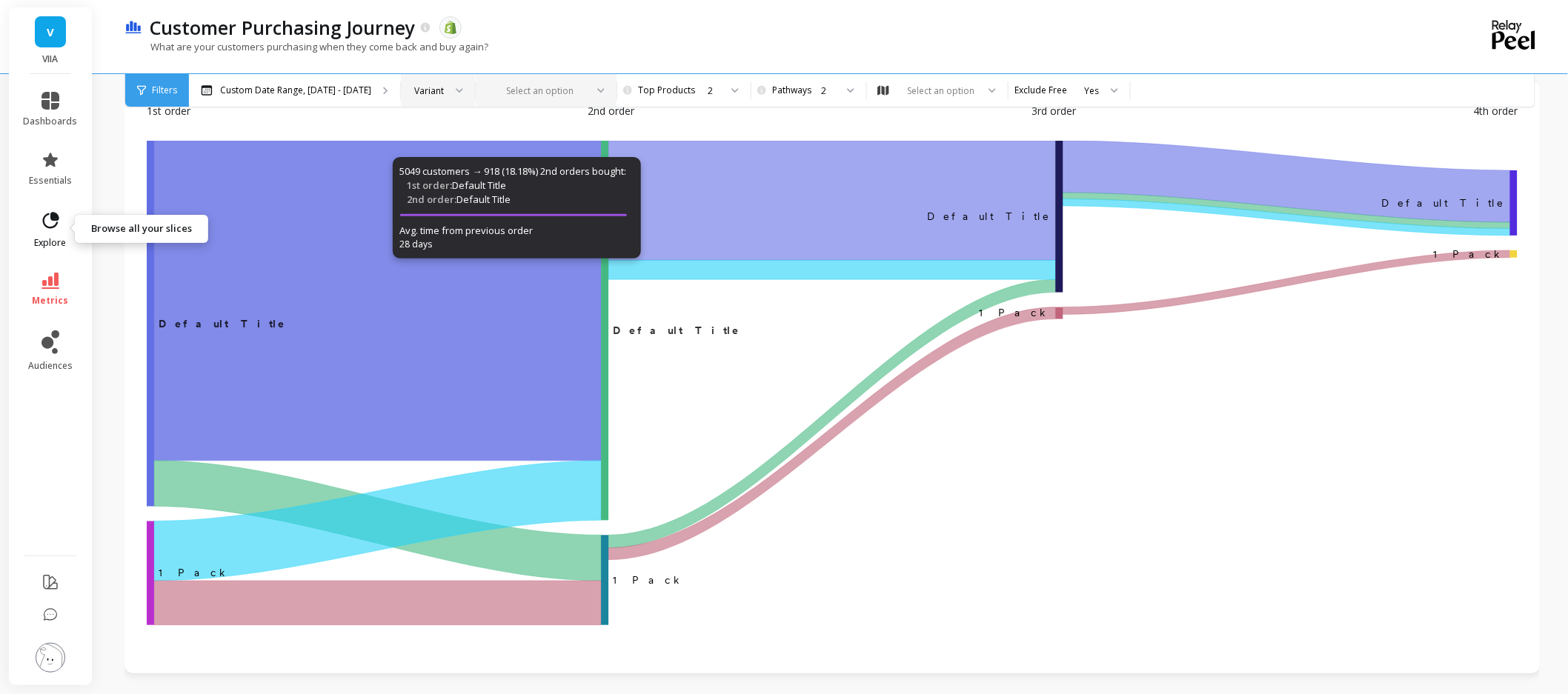
click at [54, 216] on icon at bounding box center [55, 216] width 6 height 6
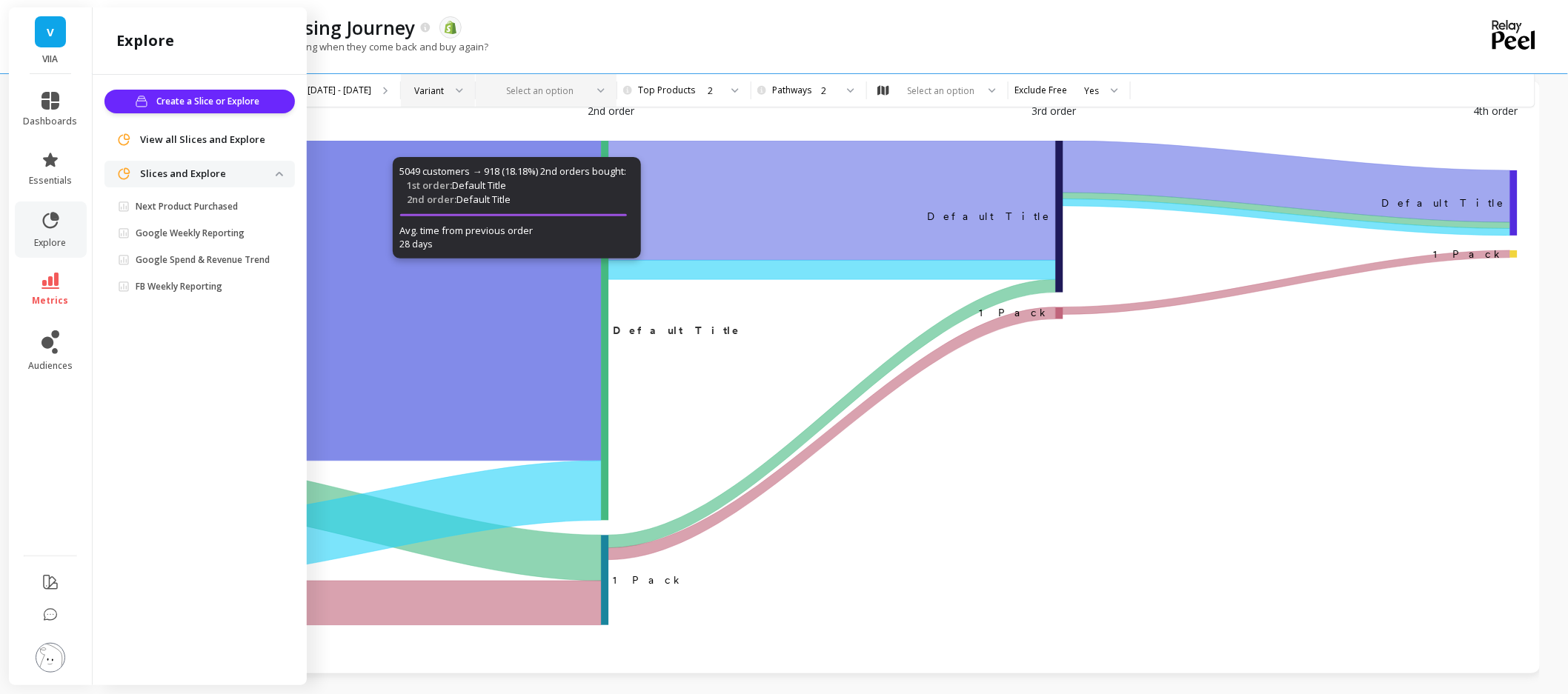
click at [211, 201] on p "Next Product Purchased" at bounding box center [187, 206] width 103 height 12
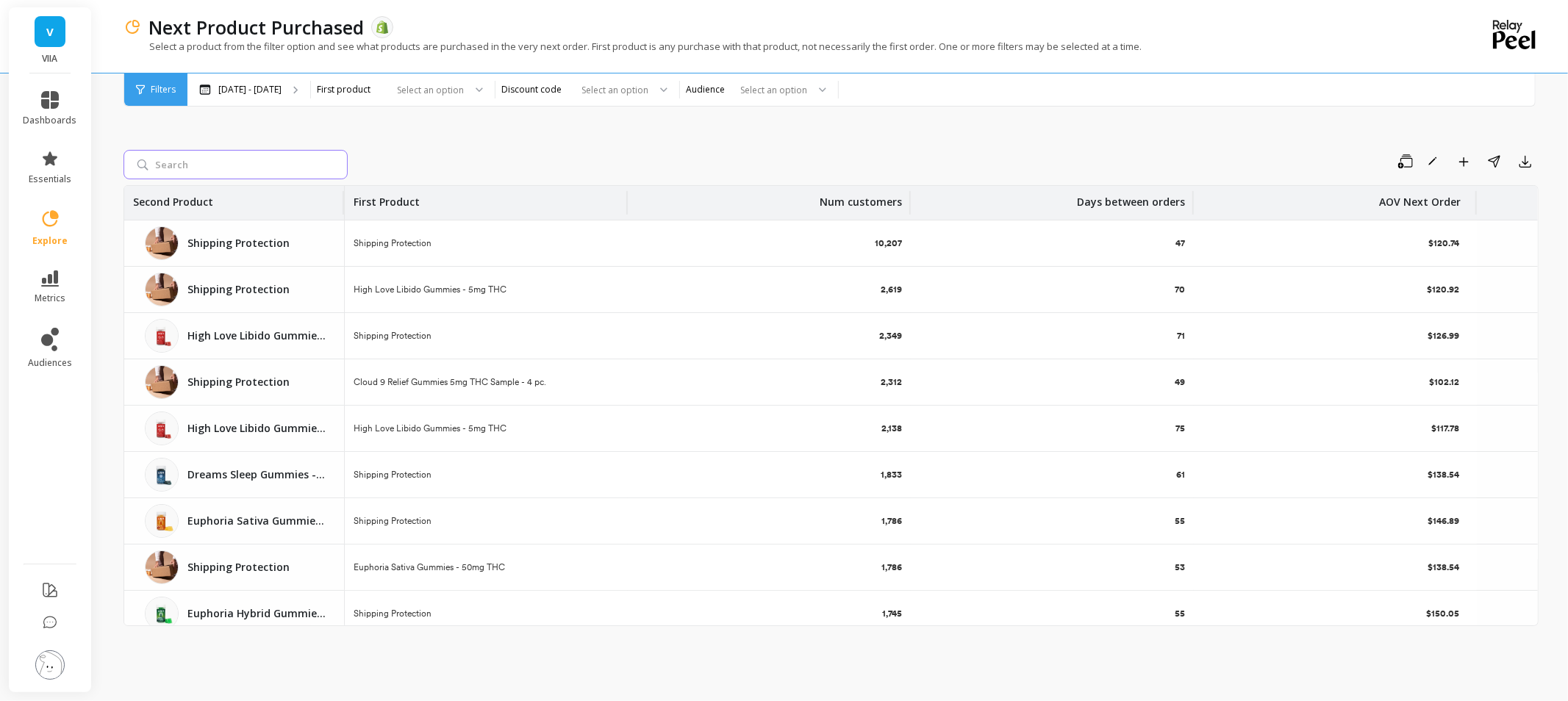
click at [275, 165] on input "search" at bounding box center [236, 165] width 225 height 29
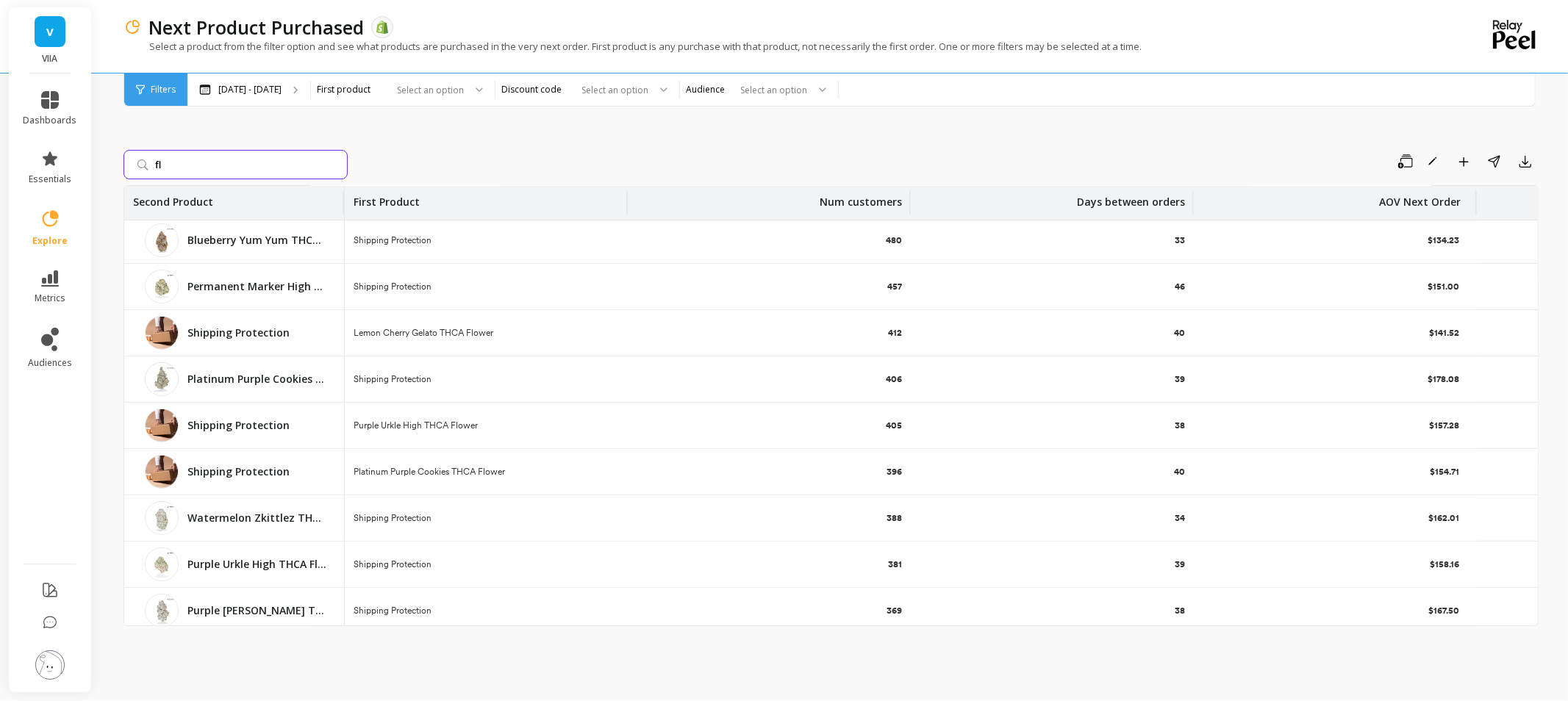
scroll to position [571, 0]
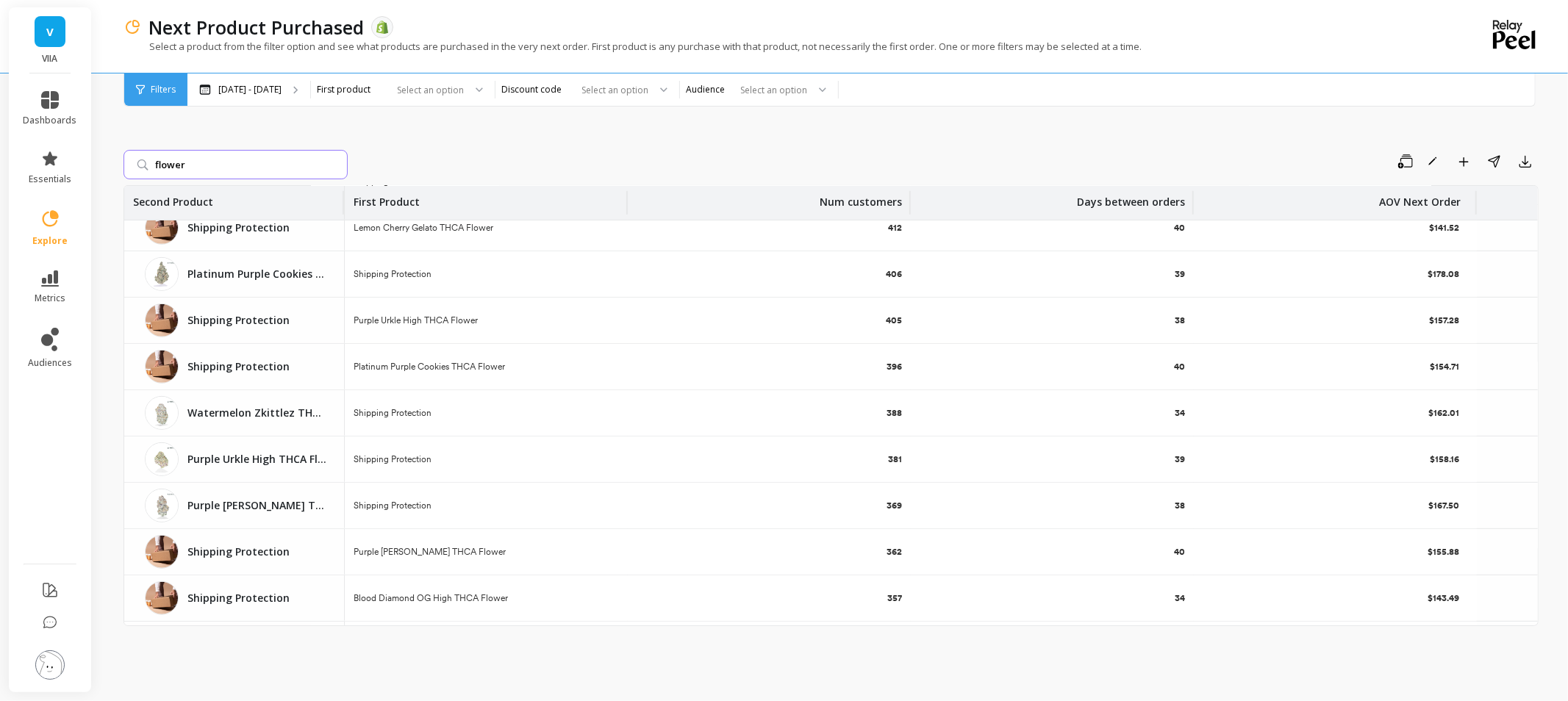
type input "flower"
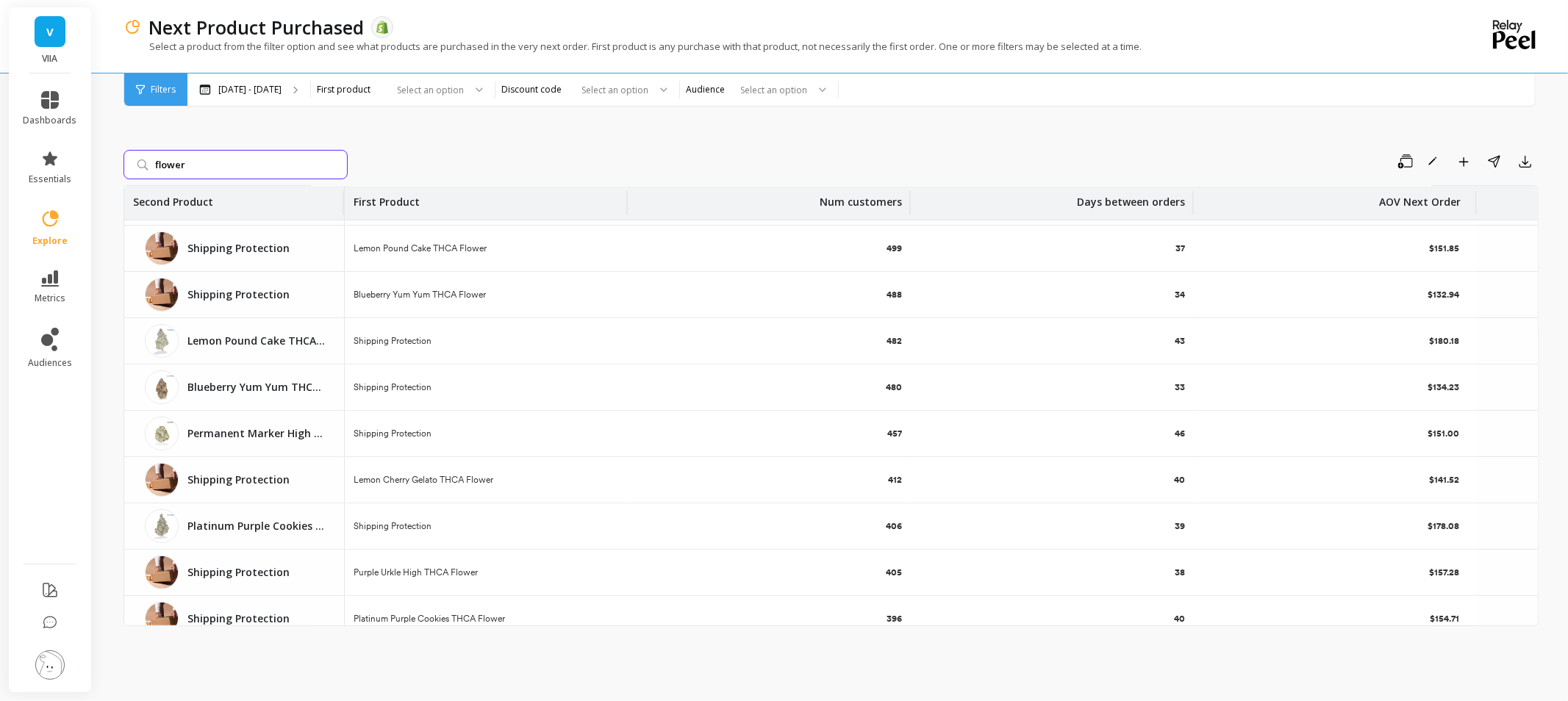
scroll to position [245, 0]
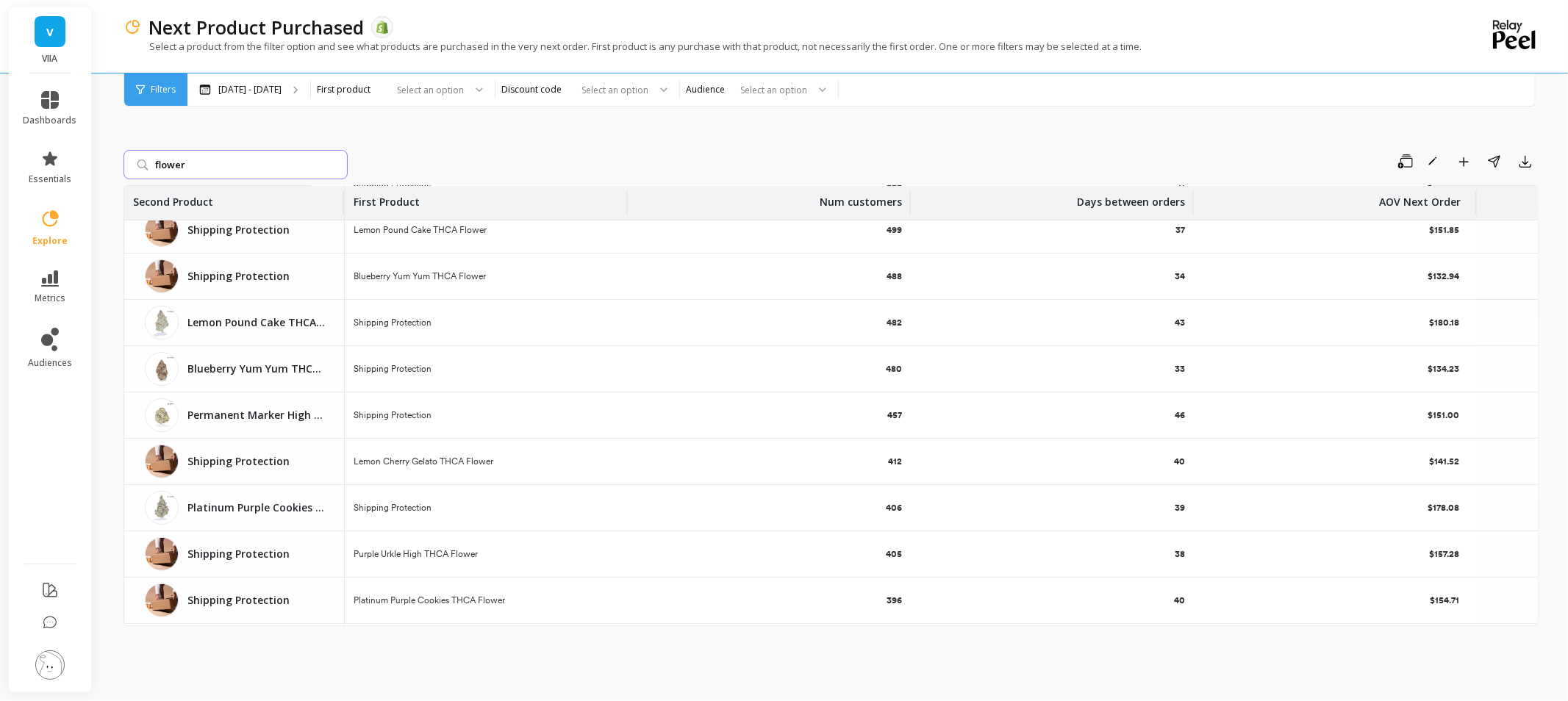
click at [333, 162] on input "flower" at bounding box center [236, 165] width 225 height 29
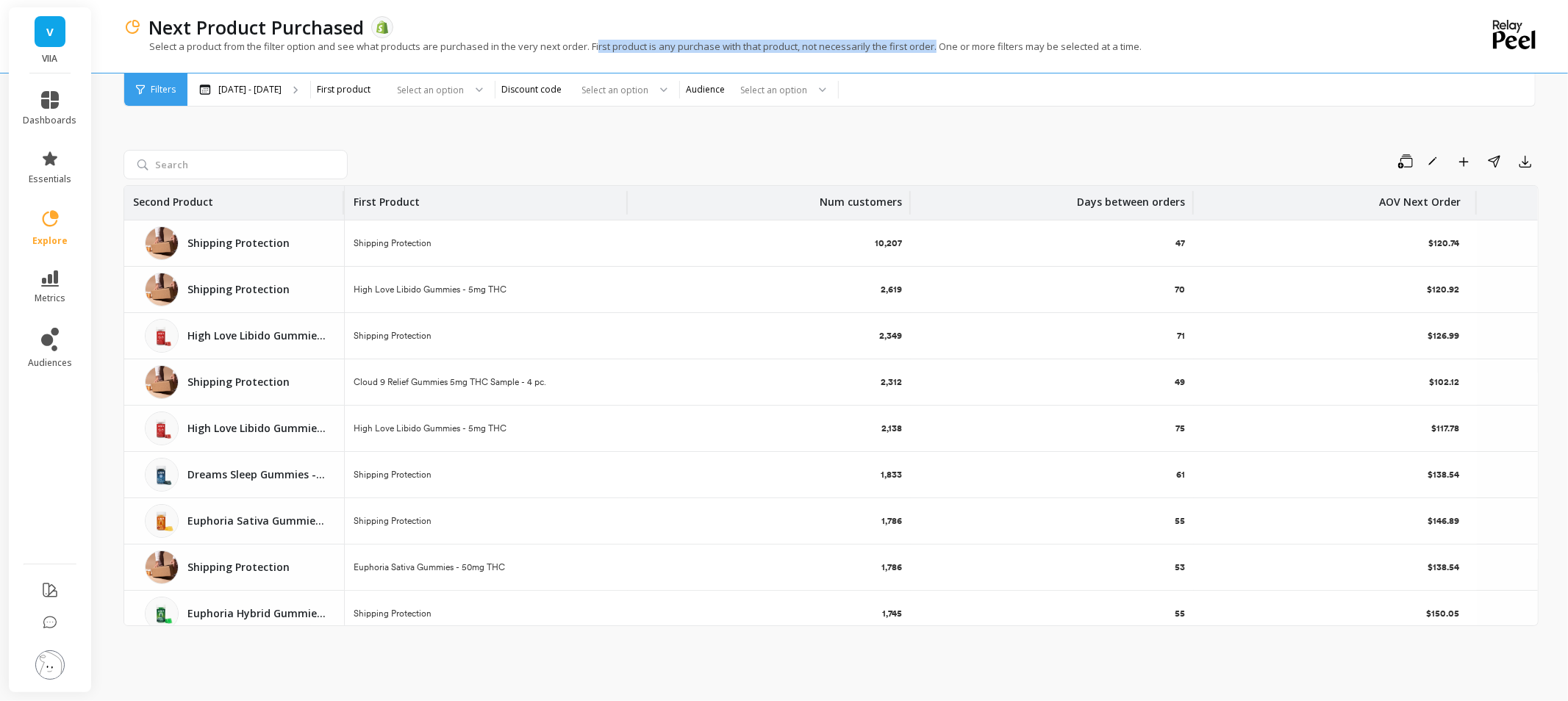
drag, startPoint x: 598, startPoint y: 52, endPoint x: 937, endPoint y: 45, distance: 339.1
click at [937, 45] on p "Select a product from the filter option and see what products are purchased in …" at bounding box center [633, 46] width 1019 height 14
click at [924, 143] on div "Save Rename Add to Dashboard Share Export Second Product First Product Num cust…" at bounding box center [831, 380] width 1415 height 606
click at [464, 86] on div at bounding box center [427, 89] width 73 height 14
click at [608, 140] on div "Save Rename Add to Dashboard Share Export Second Product First Product Num cust…" at bounding box center [831, 380] width 1415 height 606
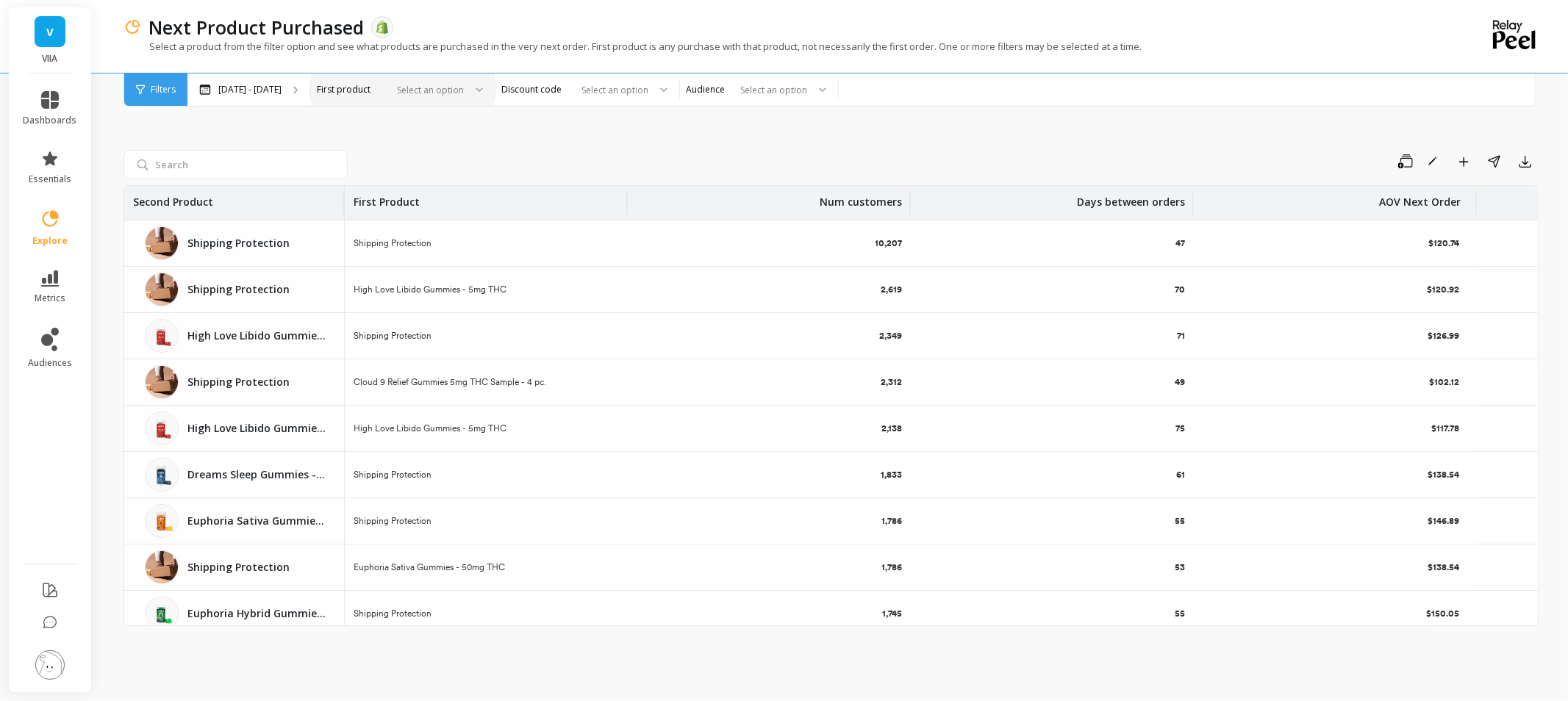
click at [48, 671] on img at bounding box center [50, 665] width 29 height 29
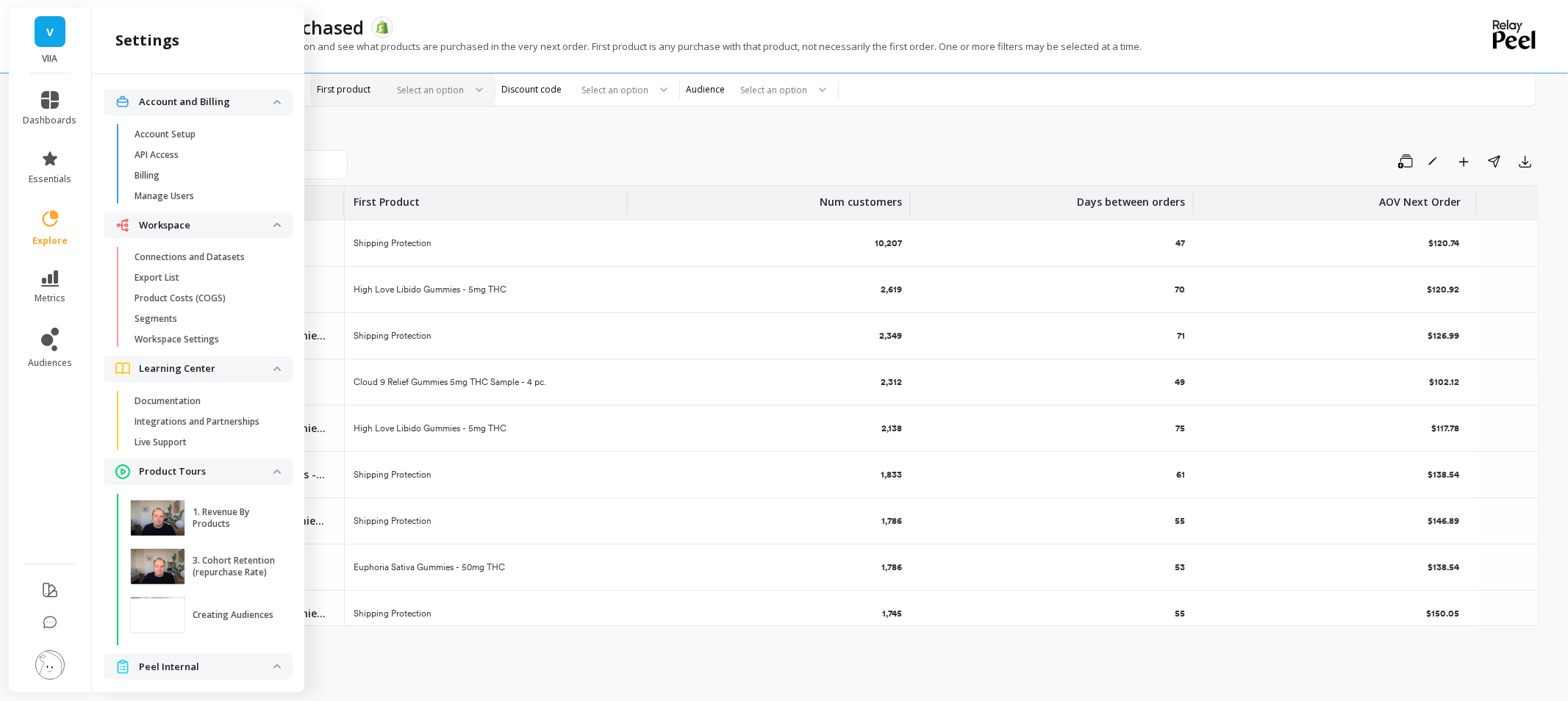
scroll to position [53, 0]
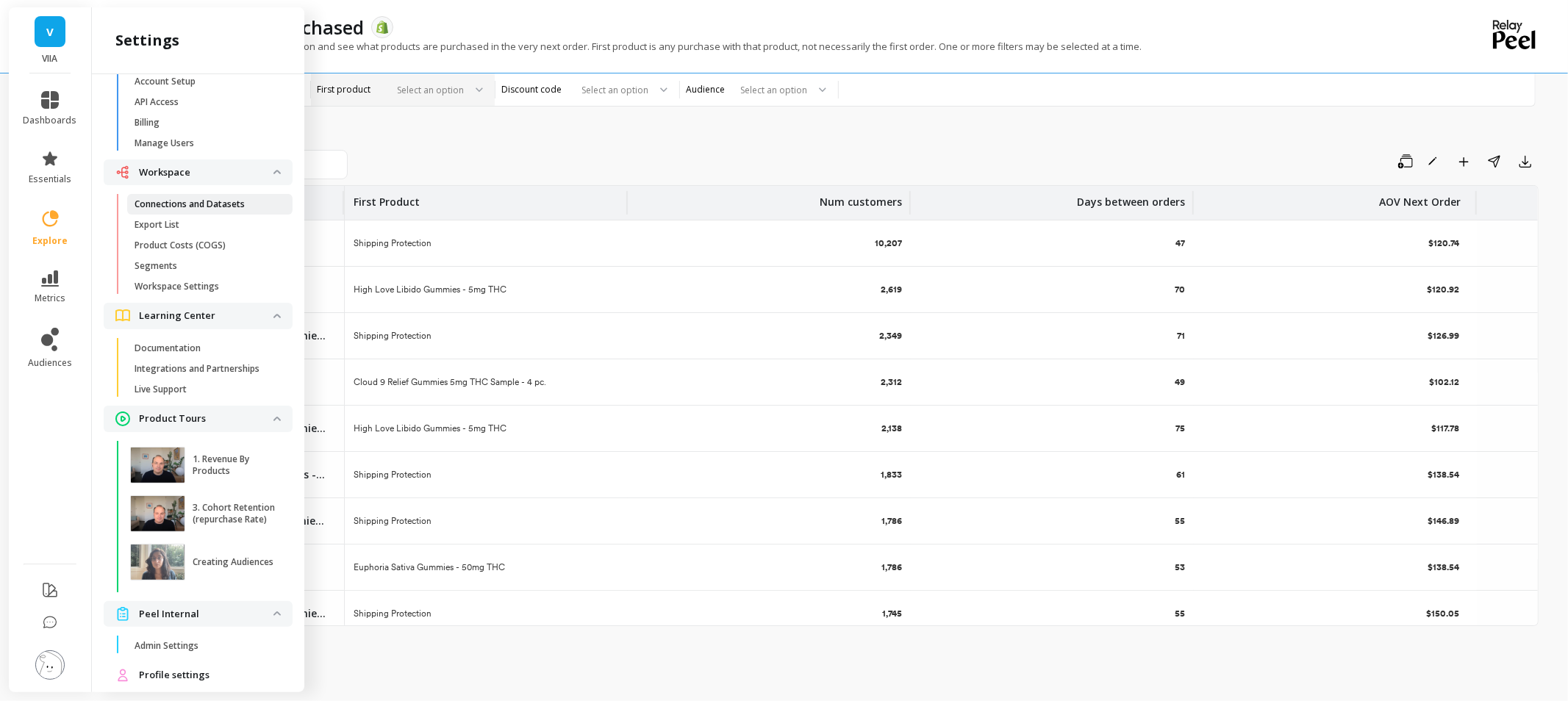
click at [194, 206] on p "Connections and Datasets" at bounding box center [189, 204] width 110 height 12
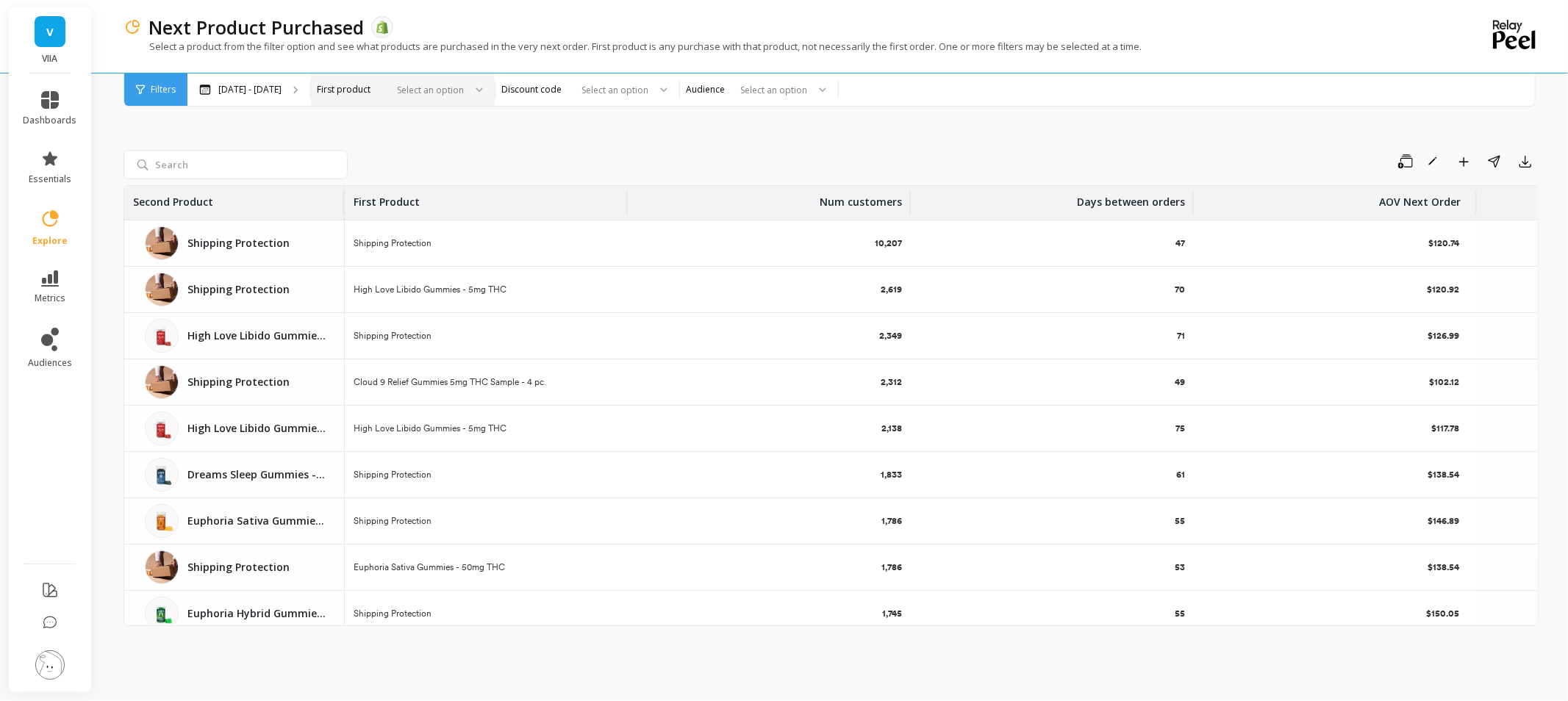
scroll to position [0, 0]
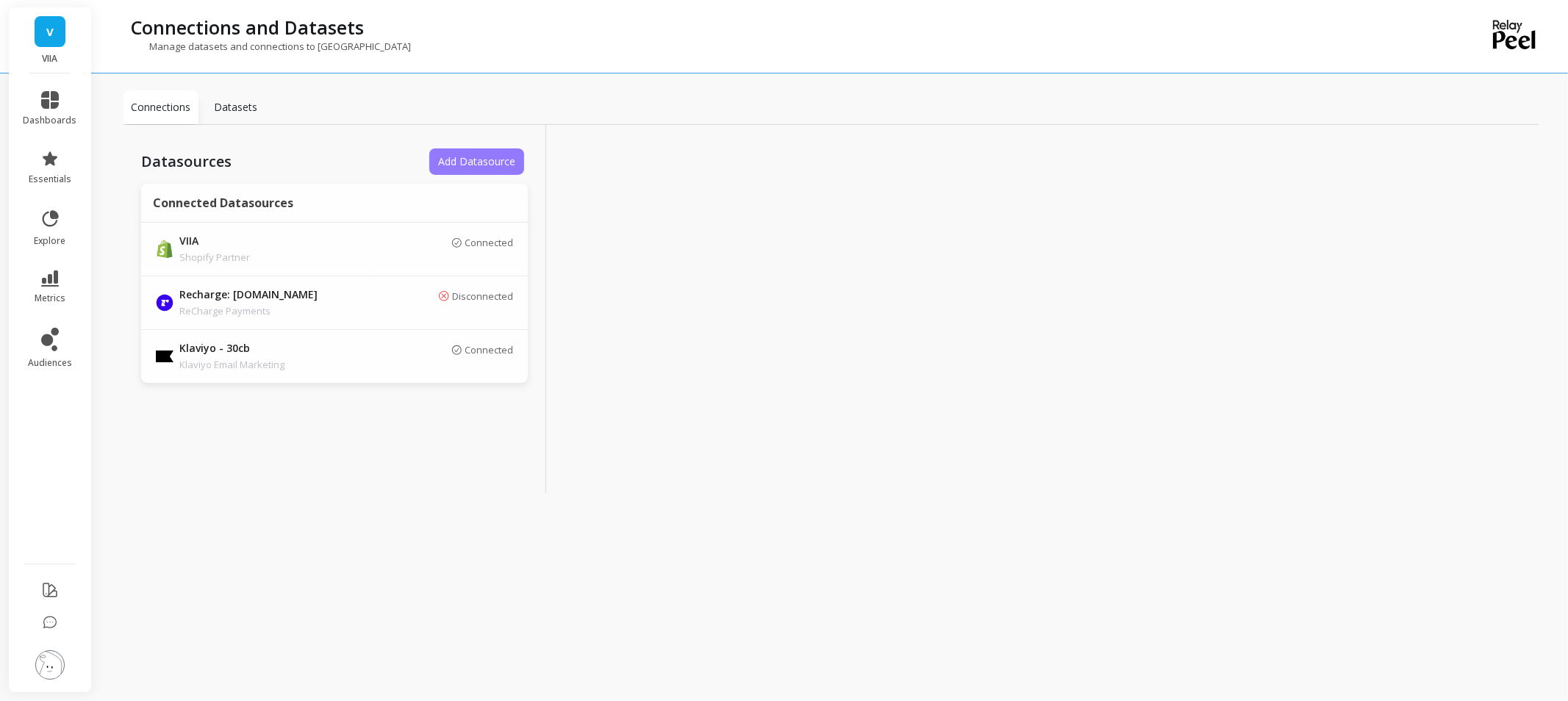
click at [486, 151] on button "Add Datasource" at bounding box center [477, 161] width 95 height 26
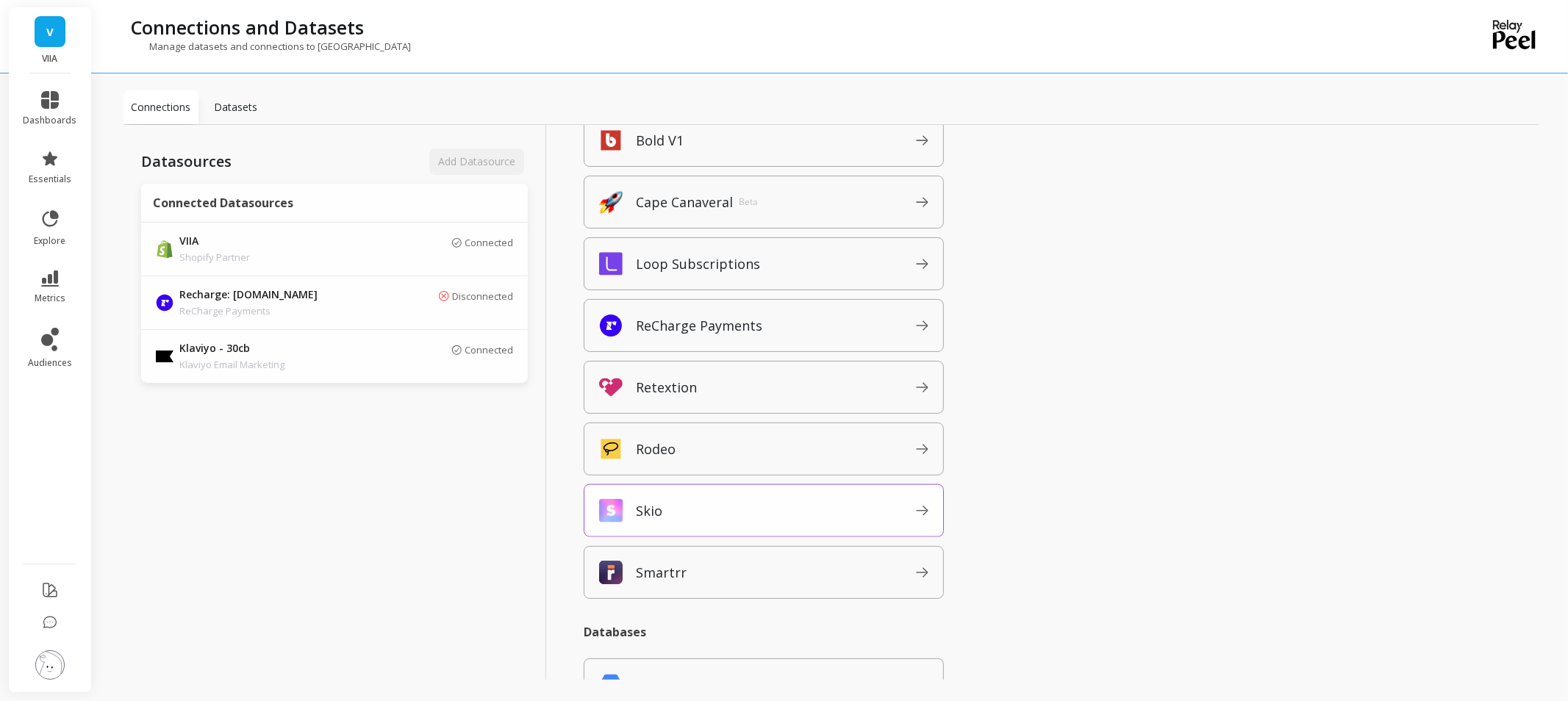
scroll to position [1387, 0]
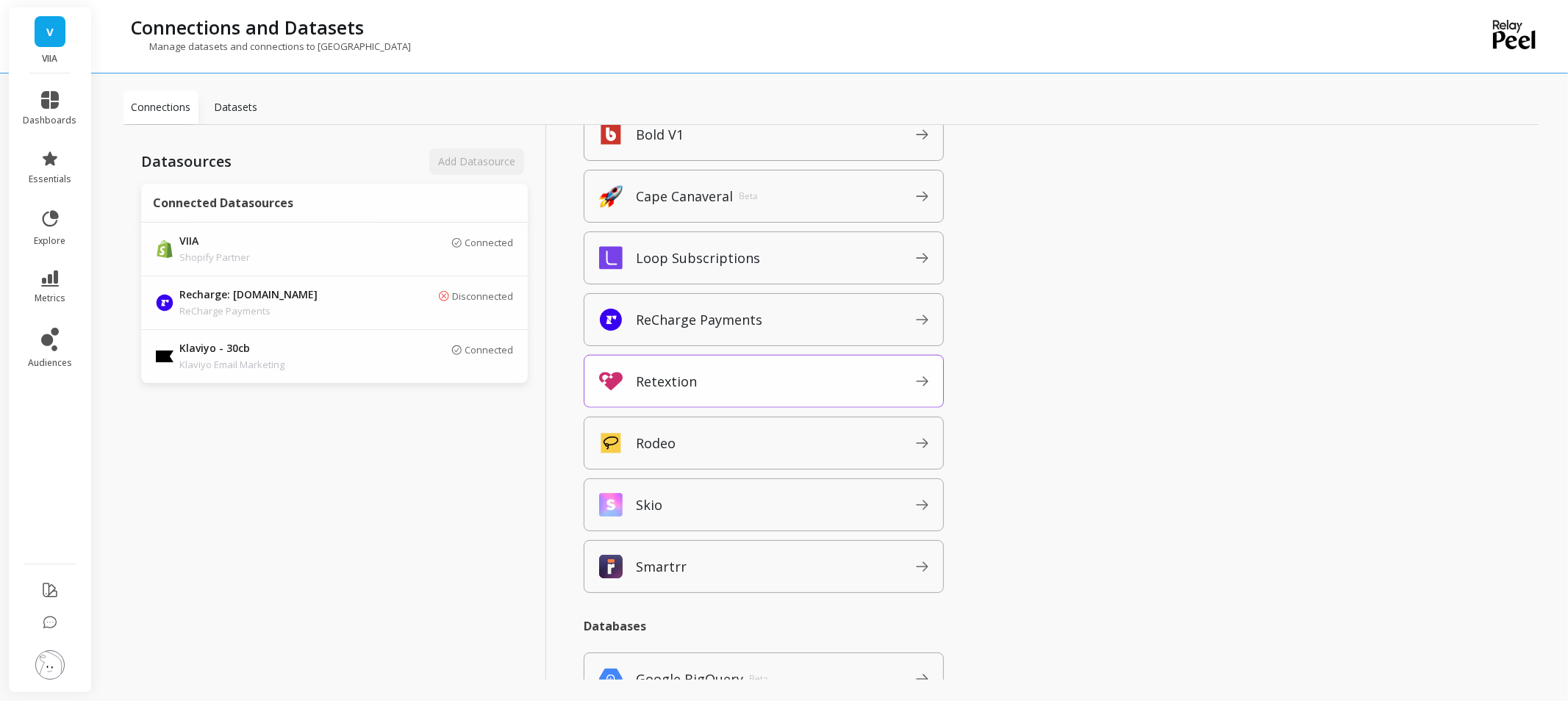
click at [660, 384] on p "Retextion" at bounding box center [666, 381] width 61 height 21
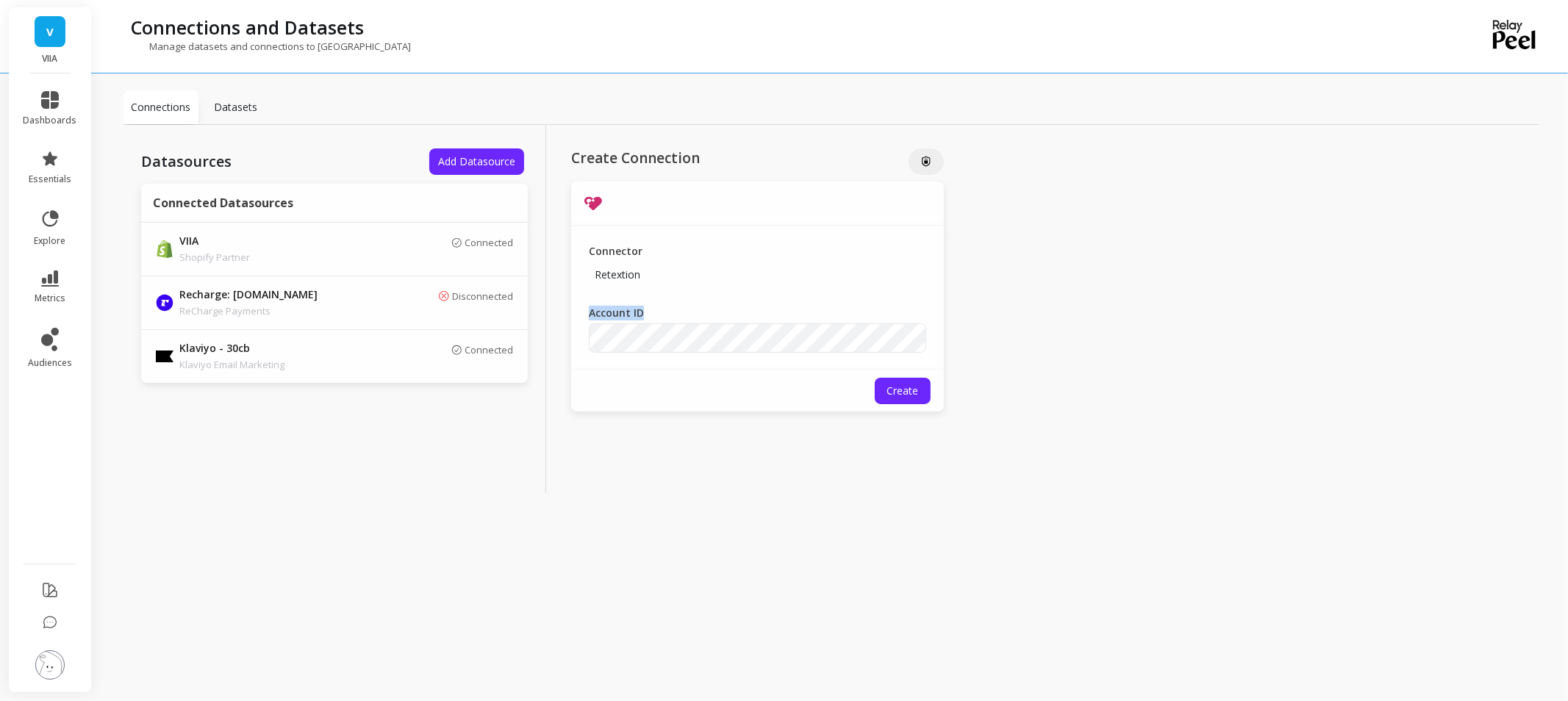
drag, startPoint x: 589, startPoint y: 314, endPoint x: 647, endPoint y: 311, distance: 58.1
click at [647, 311] on label "Account ID" at bounding box center [630, 313] width 82 height 15
click at [618, 488] on div "Create Connection Connector Retextion Account ID Create" at bounding box center [758, 308] width 423 height 368
click at [1195, 480] on div "Datasources Add Datasource Connected Datasources VIIA Shopify Partner Connected…" at bounding box center [831, 308] width 1415 height 368
click at [45, 90] on li "dashboards" at bounding box center [50, 109] width 71 height 53
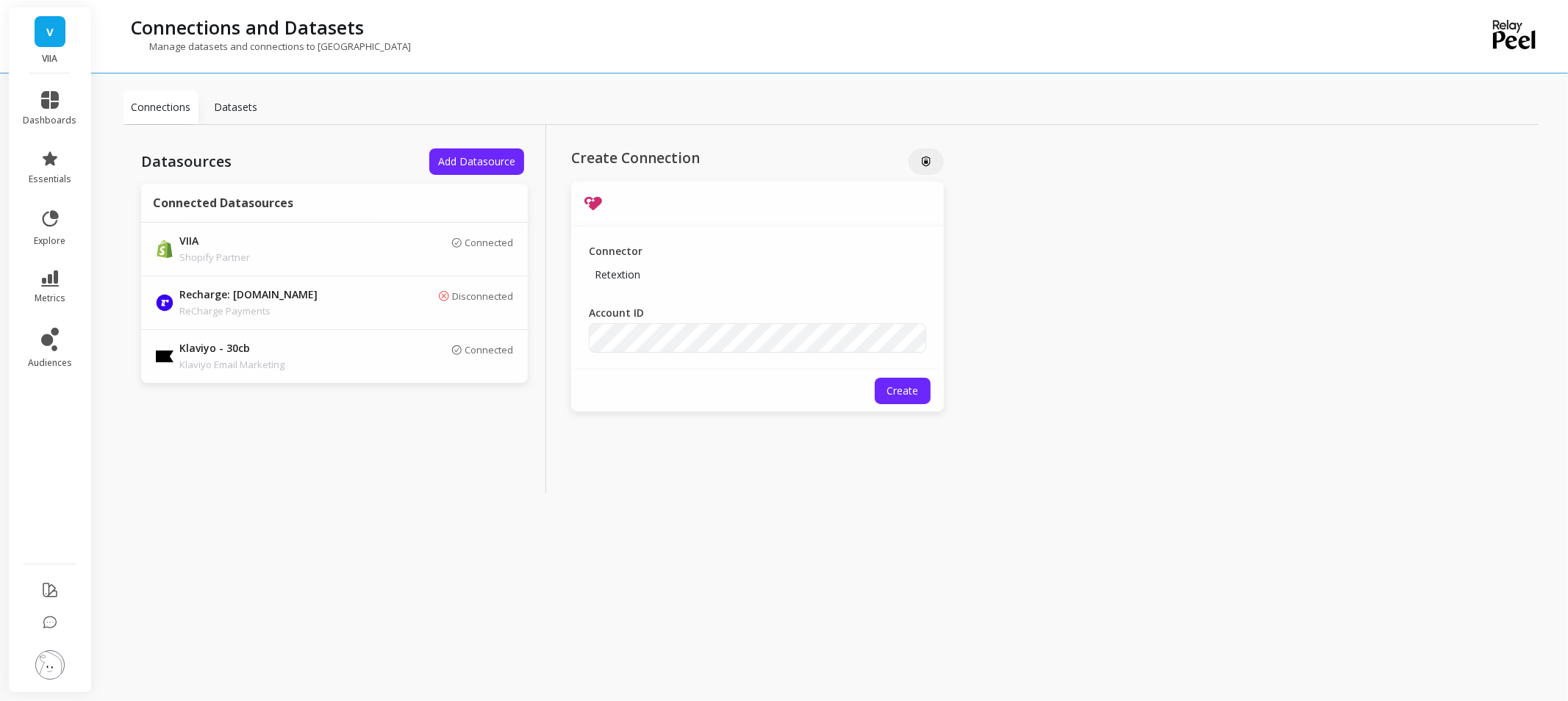
click at [1144, 278] on div "Datasources Add Datasource Connected Datasources VIIA Shopify Partner Connected…" at bounding box center [831, 308] width 1415 height 368
click at [48, 105] on icon at bounding box center [49, 99] width 17 height 17
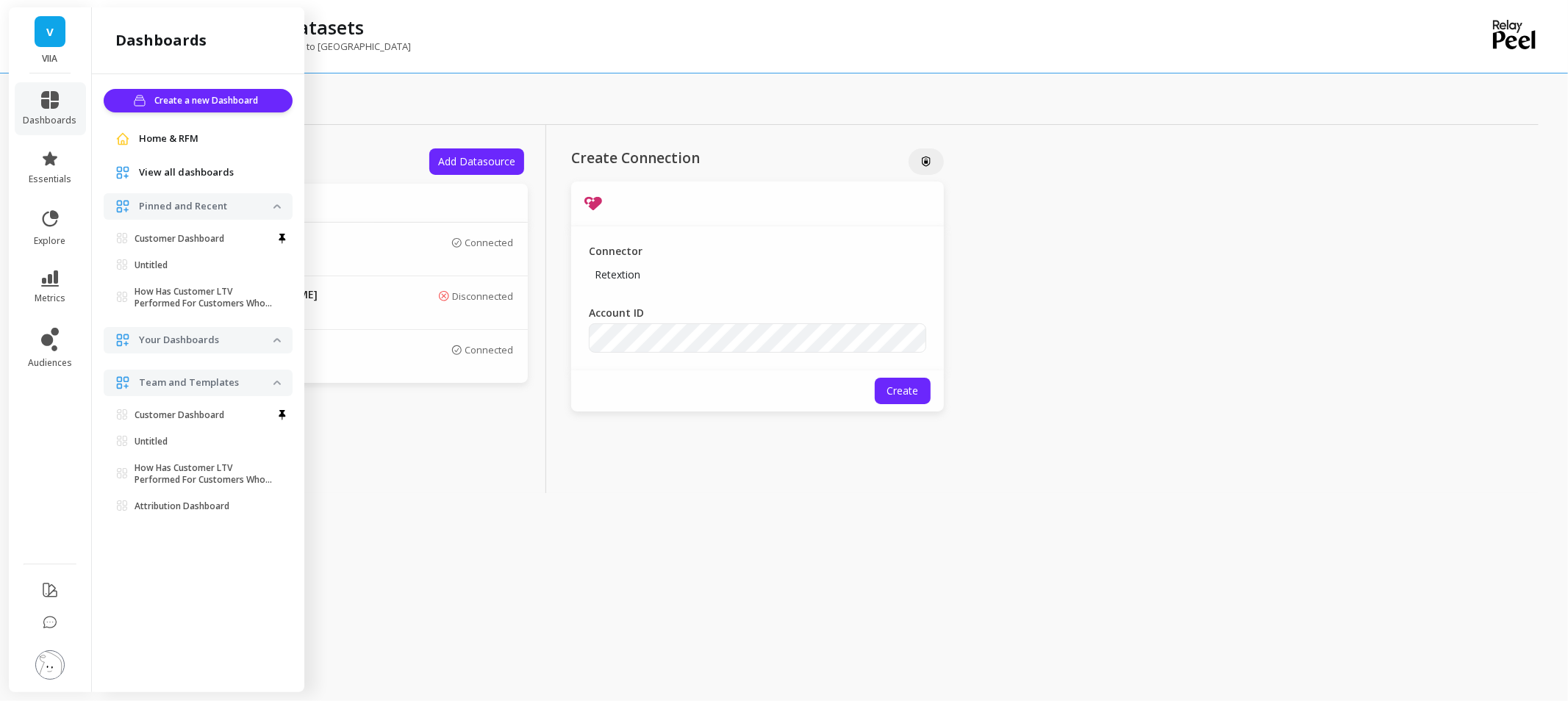
click at [176, 144] on span "Home & RFM" at bounding box center [168, 139] width 59 height 15
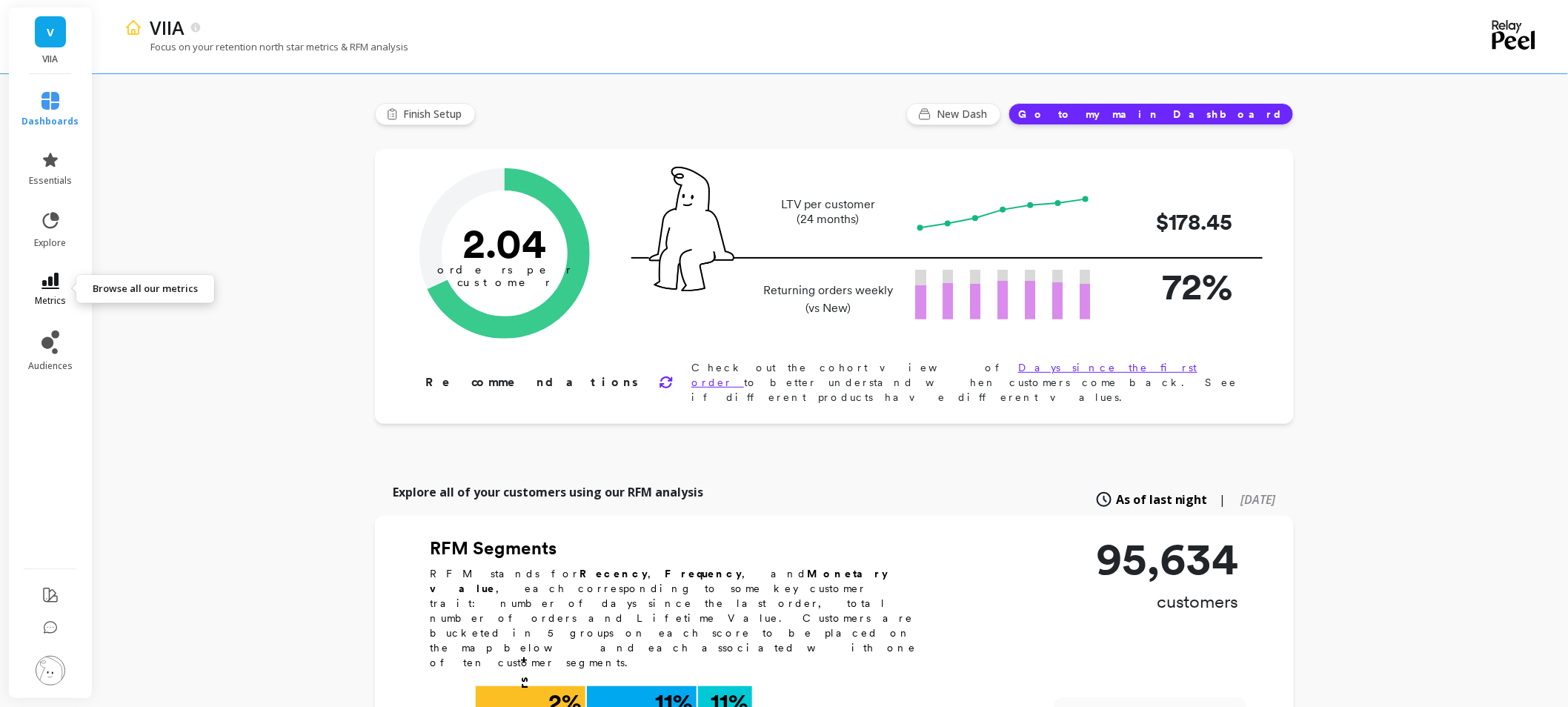
click at [68, 278] on link "metrics" at bounding box center [50, 289] width 57 height 34
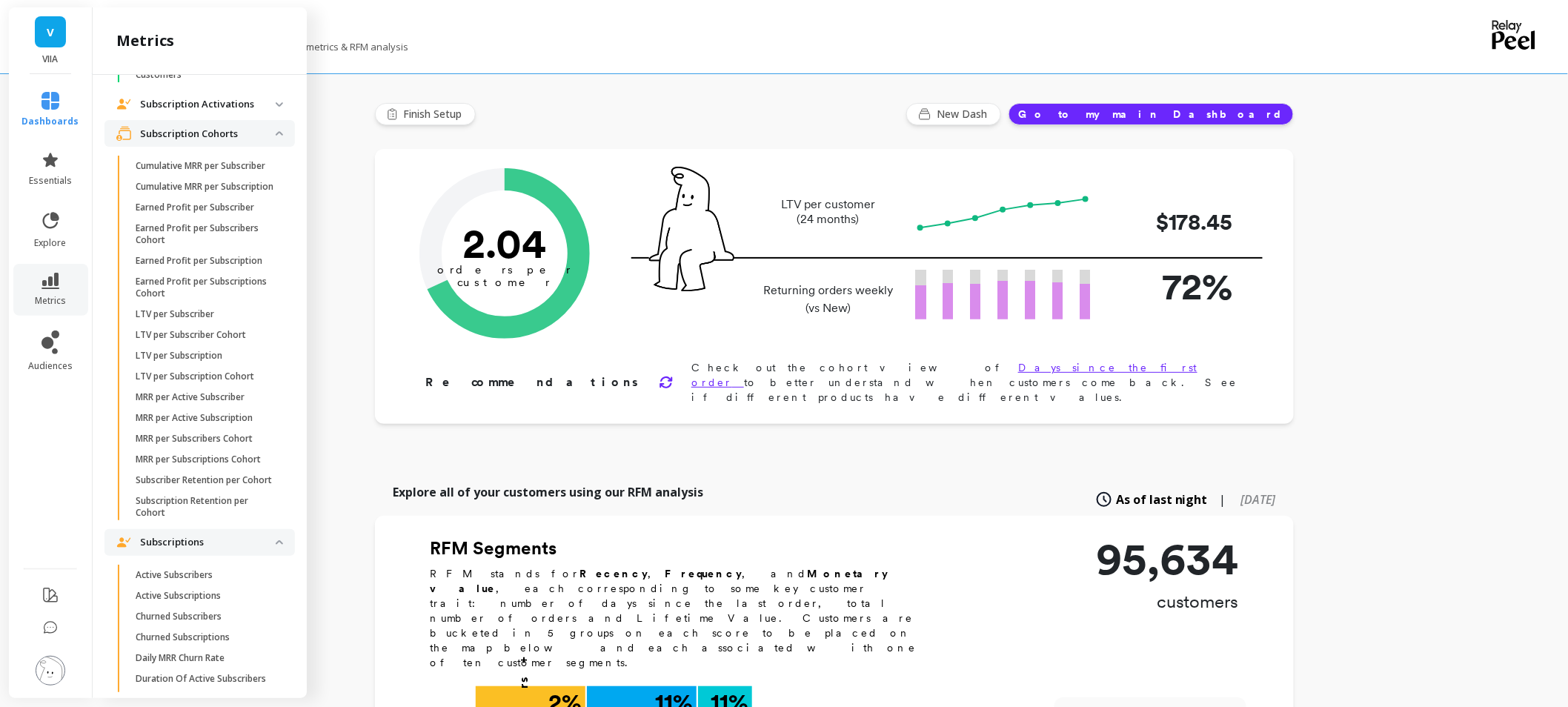
scroll to position [3685, 0]
click at [198, 111] on p "Subscription Activations" at bounding box center [208, 104] width 136 height 15
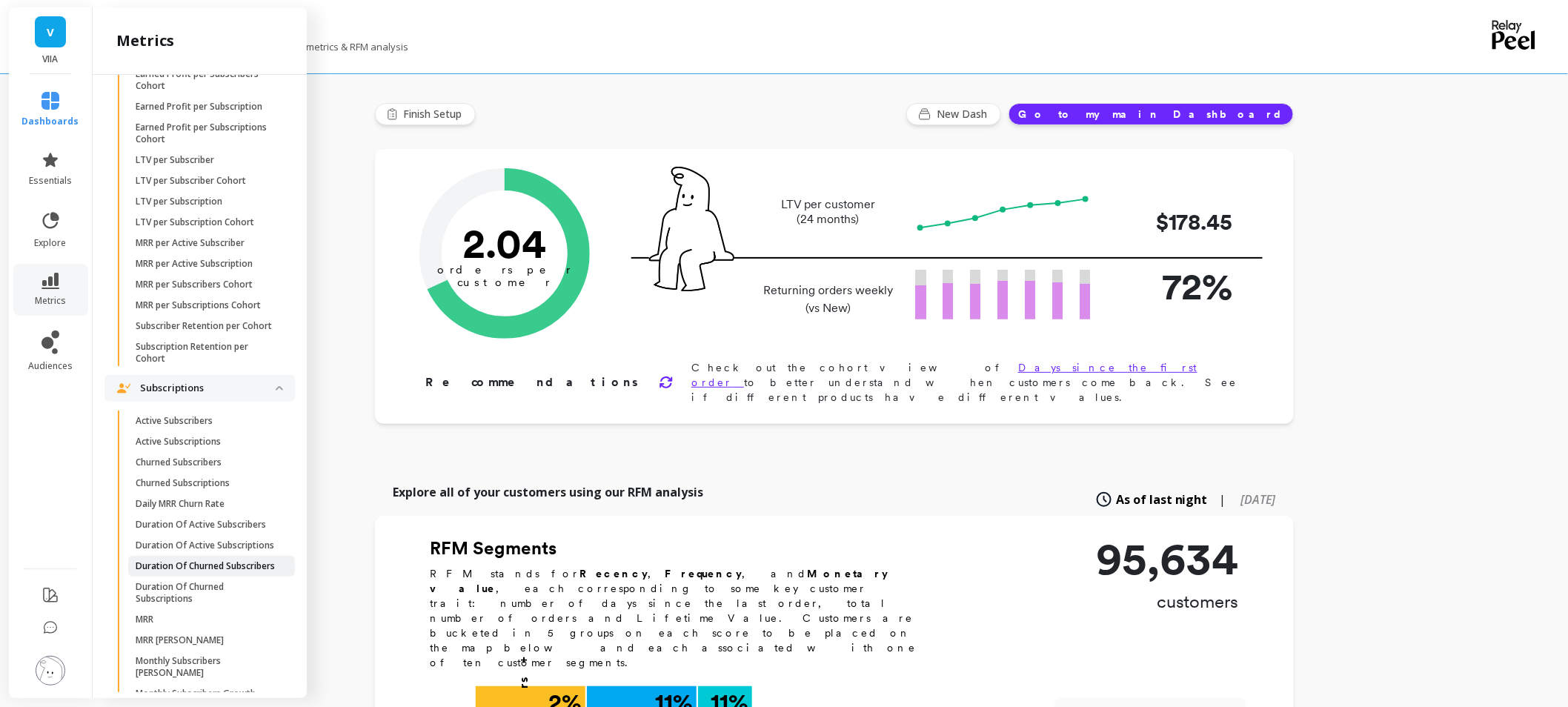
scroll to position [4180, 0]
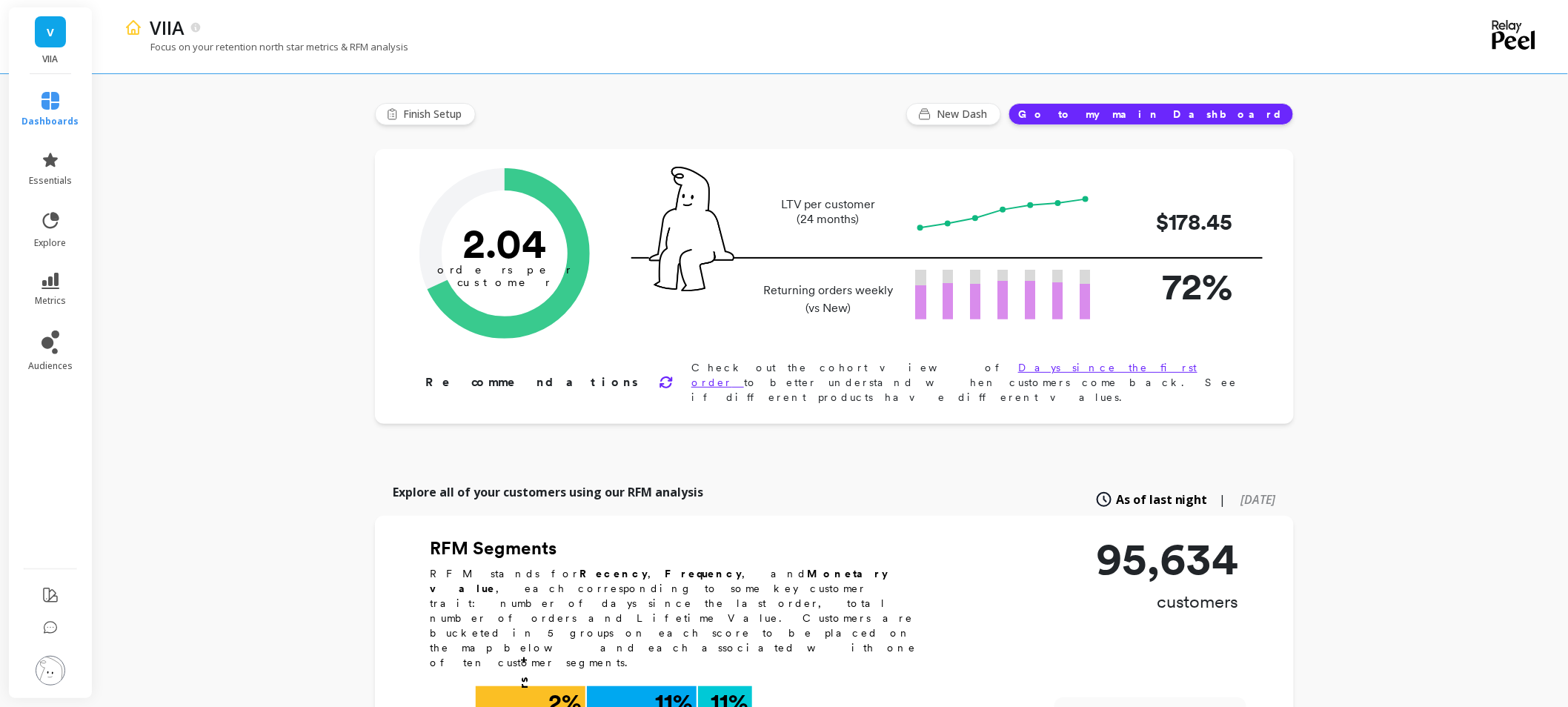
click at [594, 40] on div "Focus on your retention north star metrics & RFM analysis" at bounding box center [771, 54] width 1292 height 28
click at [43, 679] on img at bounding box center [50, 670] width 29 height 29
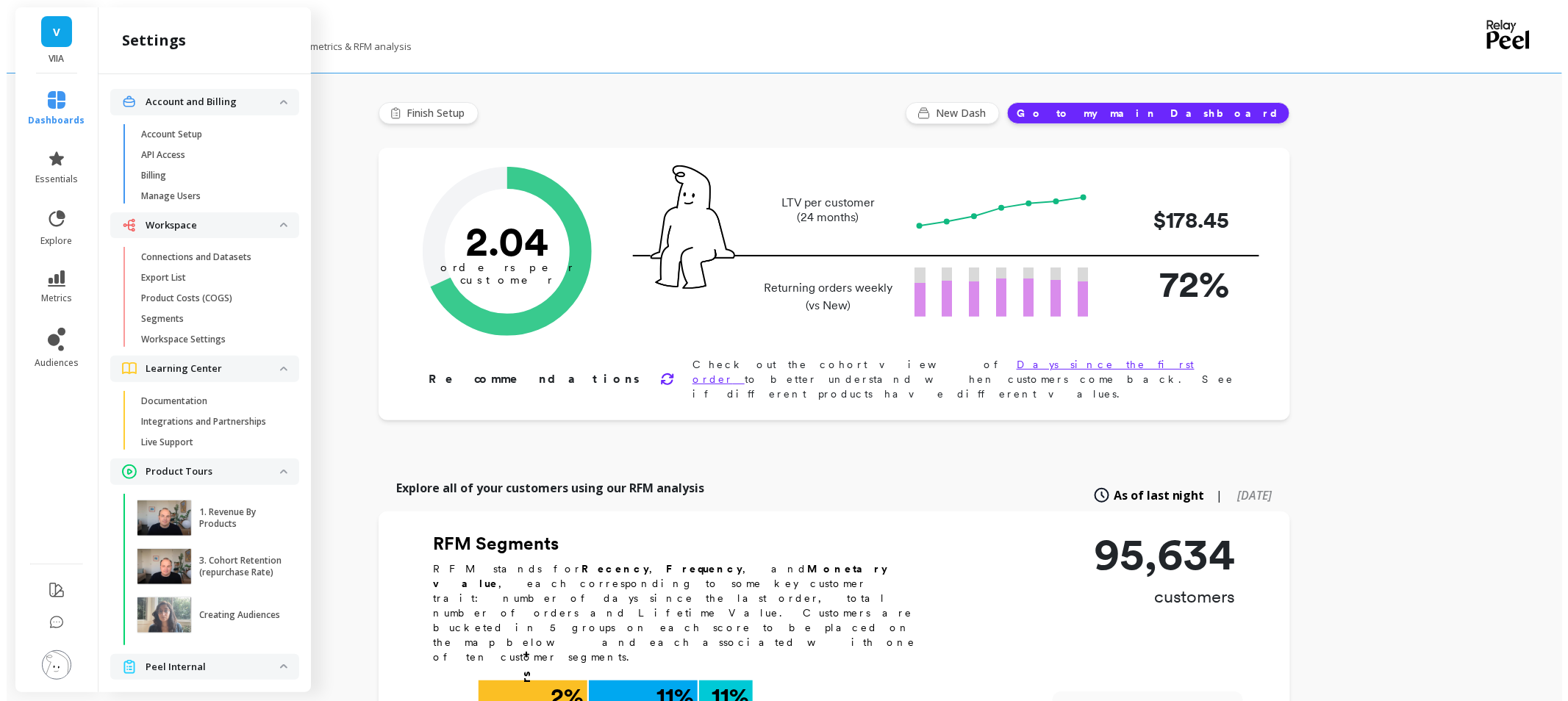
scroll to position [53, 0]
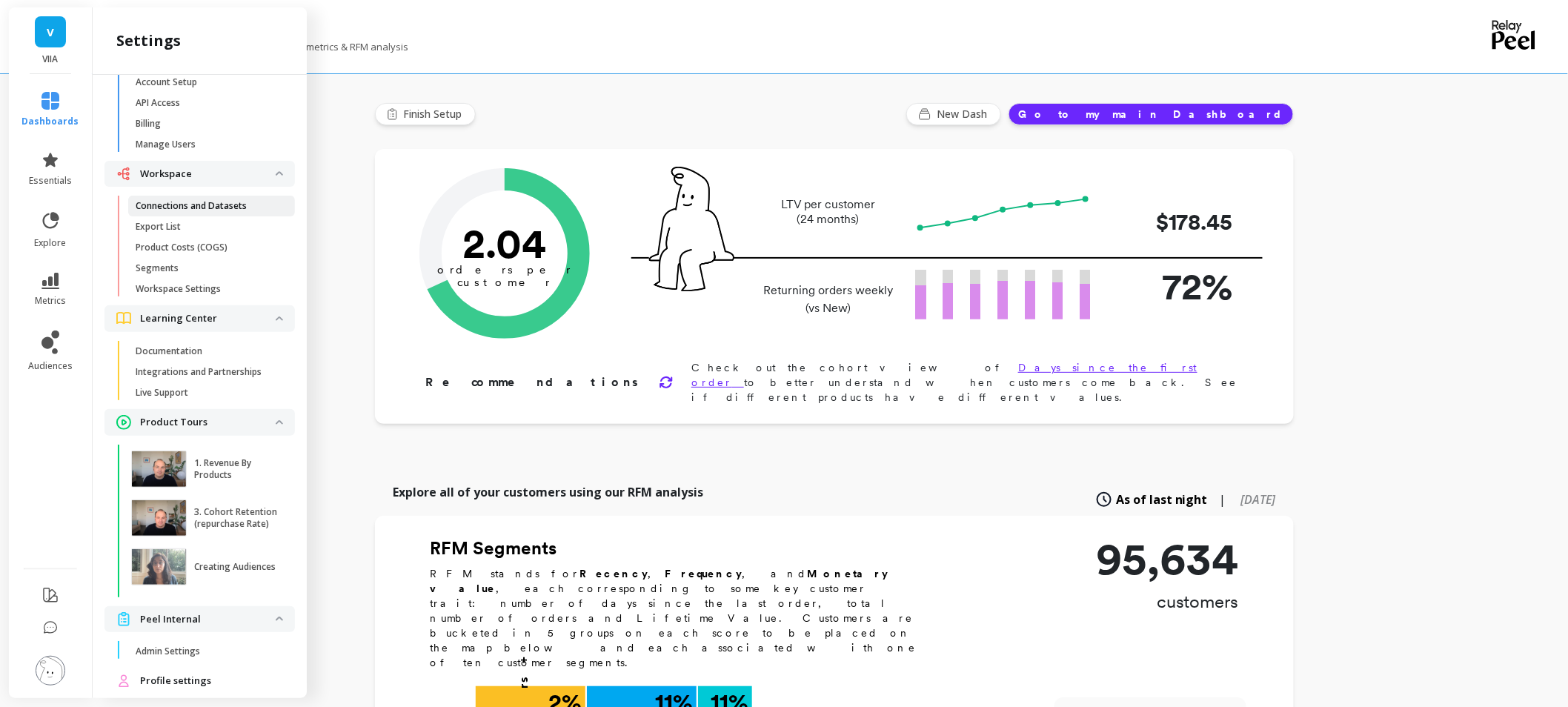
click at [214, 208] on p "Connections and Datasets" at bounding box center [191, 205] width 111 height 12
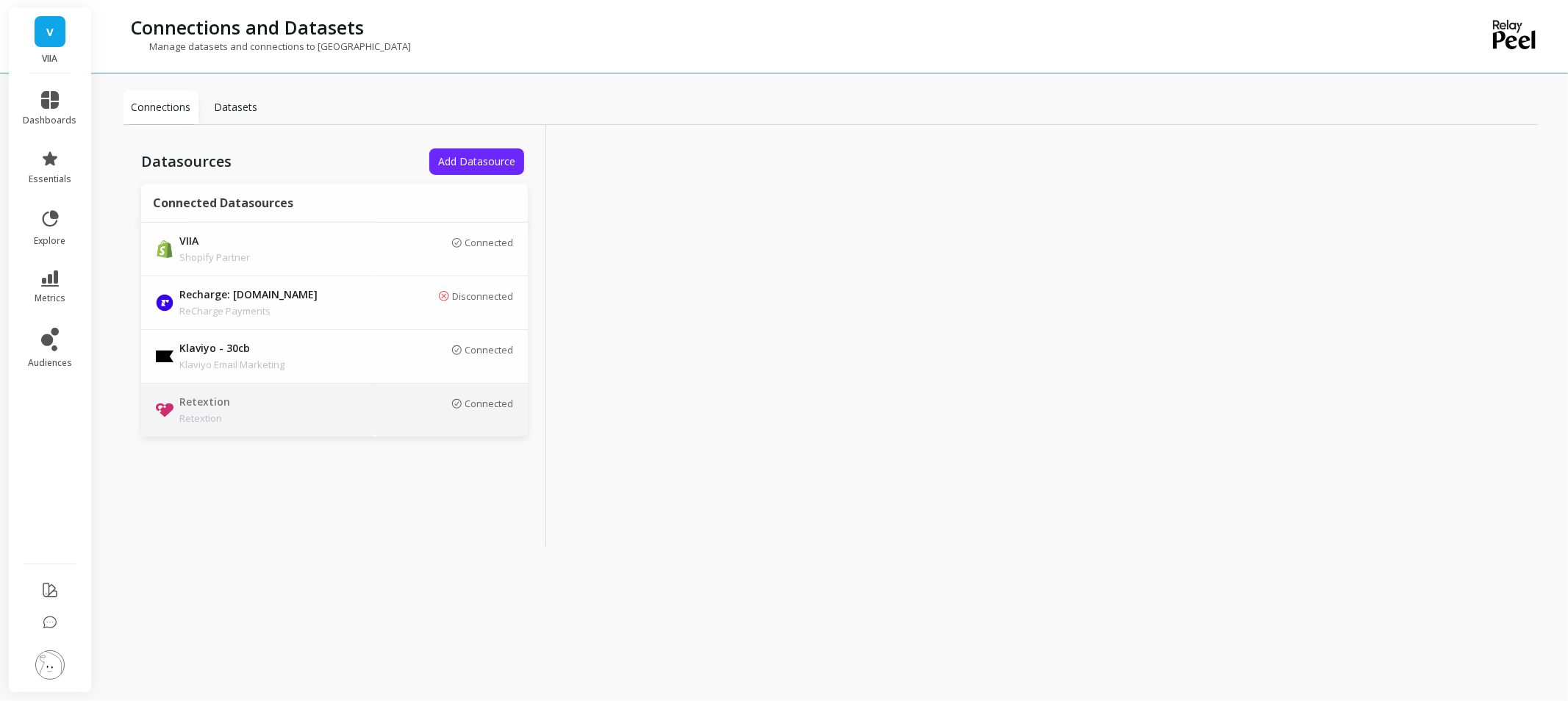
click at [390, 408] on div "Connected" at bounding box center [450, 409] width 125 height 25
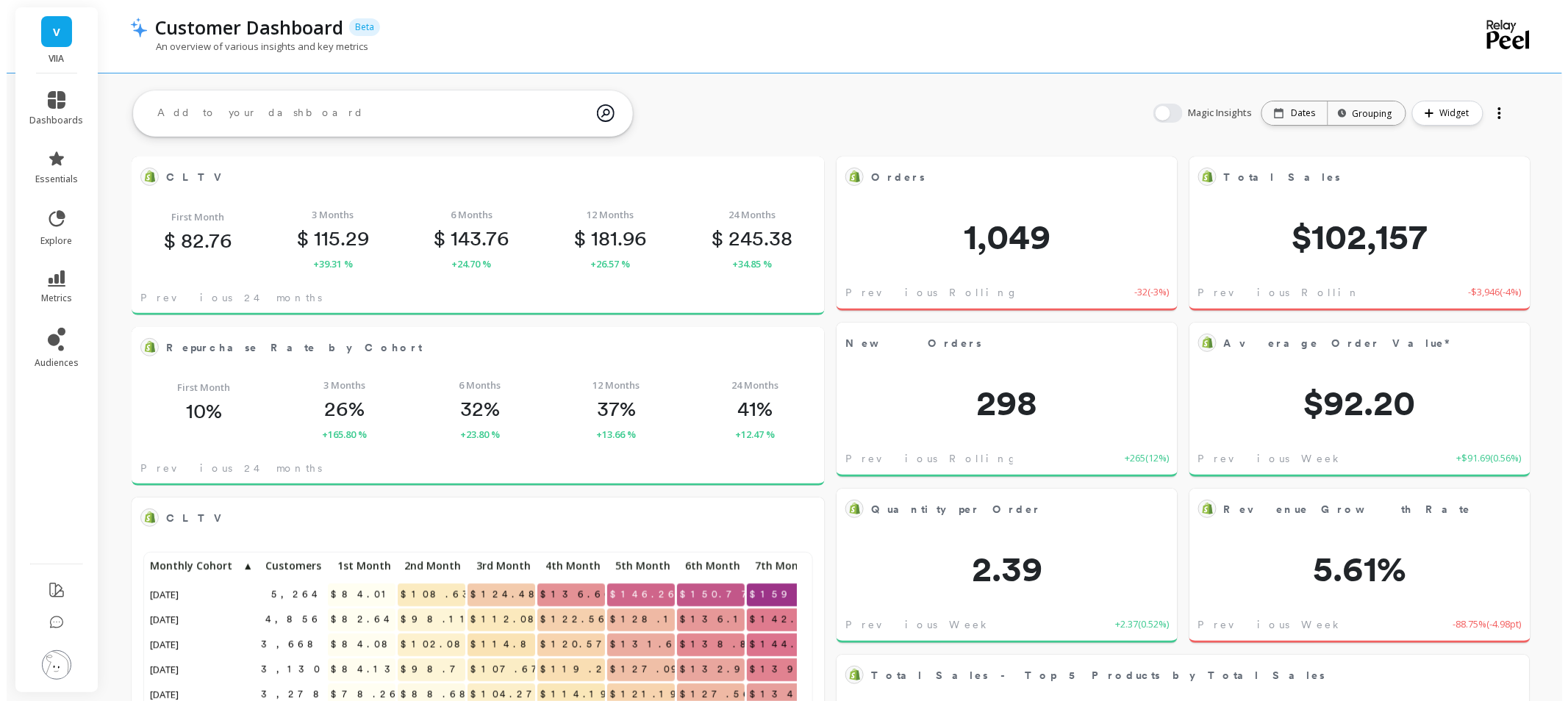
scroll to position [392, 637]
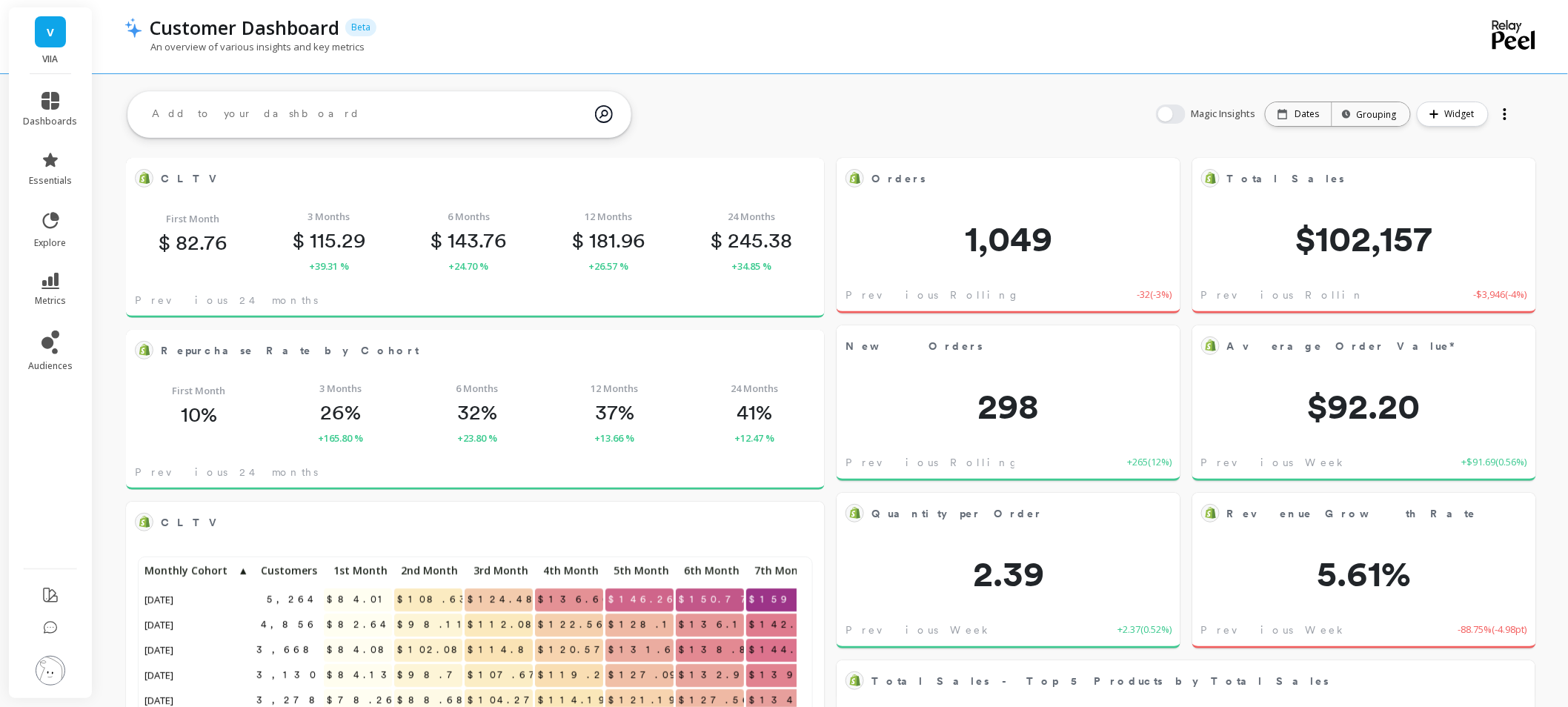
click at [1506, 117] on div at bounding box center [1504, 118] width 3 height 3
click at [1483, 167] on li "Share" at bounding box center [1463, 174] width 104 height 27
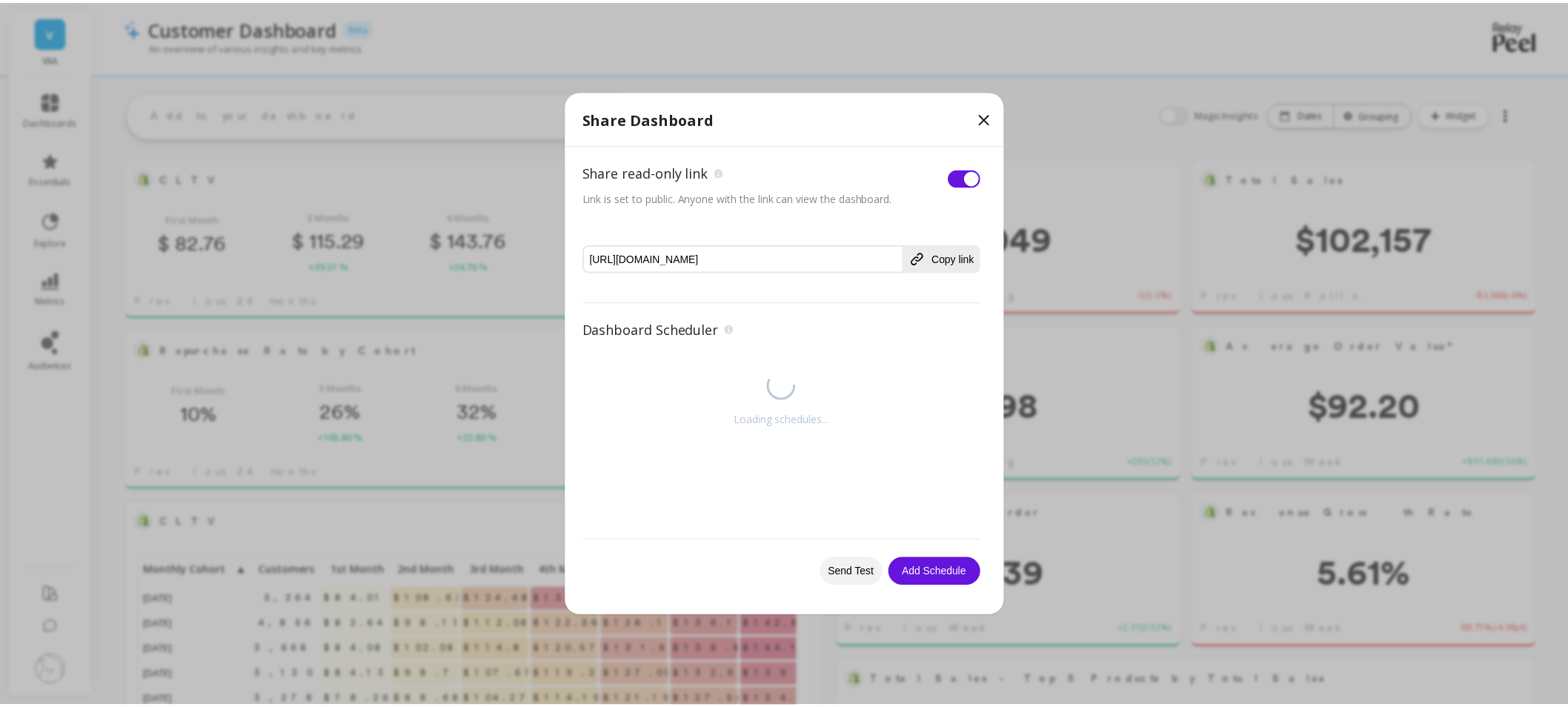
scroll to position [395, 648]
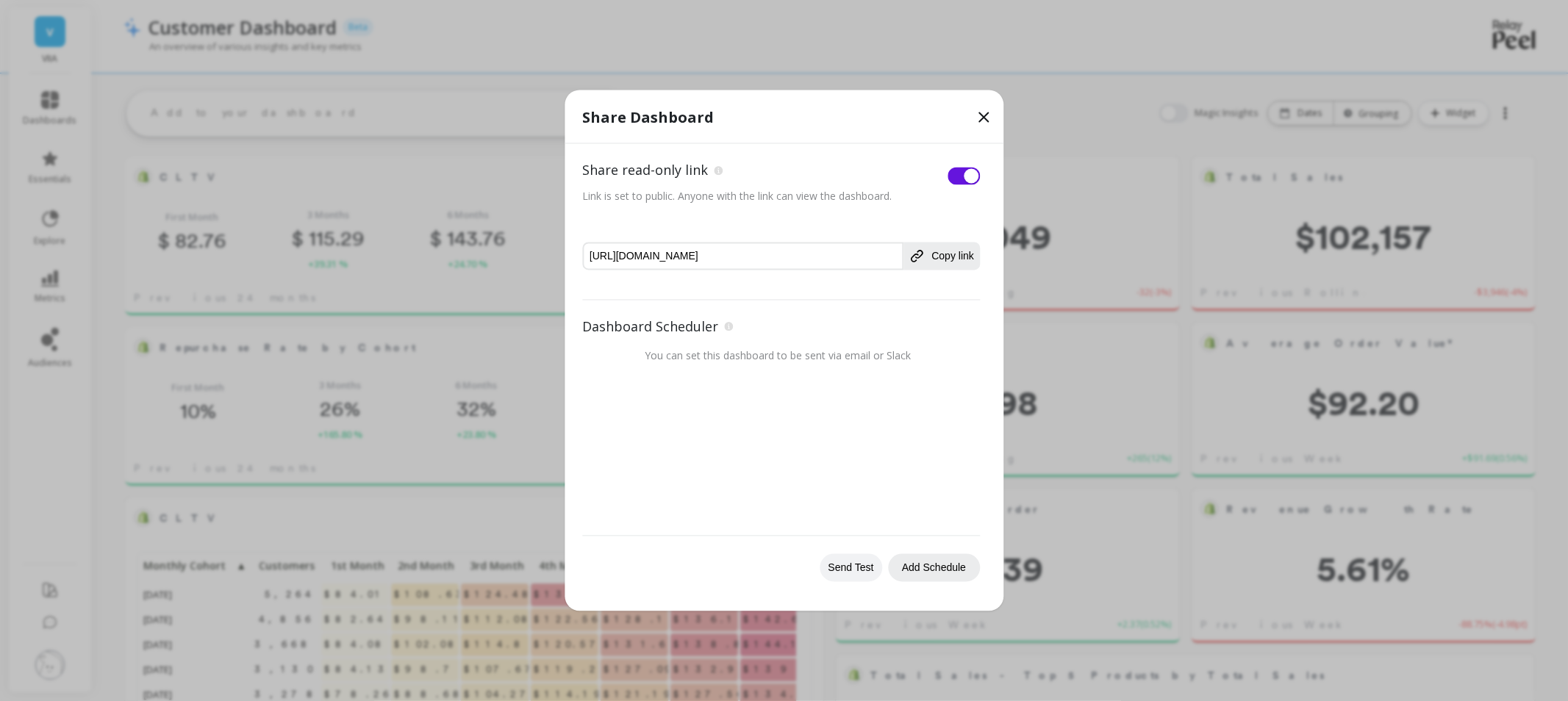
click at [927, 569] on button "Add Schedule" at bounding box center [934, 568] width 92 height 28
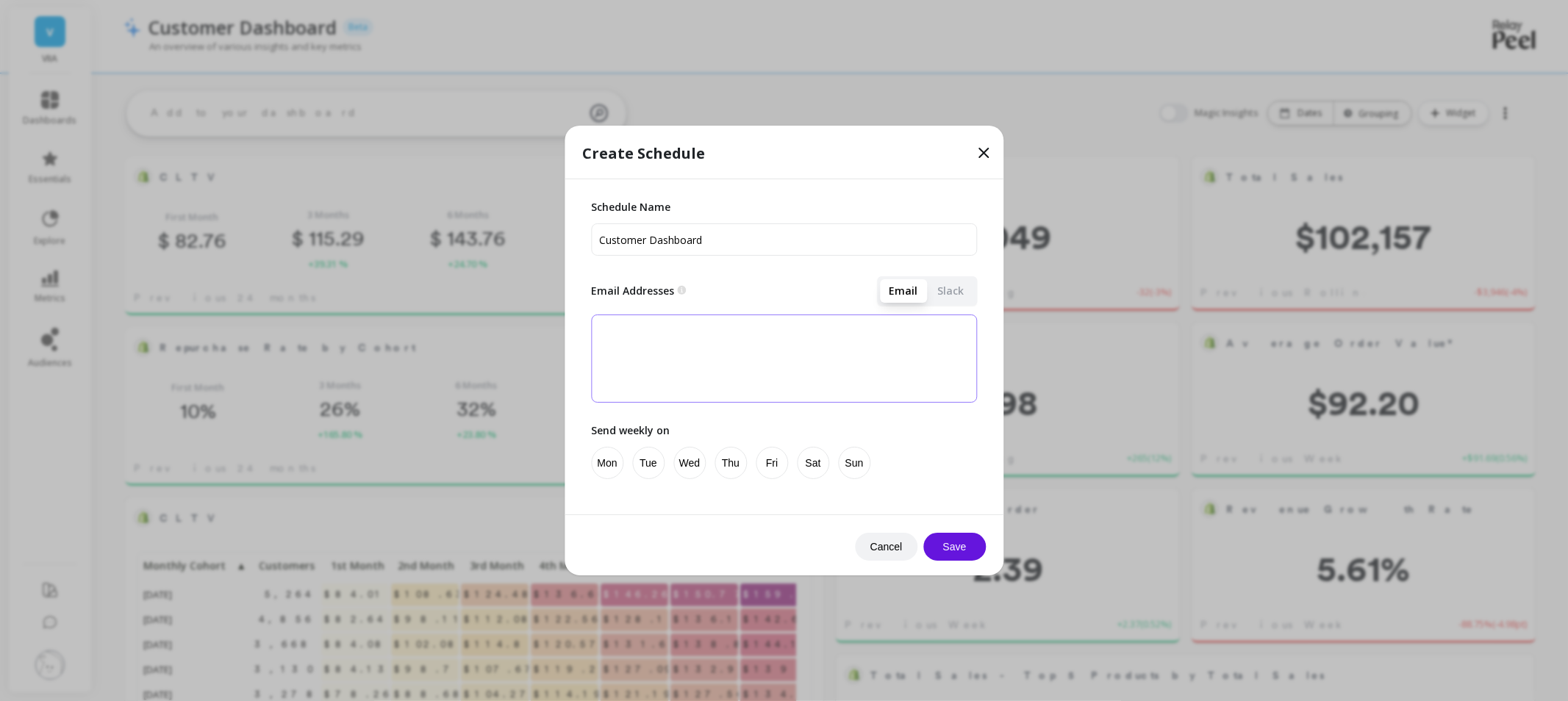
click at [664, 339] on textarea at bounding box center [784, 358] width 386 height 88
click at [598, 456] on button "Mon" at bounding box center [608, 463] width 33 height 33
click at [980, 153] on icon at bounding box center [983, 152] width 17 height 17
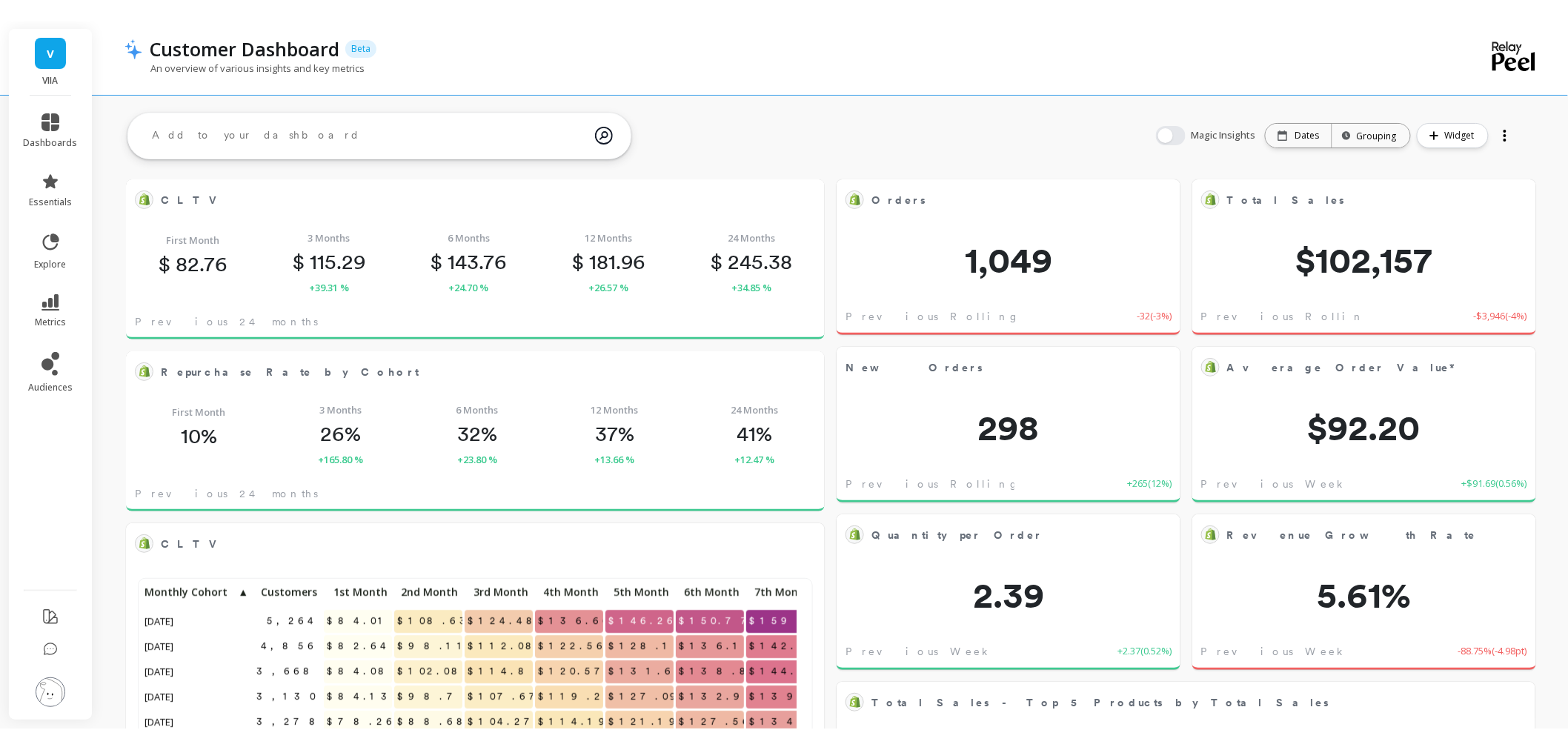
scroll to position [395, 641]
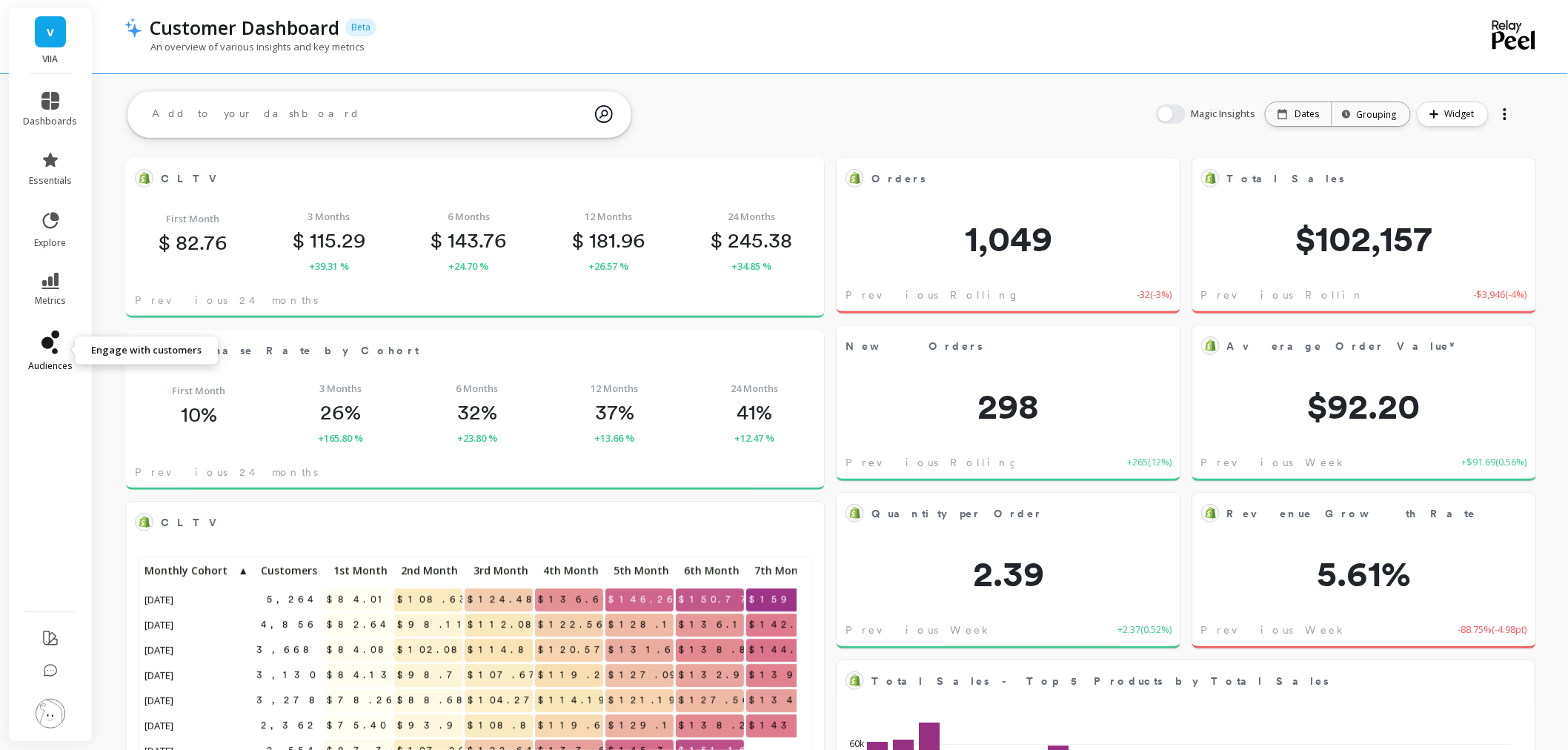
click at [40, 356] on link "audiences" at bounding box center [50, 351] width 54 height 41
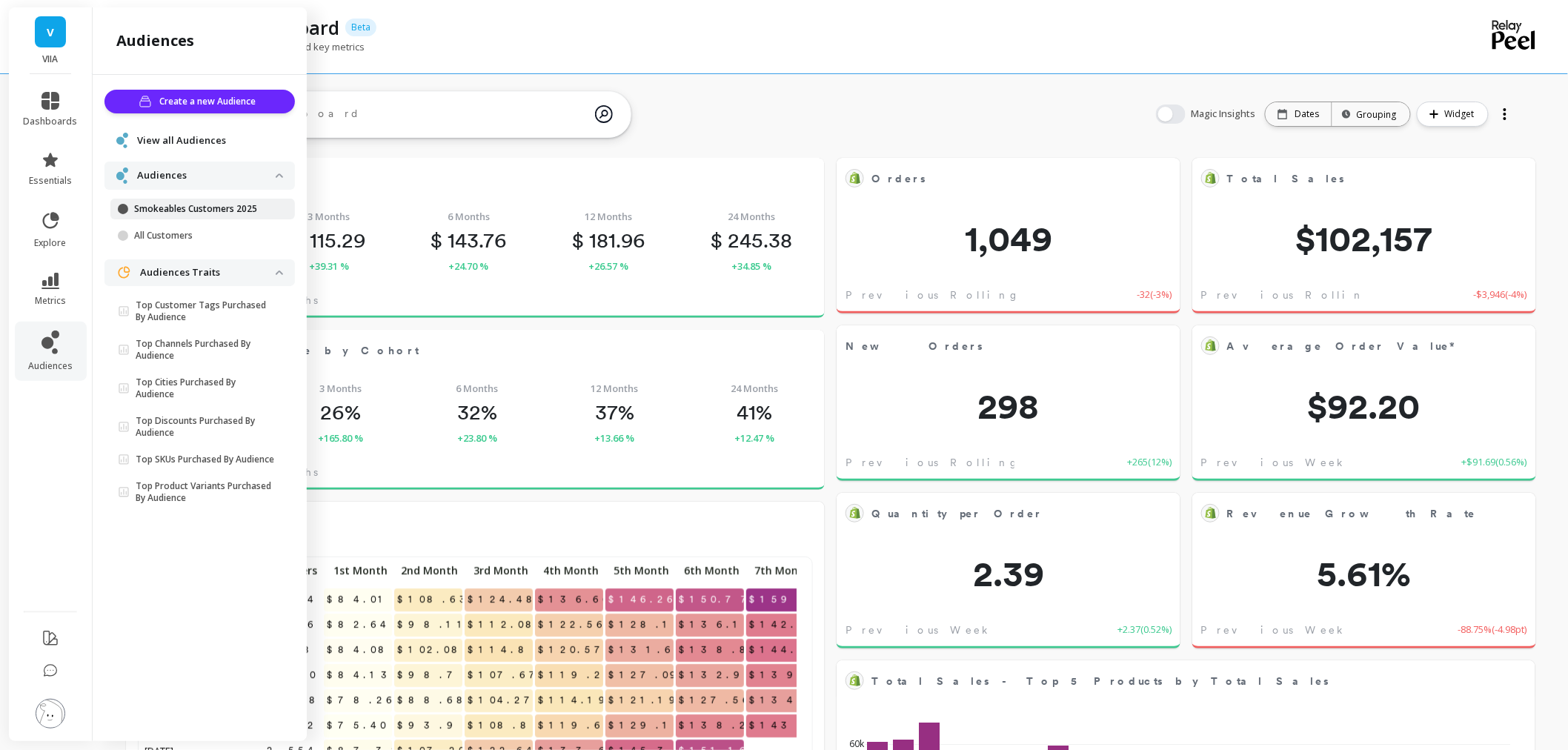
click at [193, 212] on p "Smokeables Customers 2025" at bounding box center [204, 208] width 141 height 12
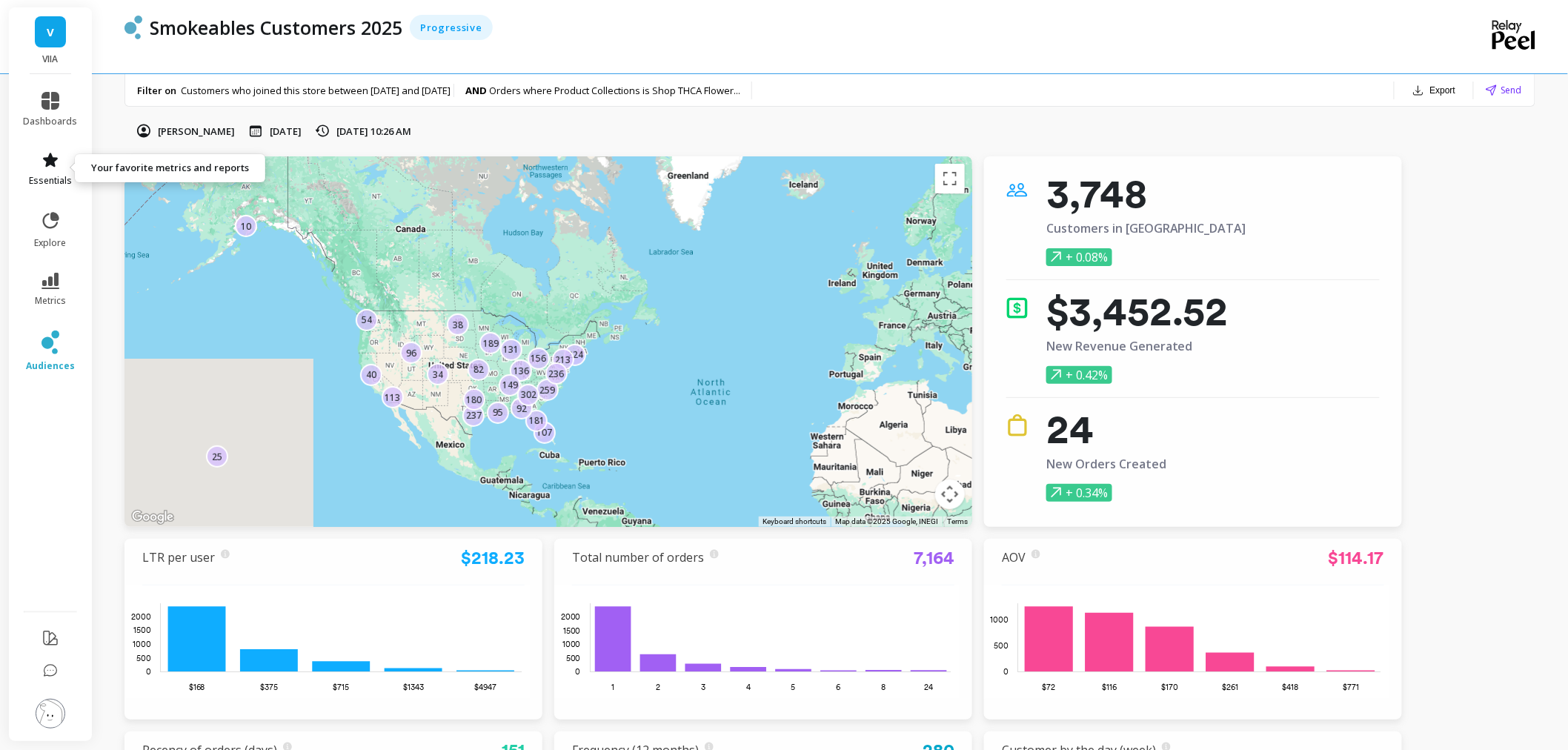
click at [43, 158] on icon at bounding box center [50, 160] width 15 height 14
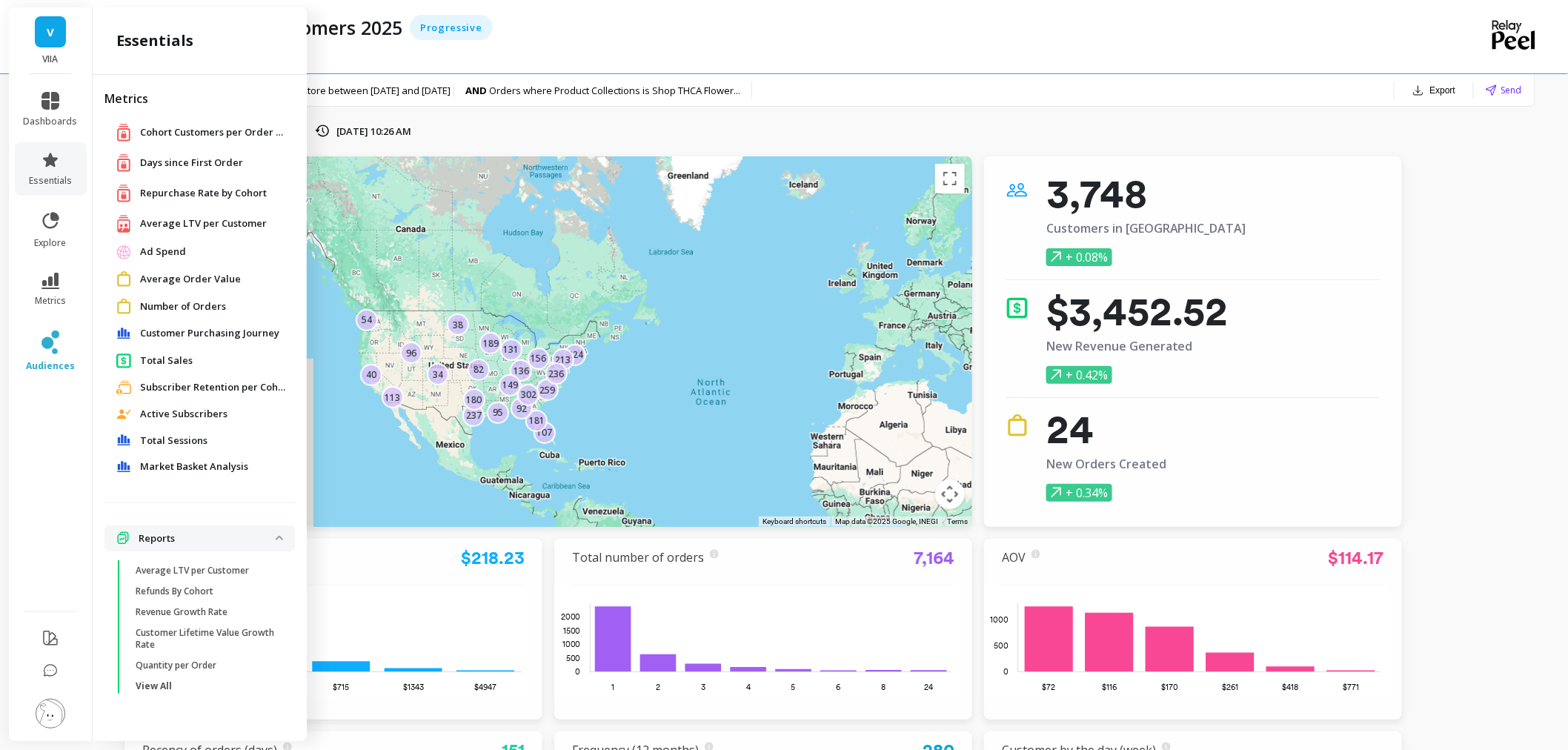
click at [166, 461] on span "Market Basket Analysis" at bounding box center [194, 467] width 108 height 15
